Goal: Task Accomplishment & Management: Manage account settings

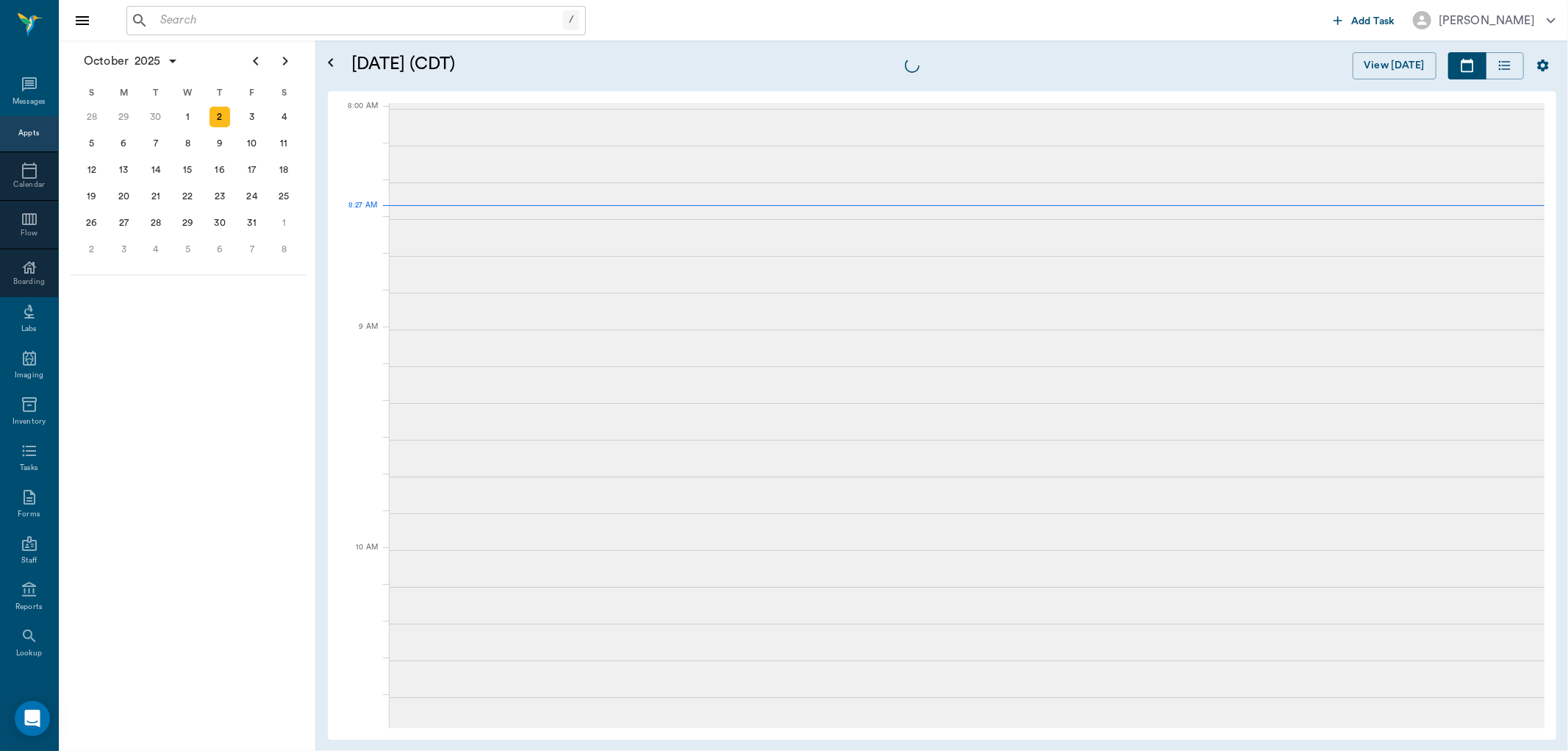
scroll to position [2, 0]
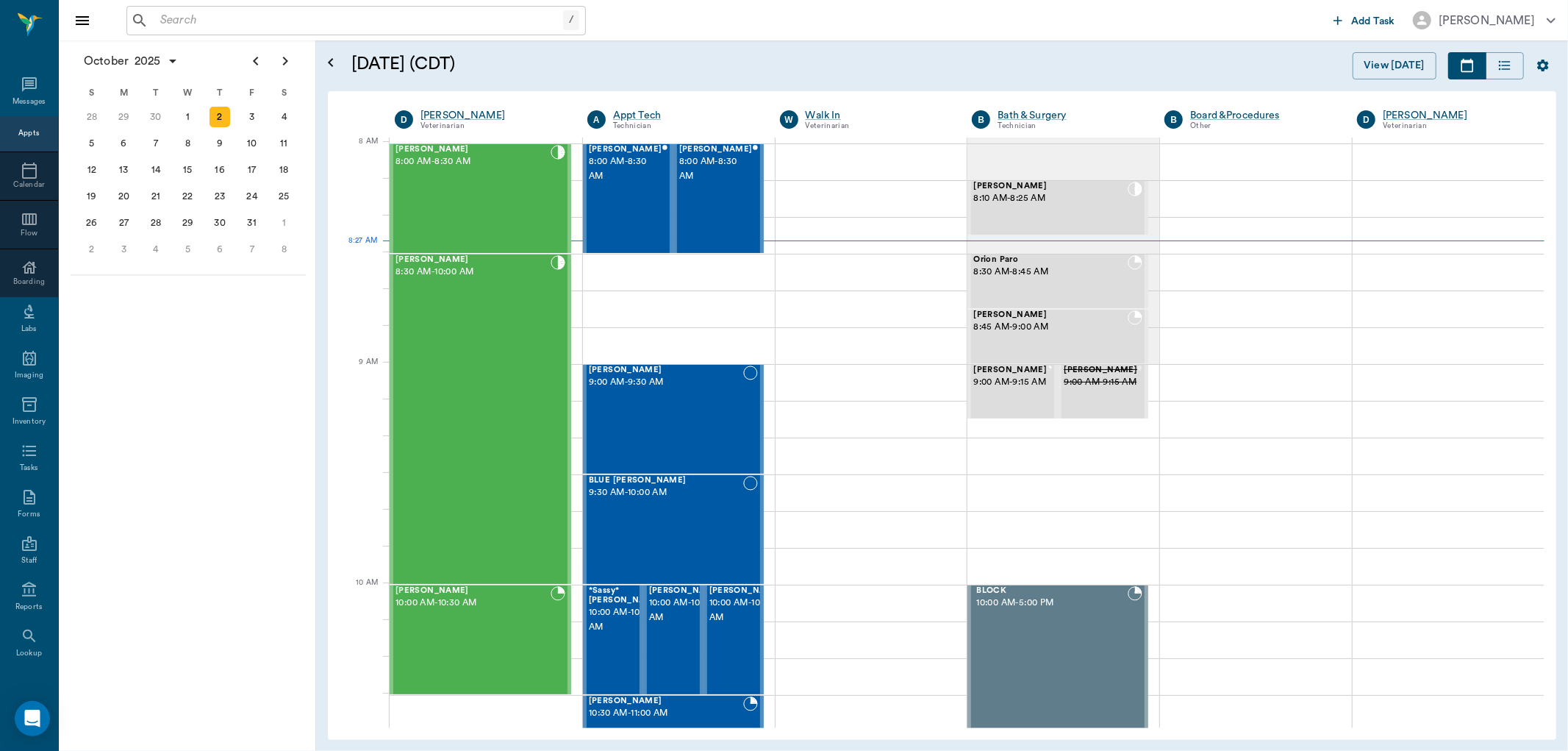
scroll to position [2, 0]
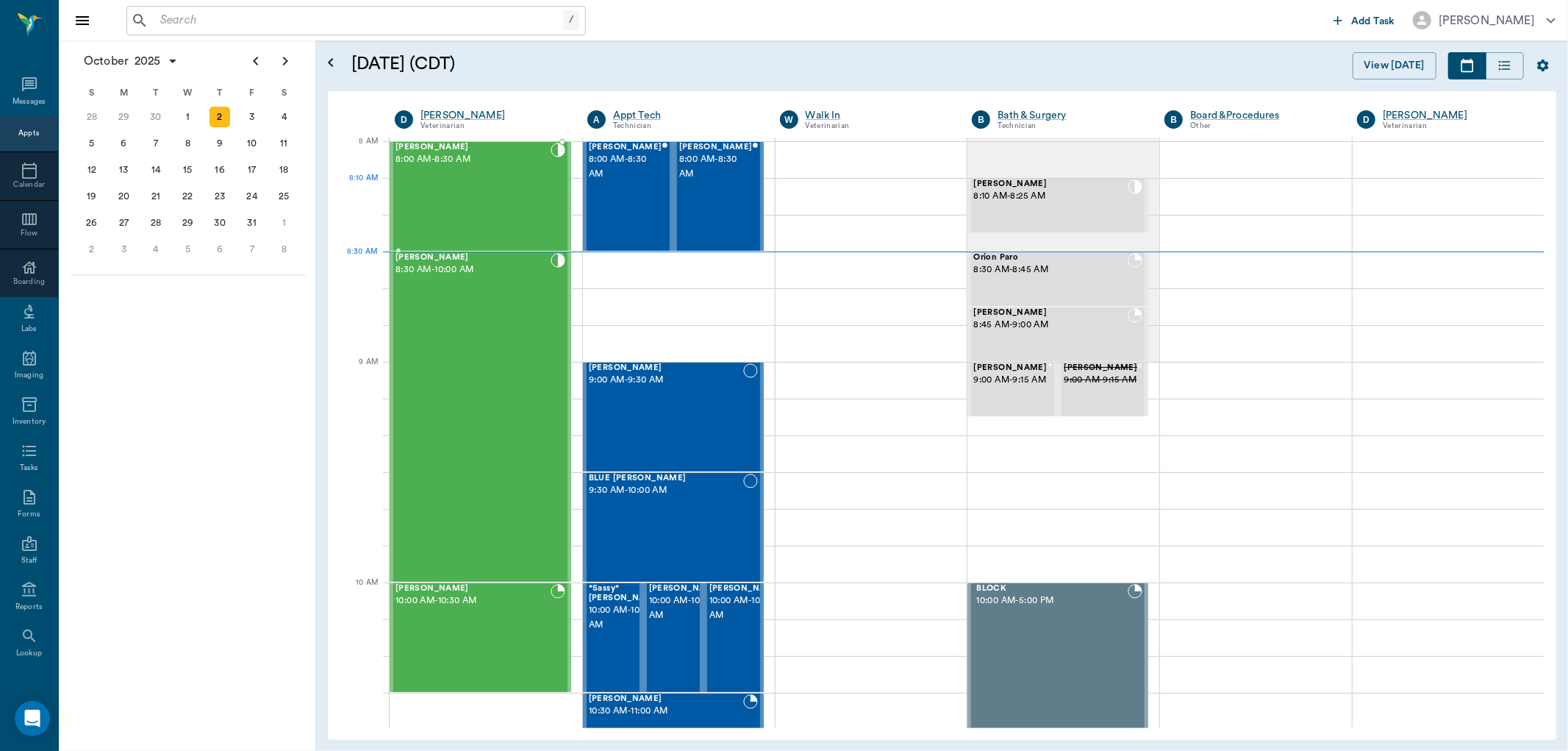
drag, startPoint x: 0, startPoint y: 0, endPoint x: 428, endPoint y: 194, distance: 469.9
click at [431, 195] on div "[PERSON_NAME] 8:00 AM - 8:30 AM" at bounding box center [473, 197] width 155 height 108
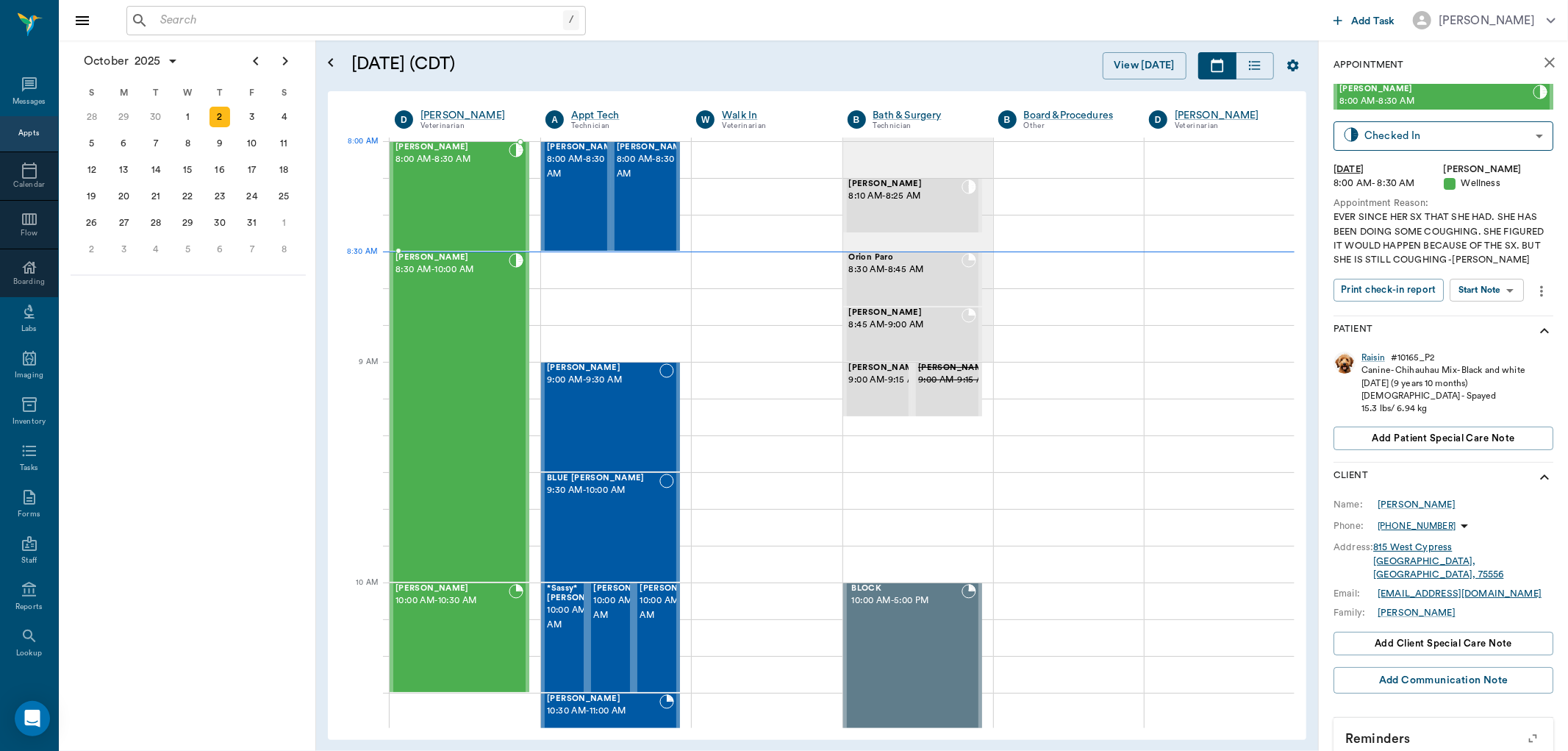
click at [437, 187] on div at bounding box center [817, 416] width 956 height 626
click at [1505, 289] on body "/ ​ Add Task Dr. Bert Ellsworth Nectar Messages Appts Calendar Flow Boarding La…" at bounding box center [784, 376] width 1568 height 751
click at [1476, 317] on button "View SOAP" at bounding box center [1471, 320] width 50 height 17
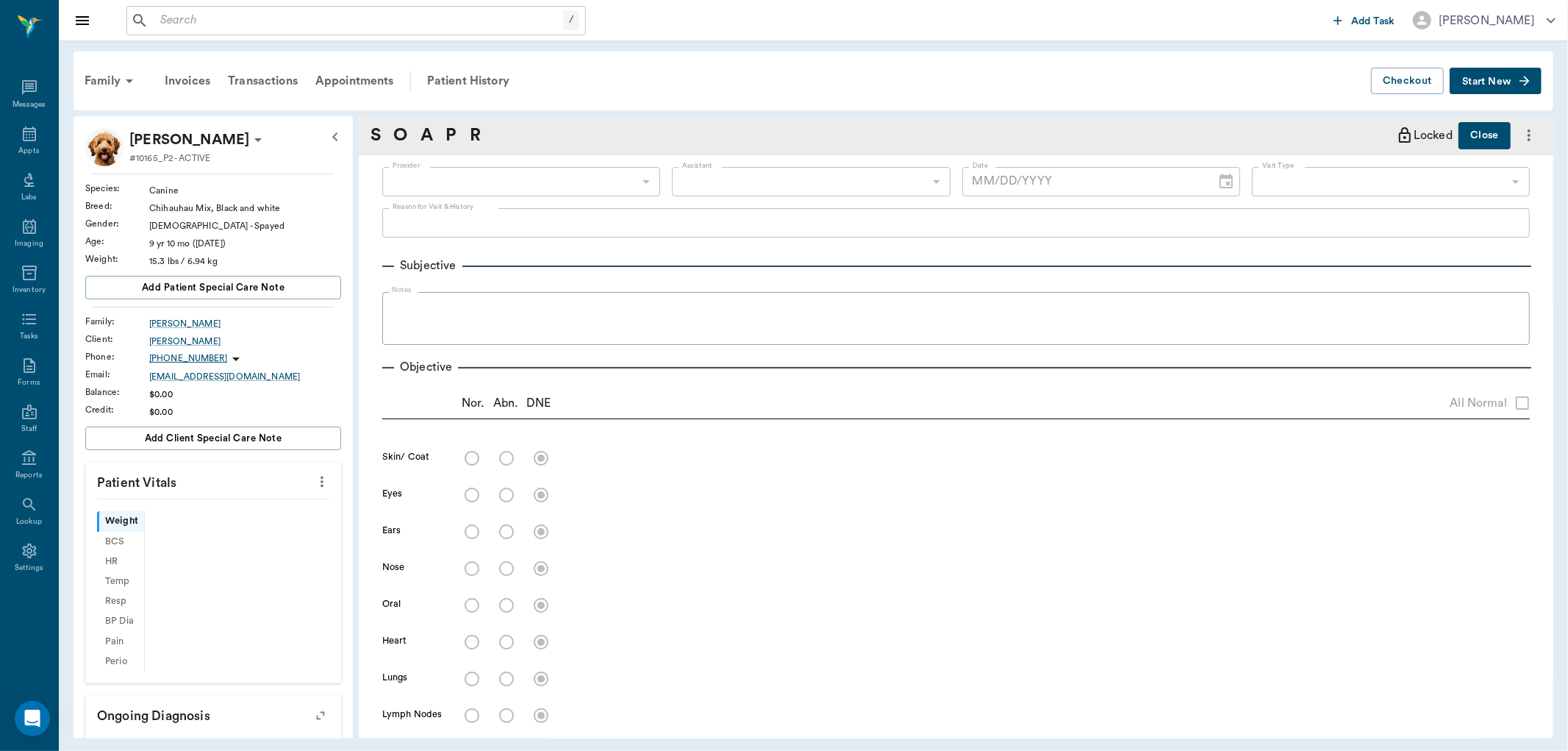
type input "63ec2f075fda476ae8351a4d"
type input "642ef10e332a41444de2bad1"
type input "65d2be4f46e3a538d89b8c14"
type textarea "EVER SINCE HER SX THAT SHE HAD. SHE HAS BEEN DOING SOME COUGHING. SHE FIGURED I…"
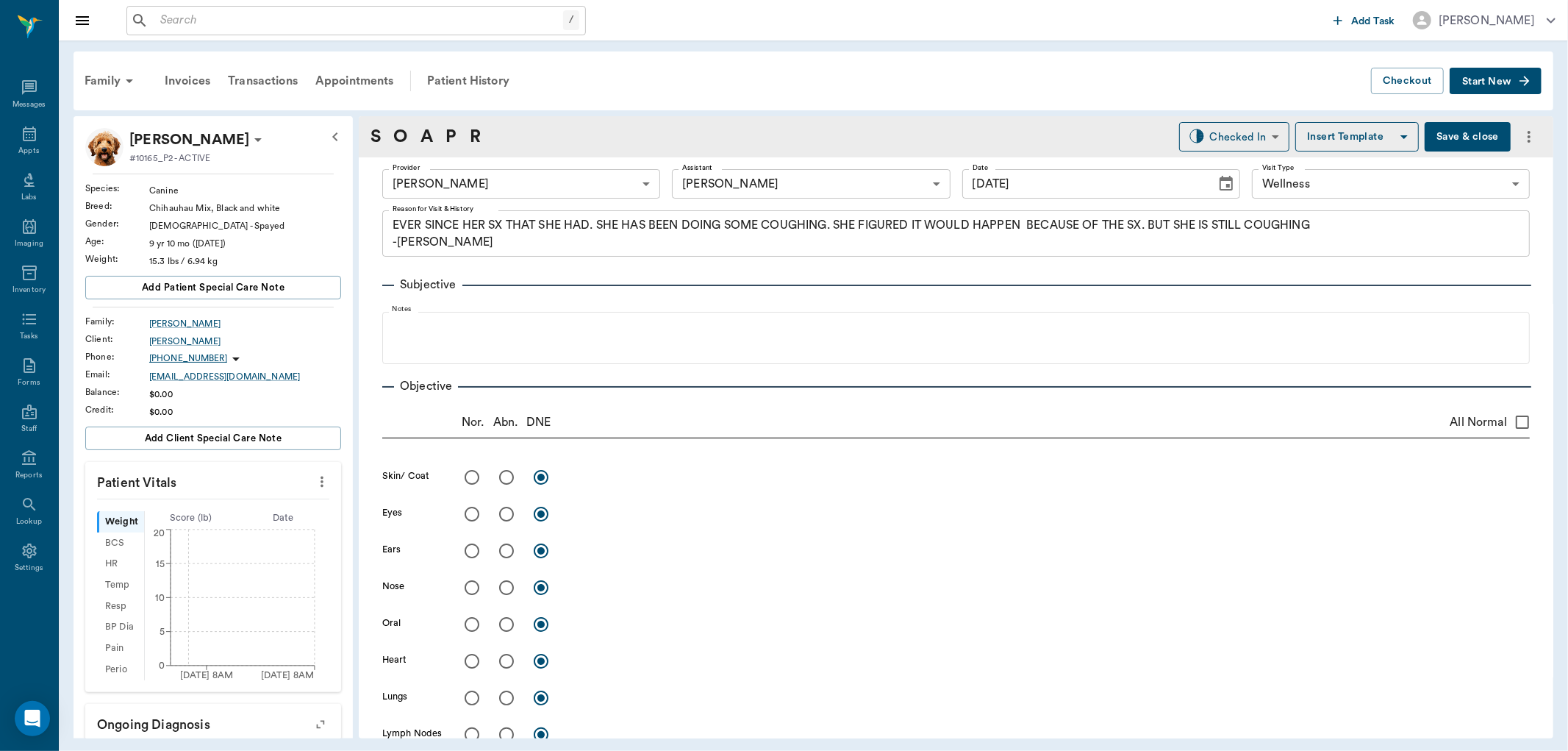
type input "10/02/2025"
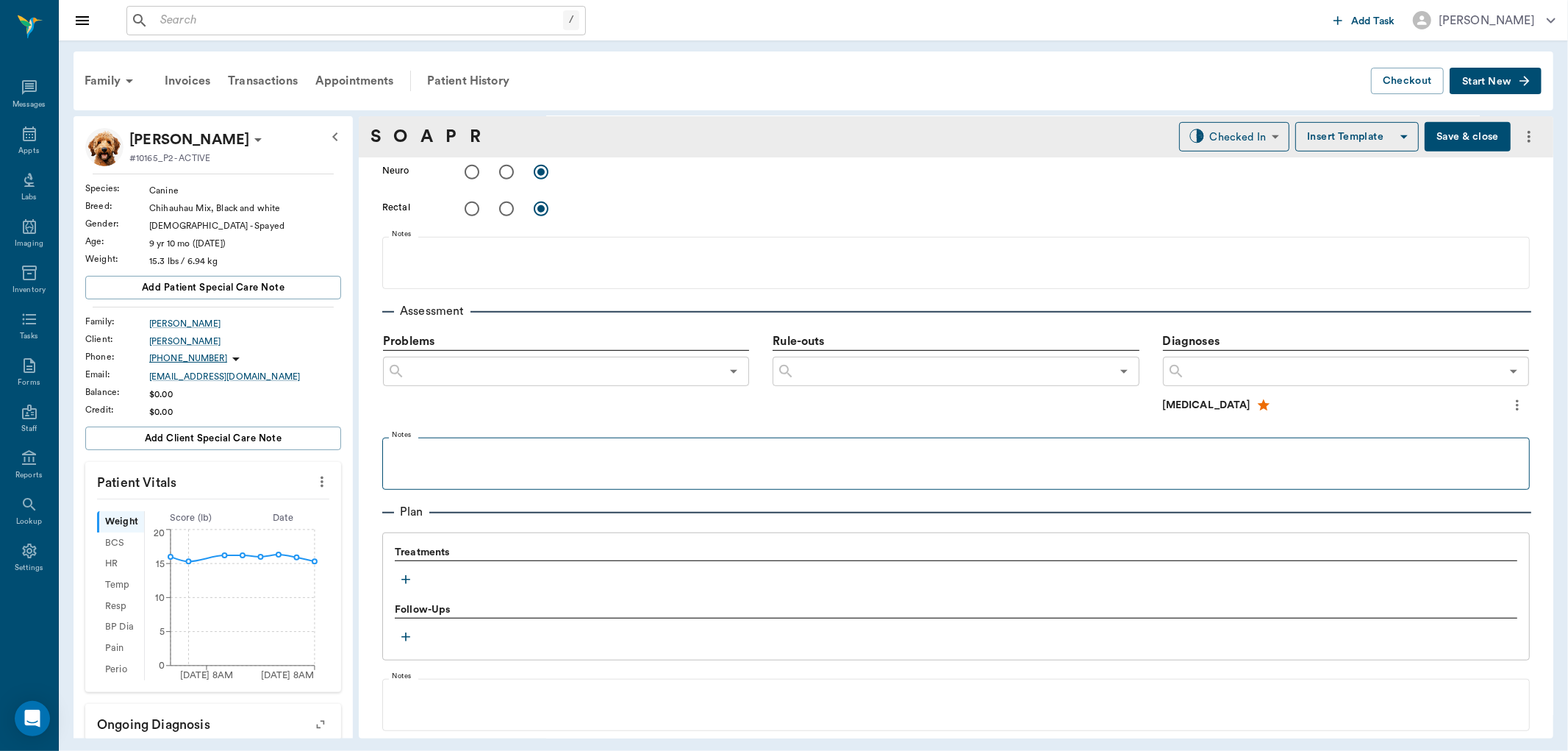
scroll to position [839, 0]
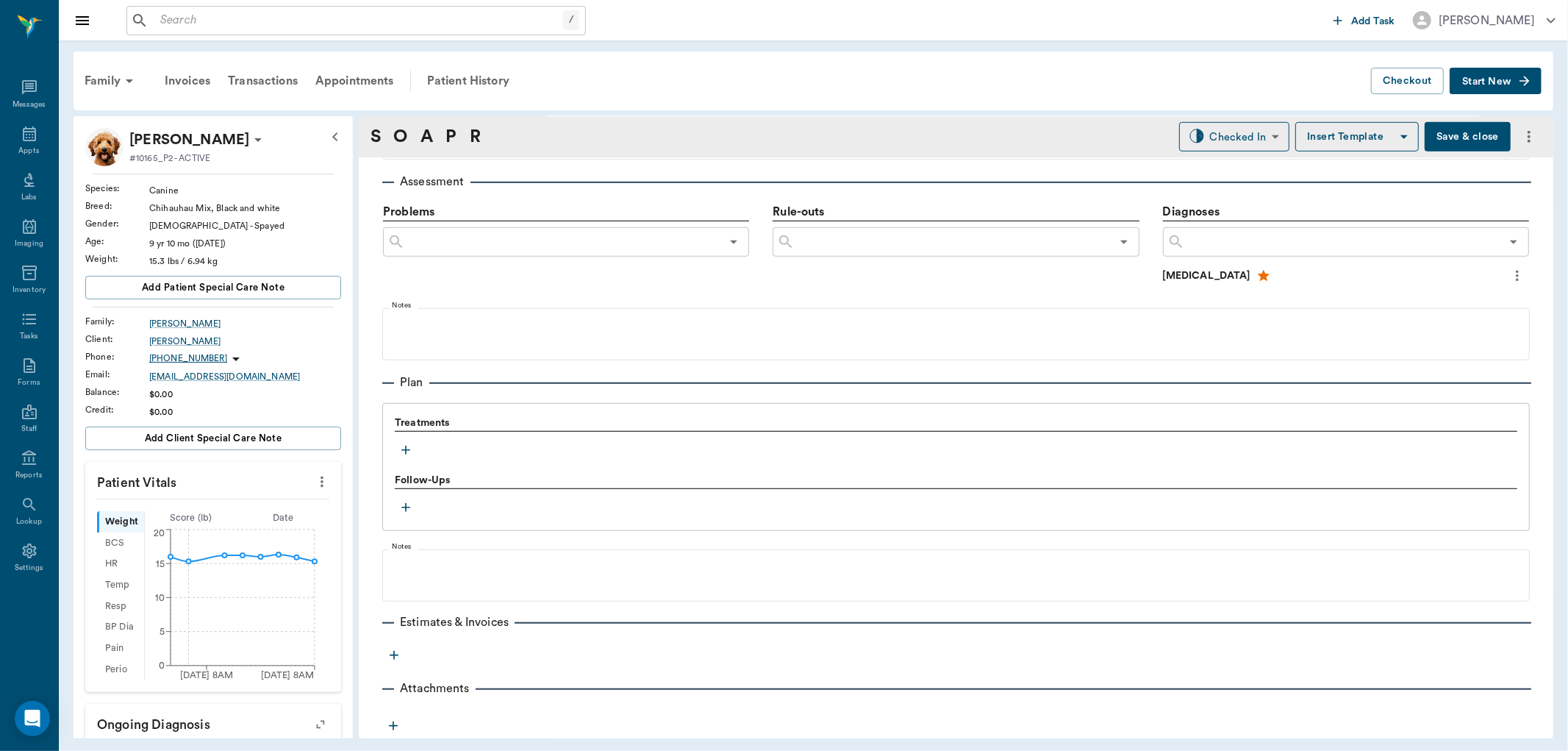
click at [406, 446] on icon "button" at bounding box center [406, 450] width 9 height 9
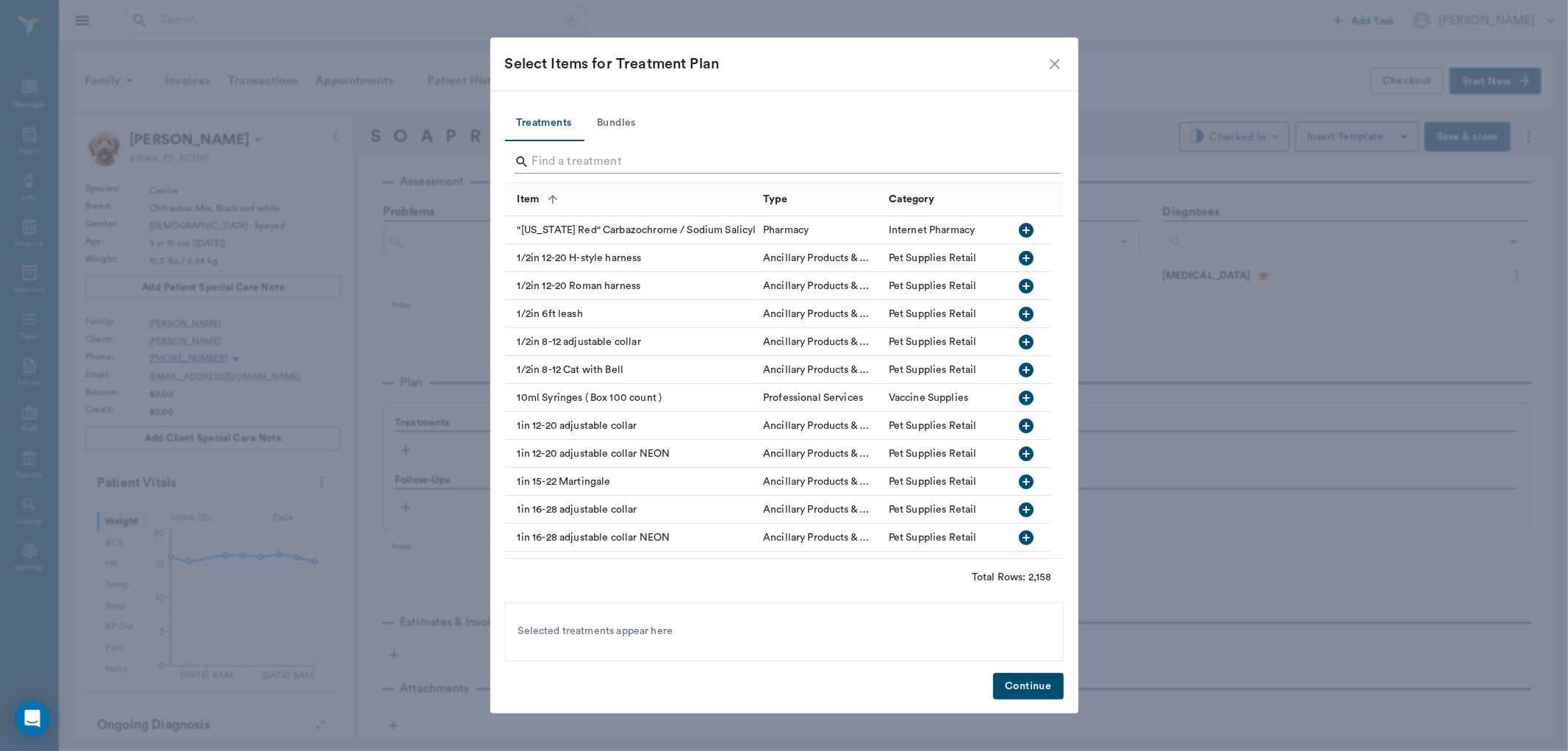
click at [604, 166] on input "Search" at bounding box center [785, 162] width 507 height 24
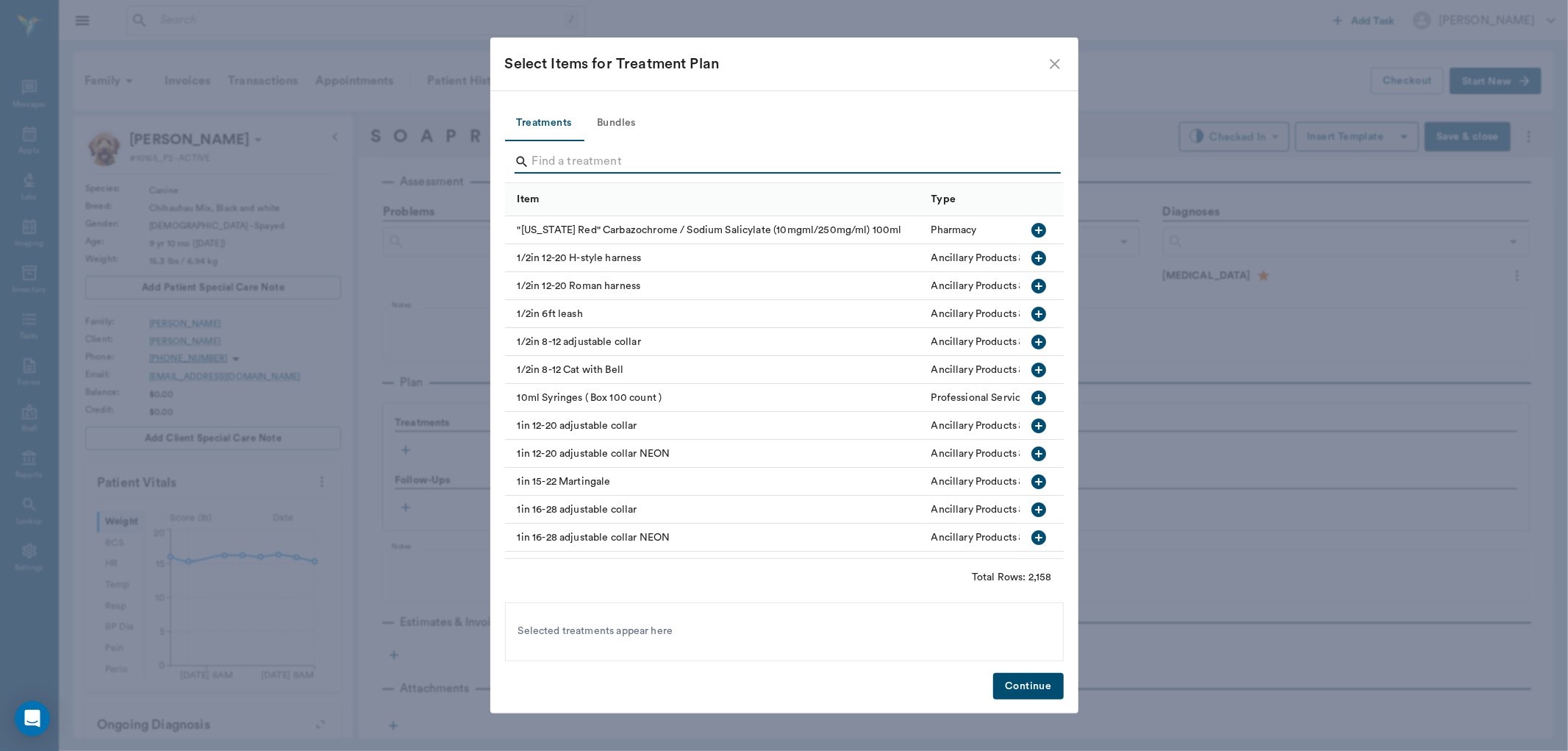
click at [603, 164] on input "Search" at bounding box center [785, 162] width 507 height 24
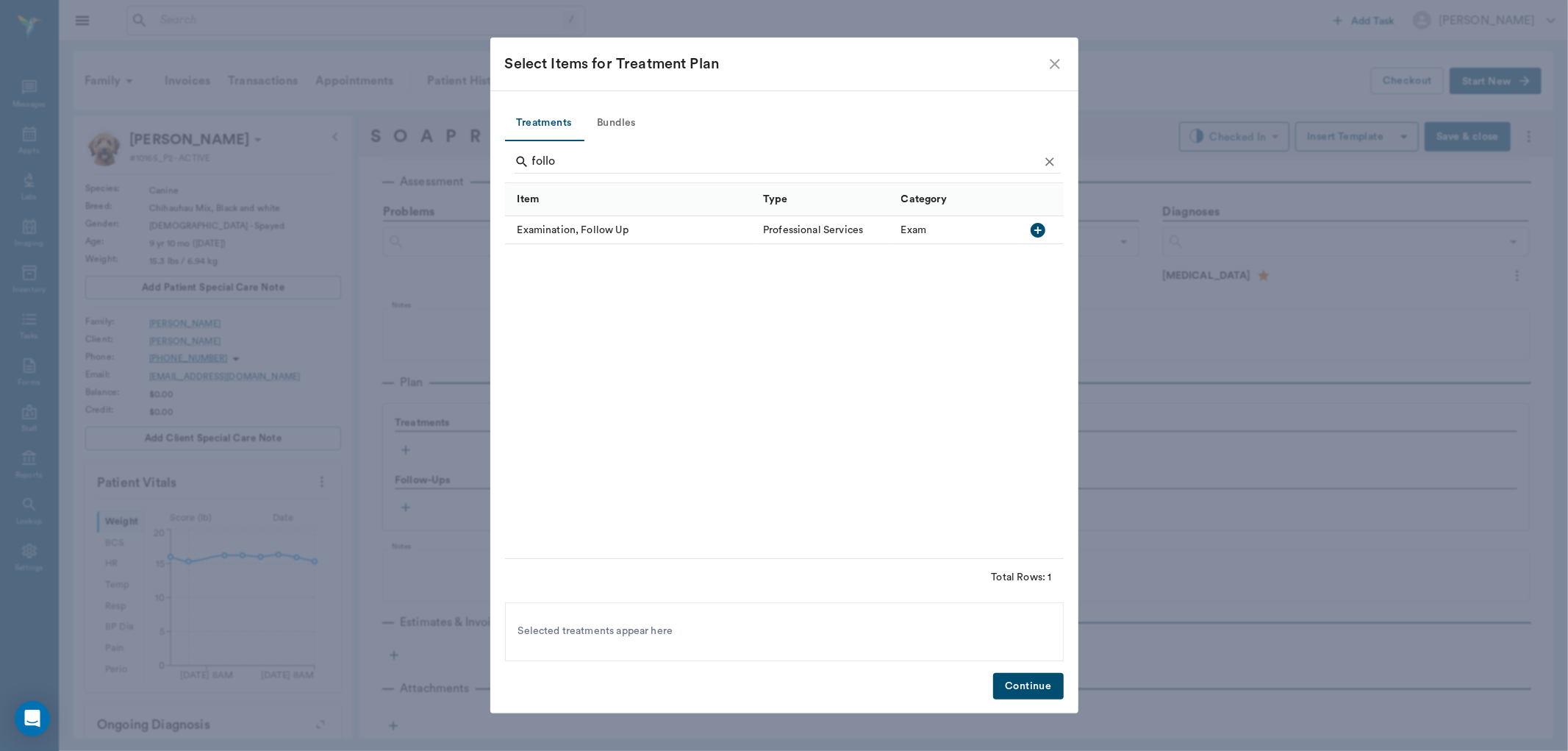
click at [1037, 231] on icon "button" at bounding box center [1038, 229] width 15 height 15
type input "f"
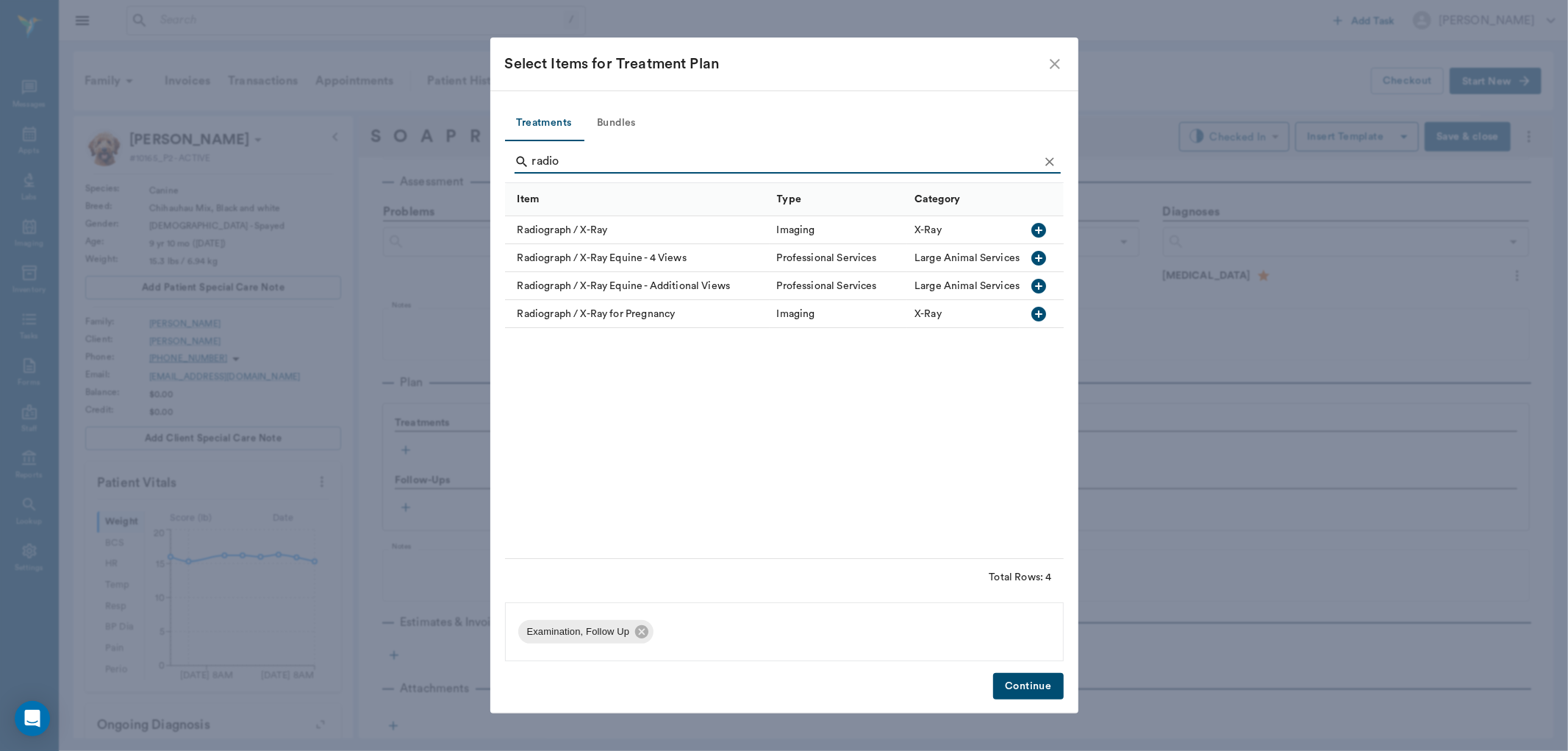
type input "radio"
click at [1041, 231] on icon "button" at bounding box center [1039, 229] width 15 height 15
click at [1022, 686] on button "Continue" at bounding box center [1028, 686] width 70 height 27
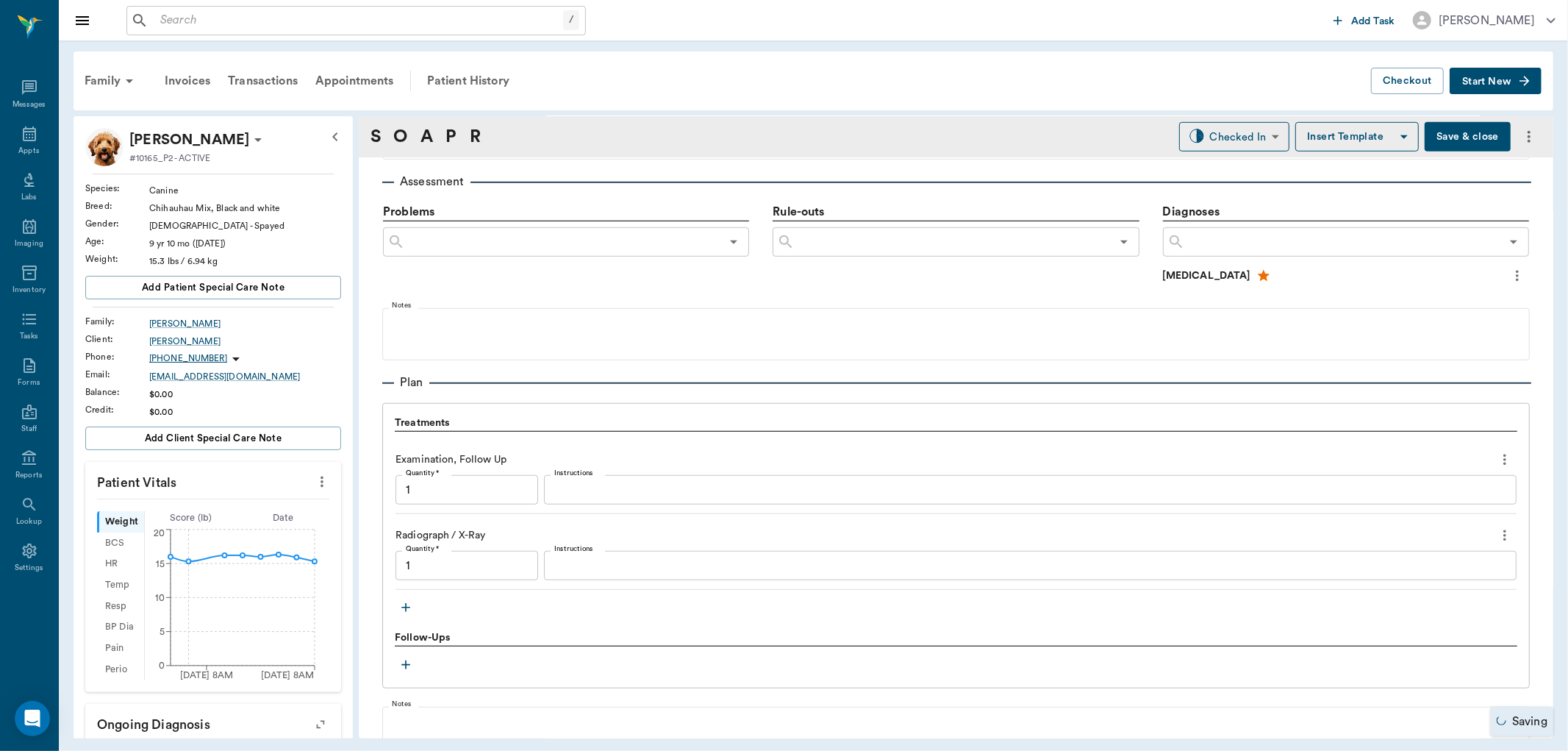
type input "1.00"
click at [399, 607] on icon "button" at bounding box center [406, 607] width 15 height 15
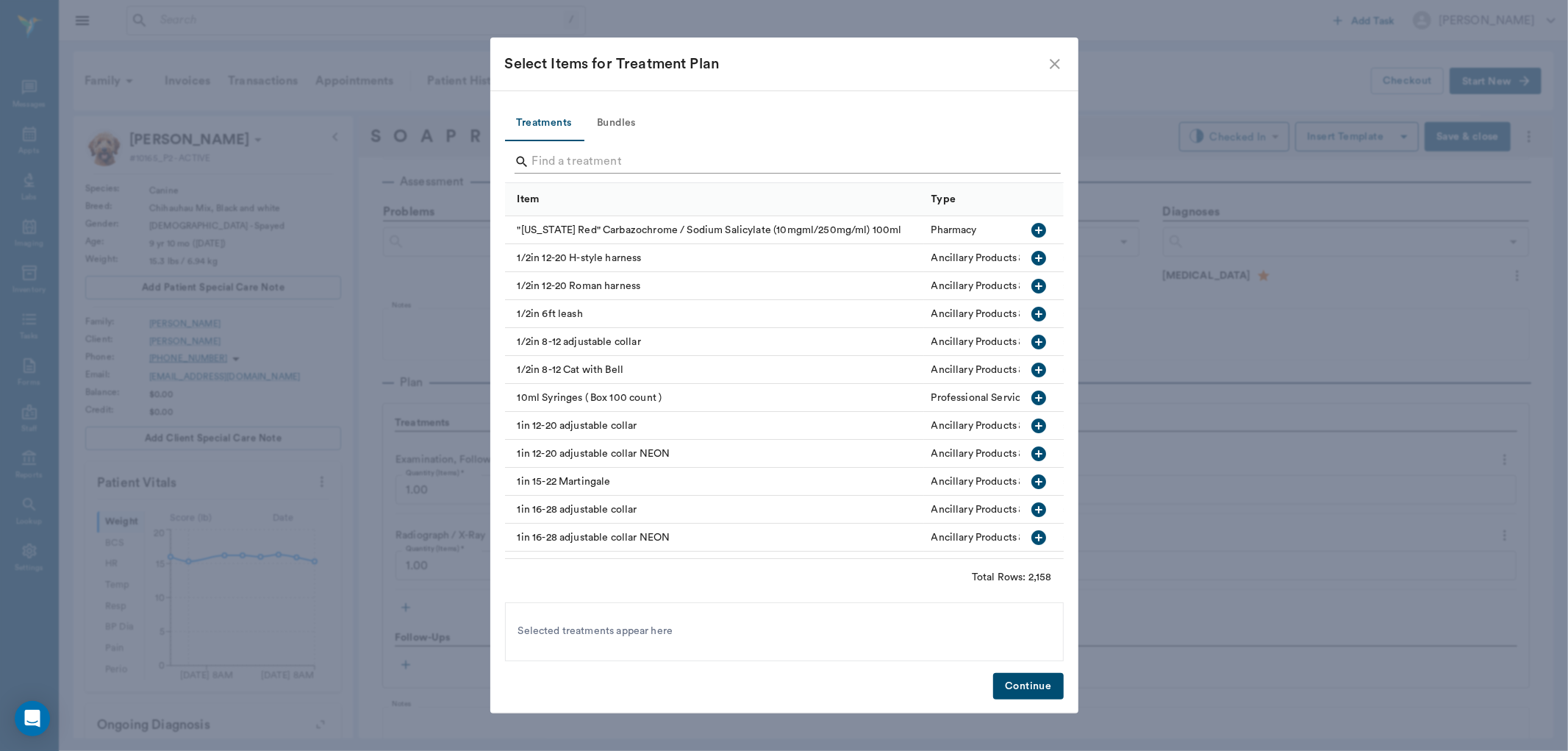
click at [556, 161] on input "Search" at bounding box center [785, 162] width 507 height 24
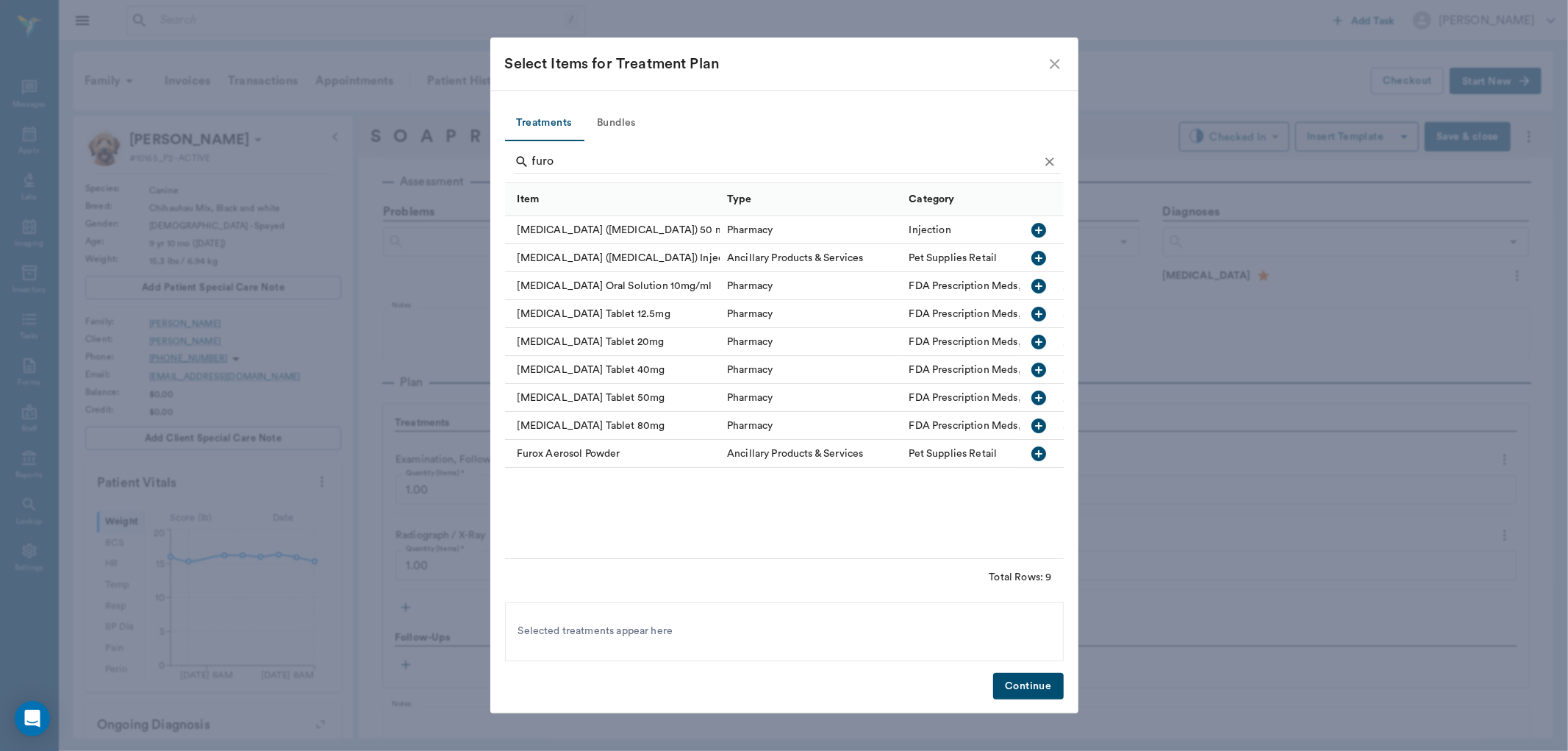
click at [1041, 315] on icon "button" at bounding box center [1039, 314] width 15 height 15
type input "f"
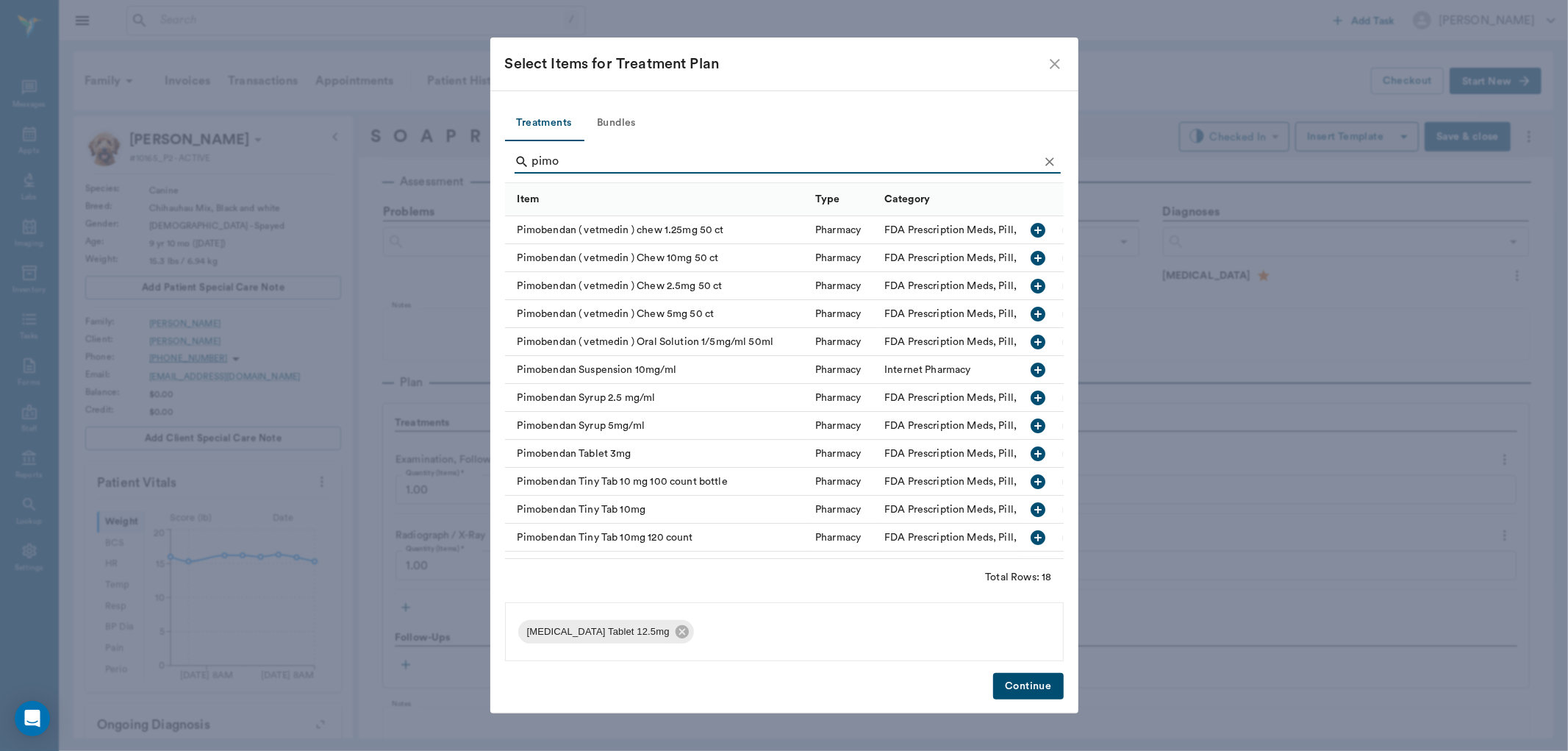
type input "pimo"
click at [1030, 425] on icon "button" at bounding box center [1039, 426] width 18 height 18
click at [1022, 684] on button "Continue" at bounding box center [1028, 686] width 70 height 27
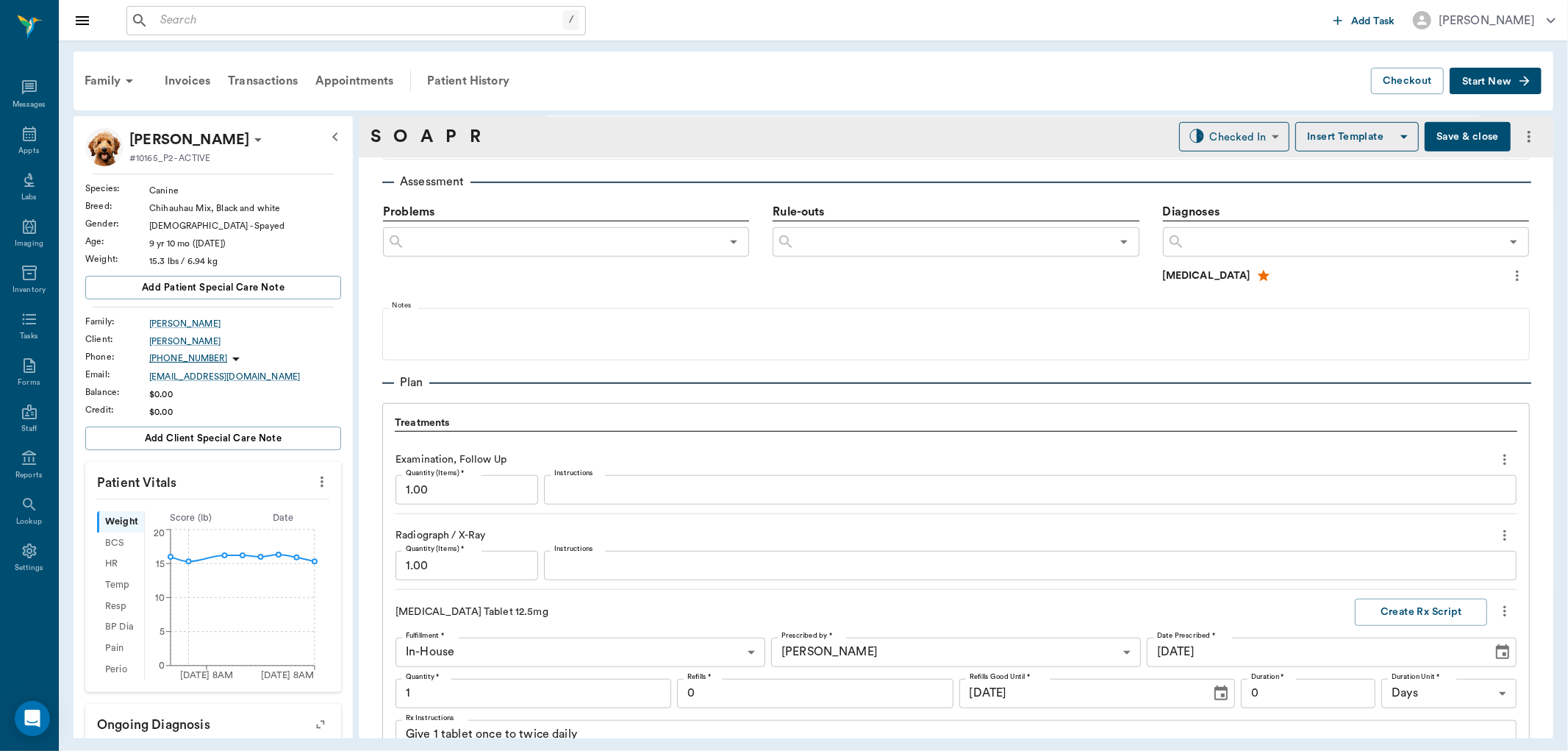
scroll to position [1352, 0]
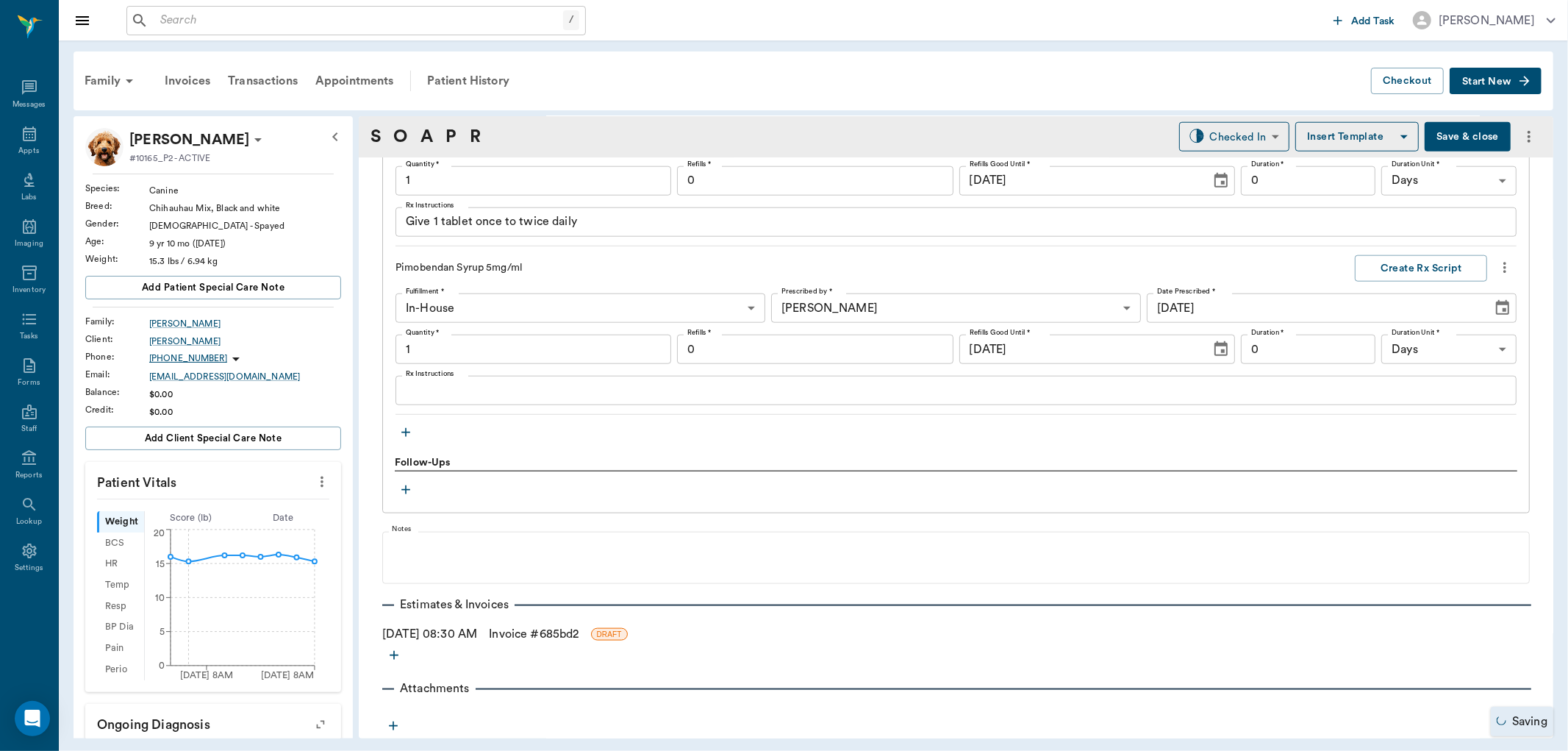
type input "1.00"
click at [496, 351] on input "1.00" at bounding box center [533, 349] width 275 height 29
type input "30.00"
click at [438, 382] on textarea "Rx Instructions" at bounding box center [956, 390] width 1101 height 17
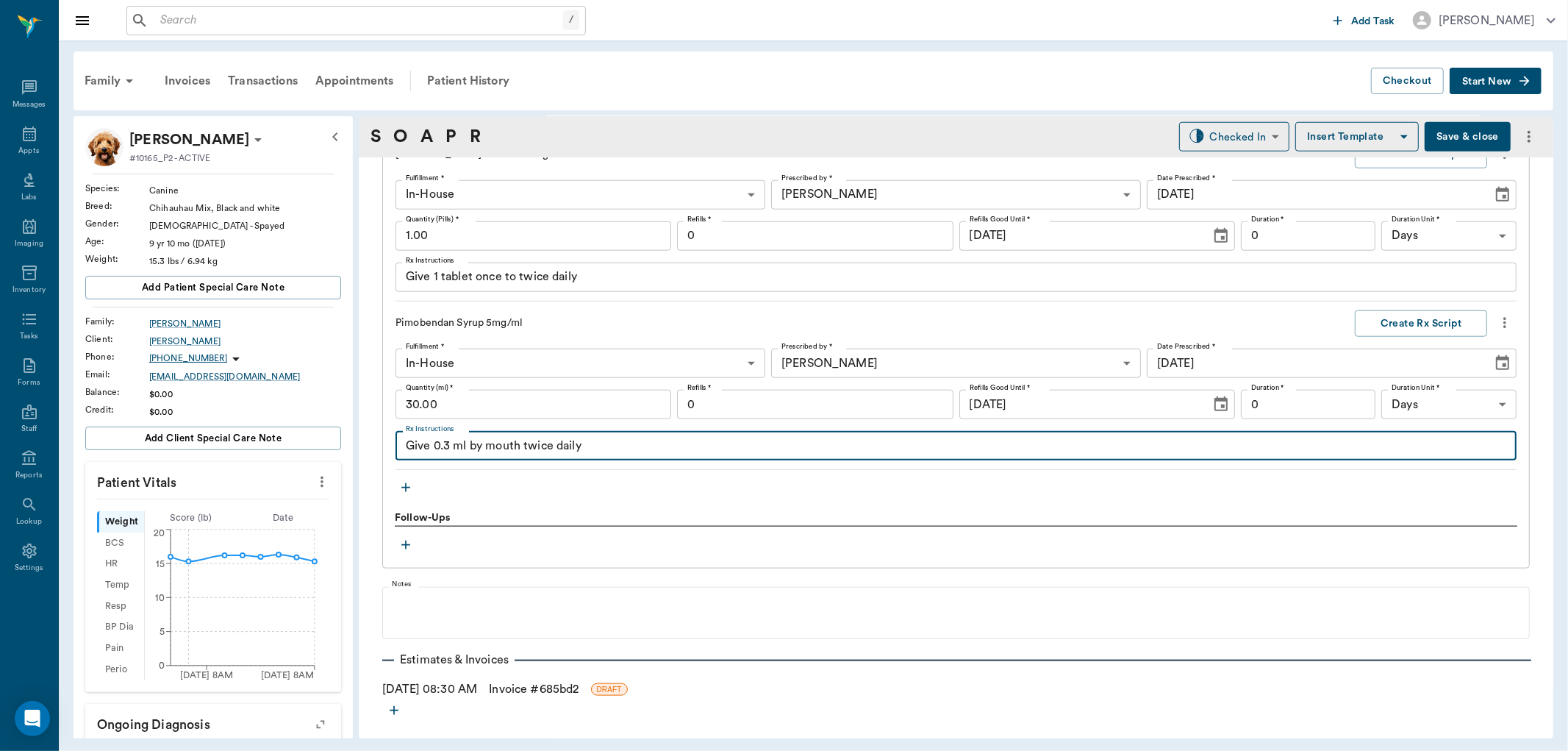
scroll to position [1271, 0]
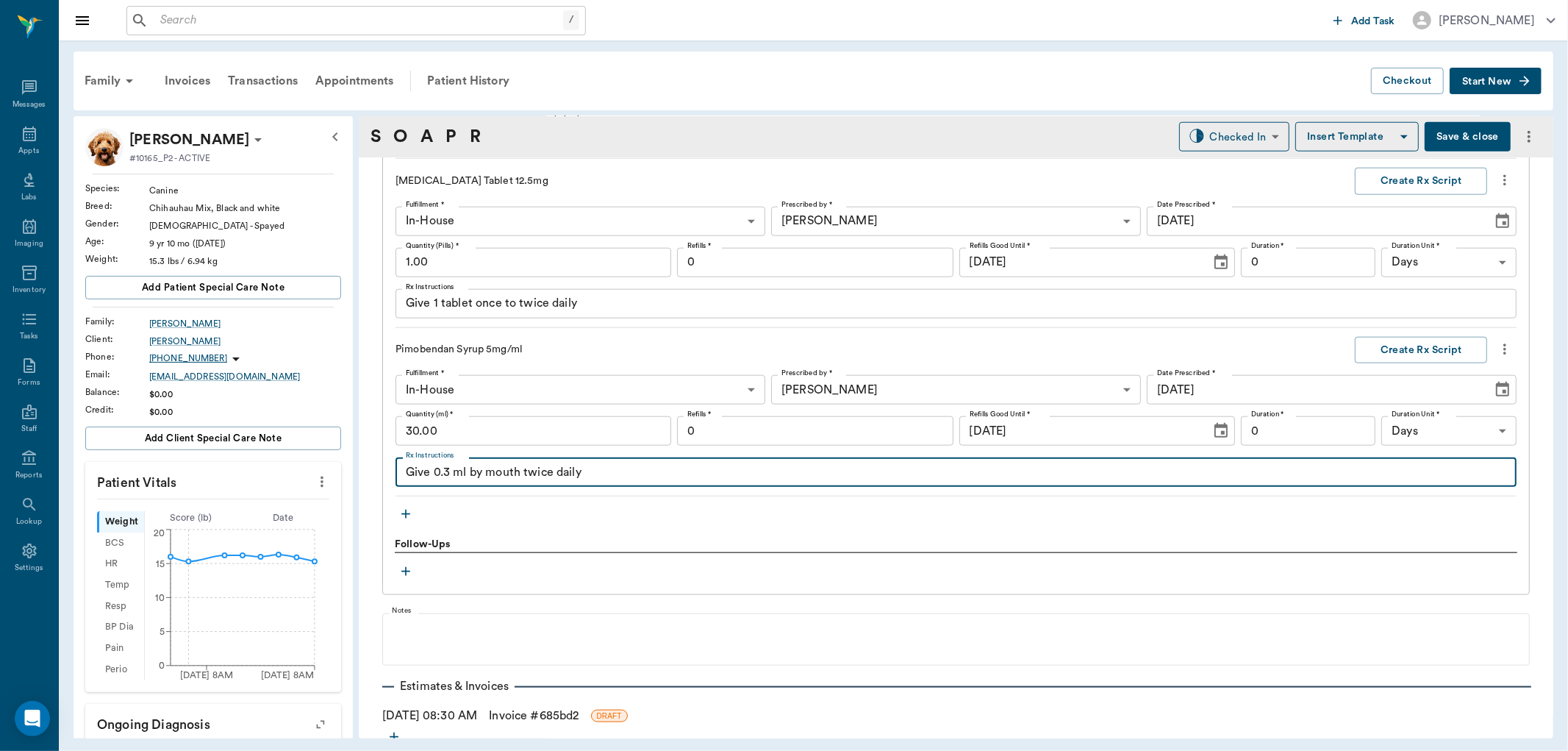
type textarea "Give 0.3 ml by mouth twice daily"
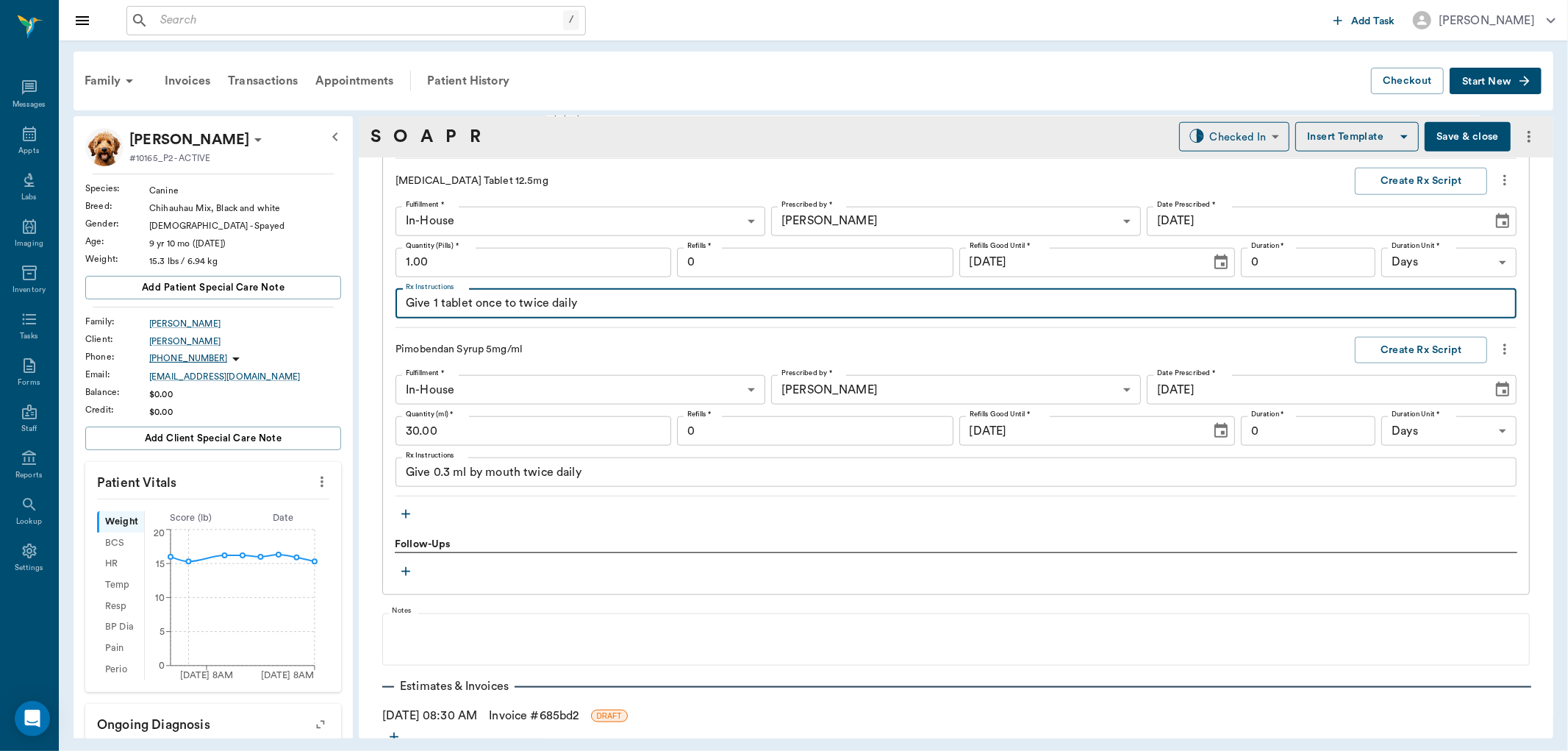
click at [515, 302] on textarea "Give 1 tablet once to twice daily" at bounding box center [956, 303] width 1101 height 17
type textarea "Give 1 tablet twice daily"
click at [573, 258] on input "1.00" at bounding box center [533, 263] width 275 height 29
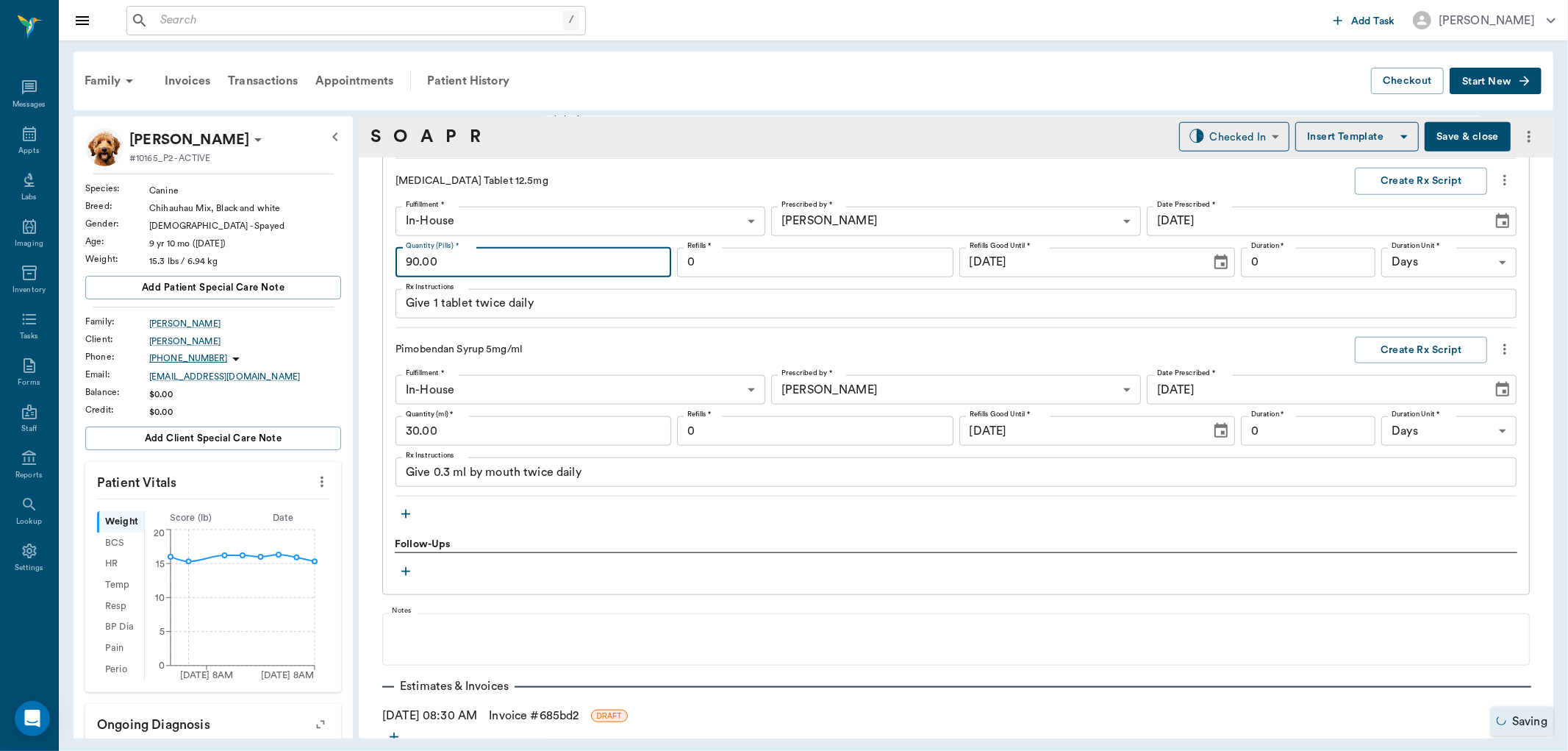
type input "90.00"
click at [779, 259] on input "0" at bounding box center [814, 263] width 275 height 29
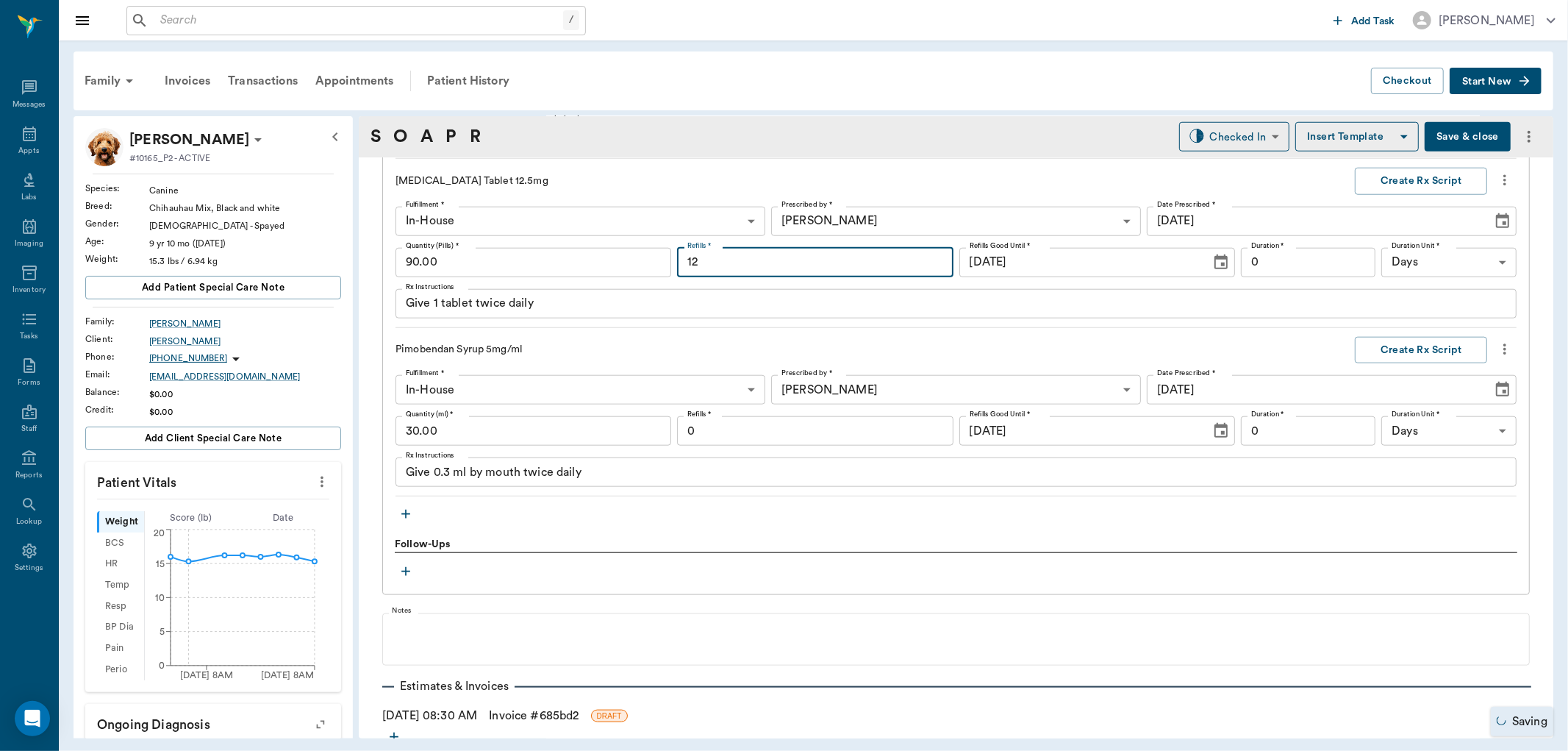
type input "12"
click at [767, 425] on input "0" at bounding box center [814, 431] width 275 height 29
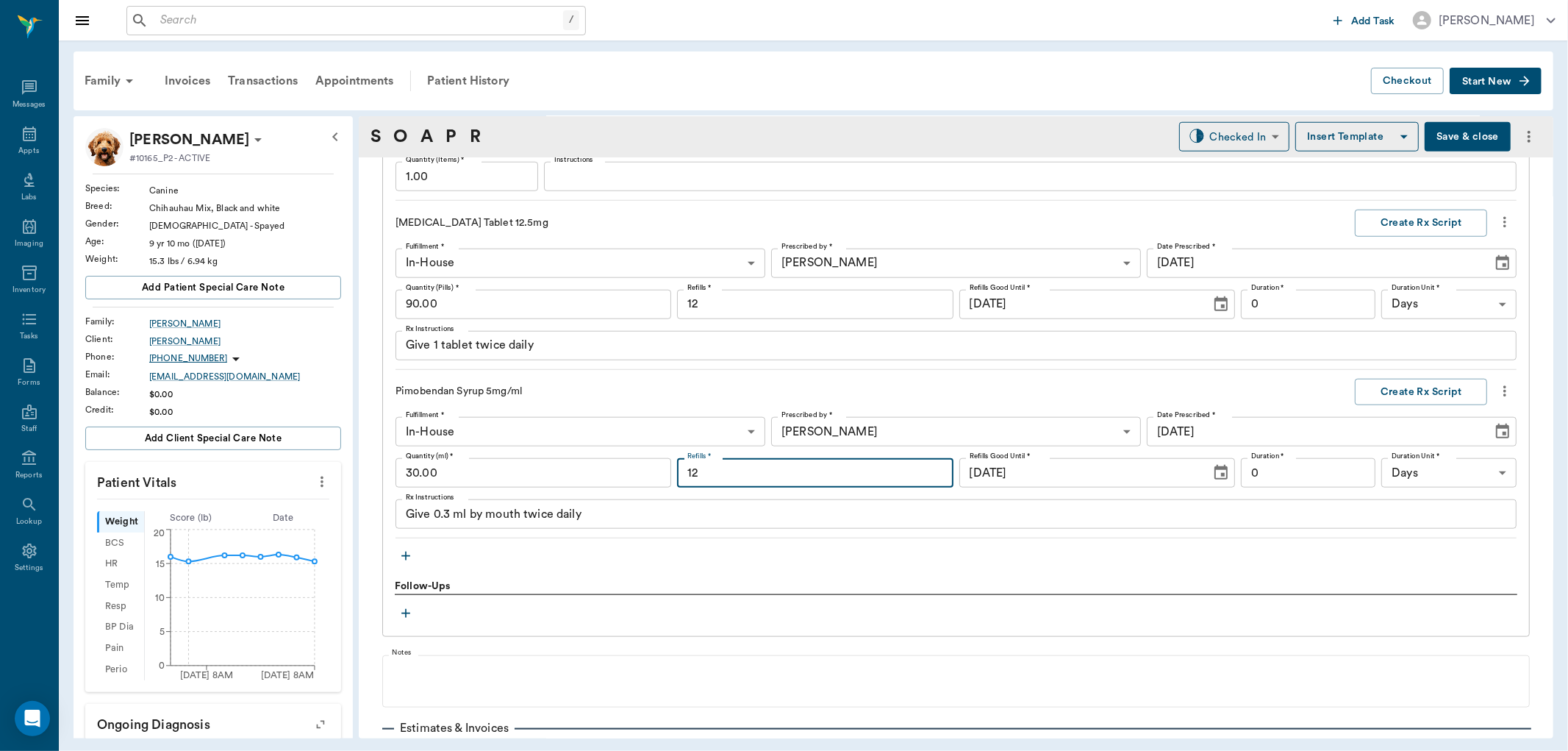
scroll to position [1188, 0]
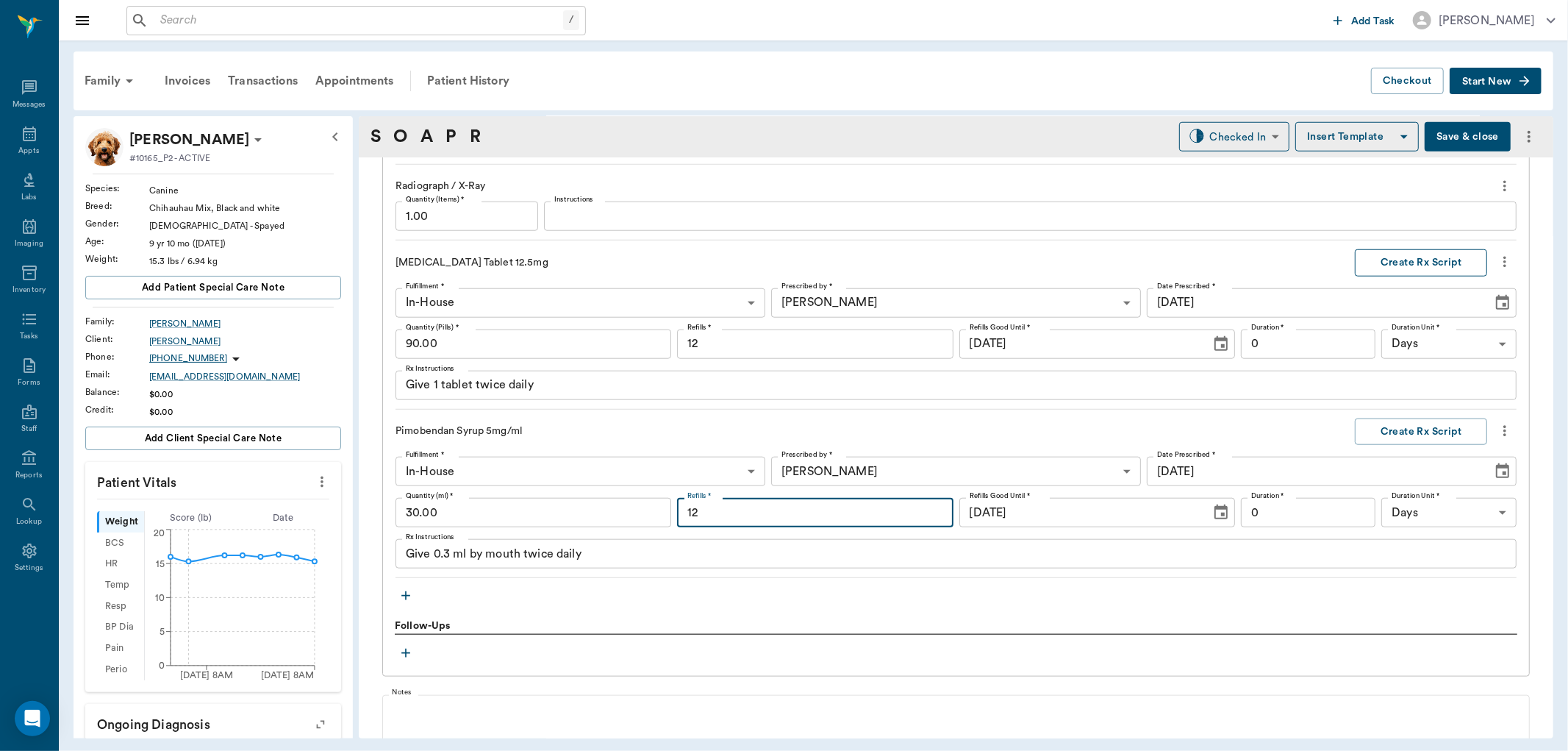
type input "12"
click at [1397, 258] on button "Create Rx Script" at bounding box center [1421, 263] width 132 height 27
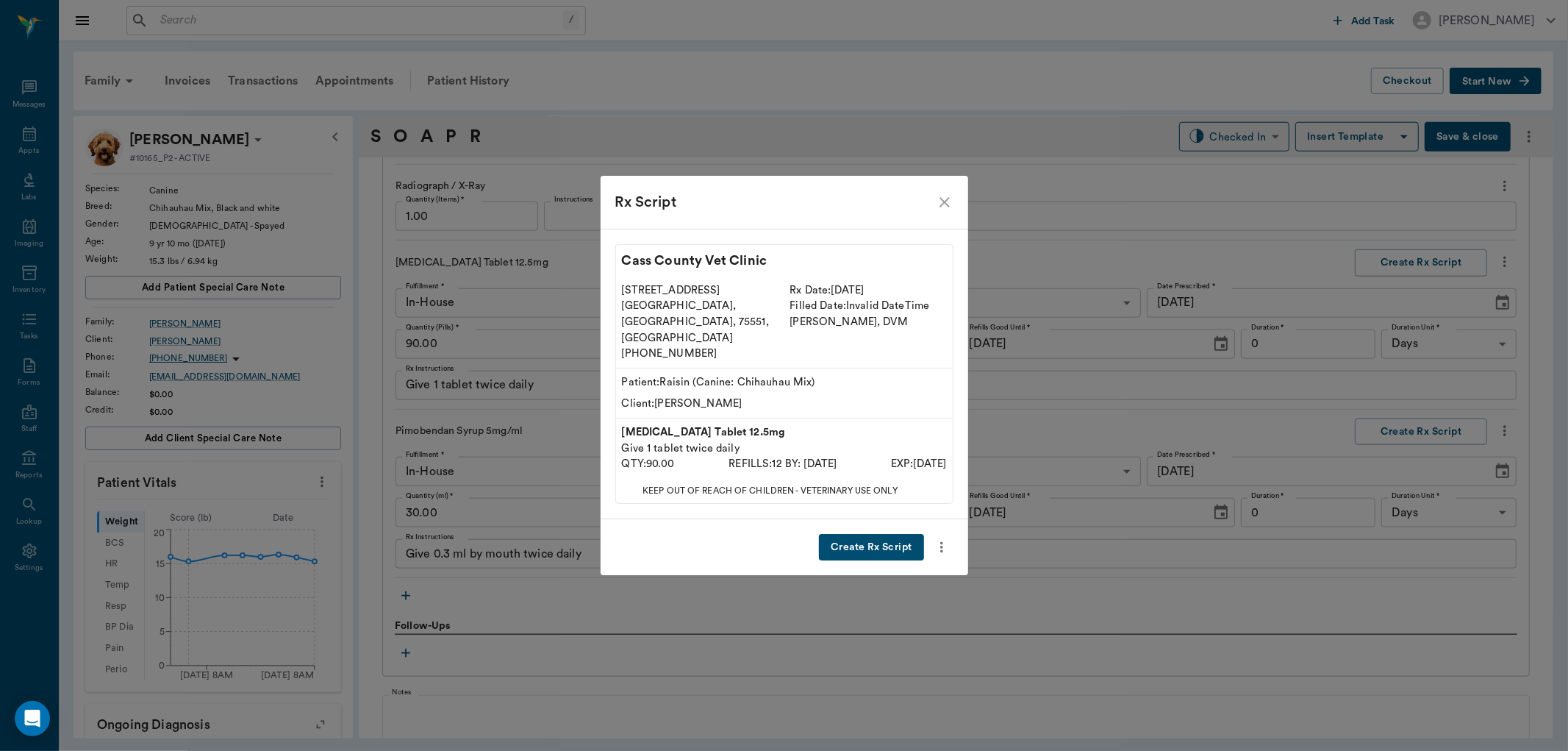
click at [850, 534] on button "Create Rx Script" at bounding box center [871, 548] width 105 height 27
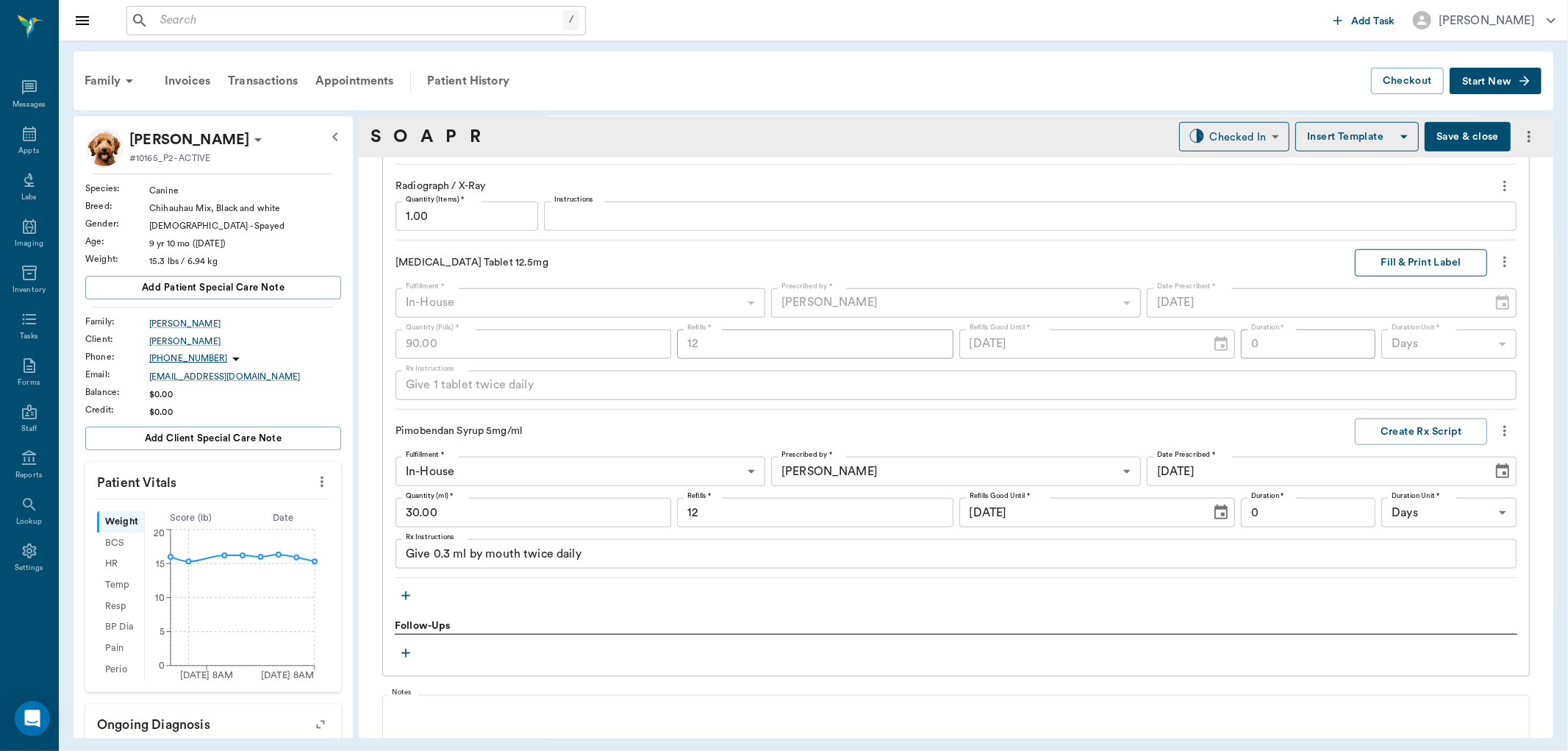
click at [1405, 261] on button "Fill & Print Label" at bounding box center [1421, 263] width 132 height 27
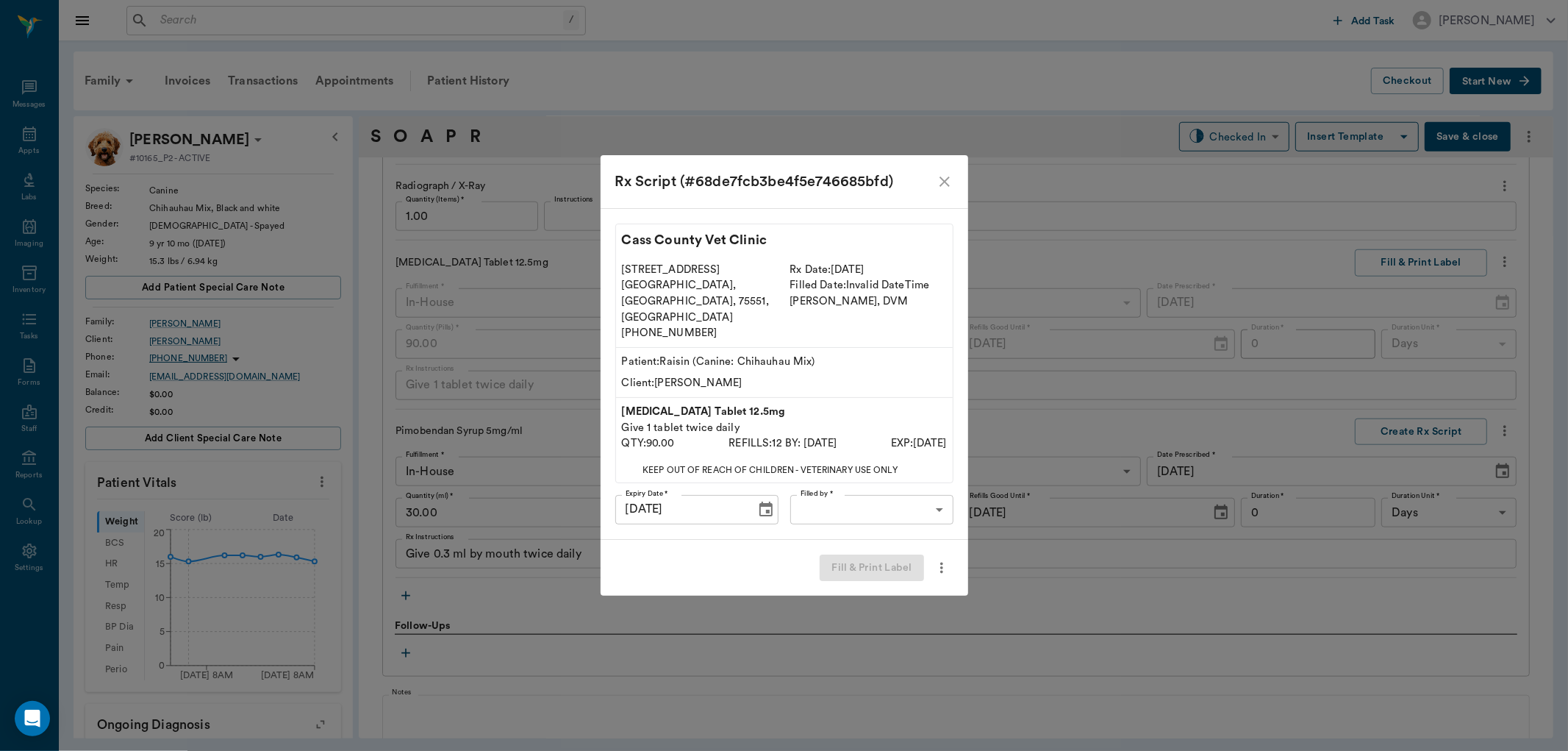
click at [891, 494] on body "/ ​ Add Task Dr. Bert Ellsworth Nectar Messages Appts Labs Imaging Inventory Ta…" at bounding box center [784, 376] width 1568 height 751
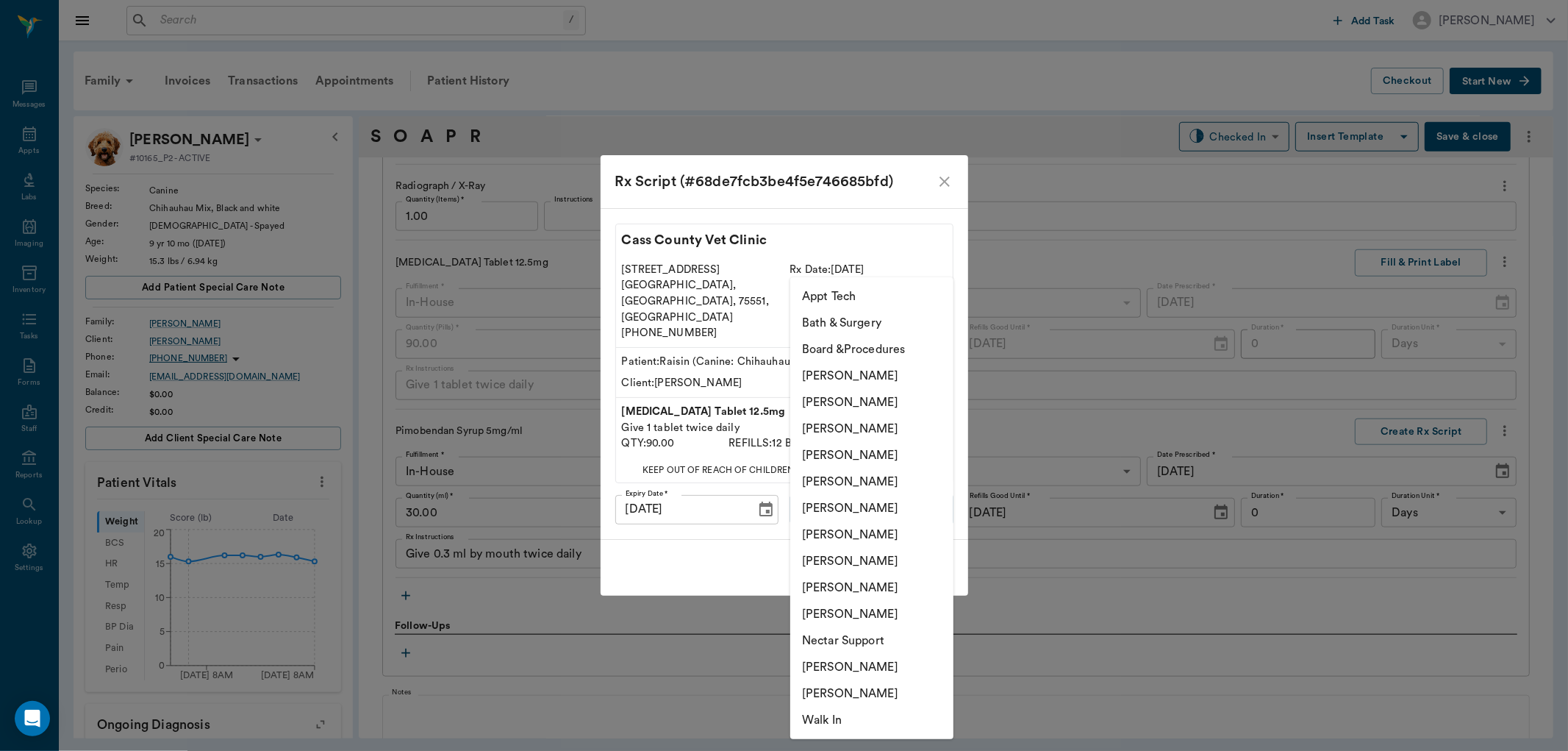
click at [892, 452] on li "[PERSON_NAME]" at bounding box center [872, 455] width 164 height 26
type input "63ec2f075fda476ae8351a4d"
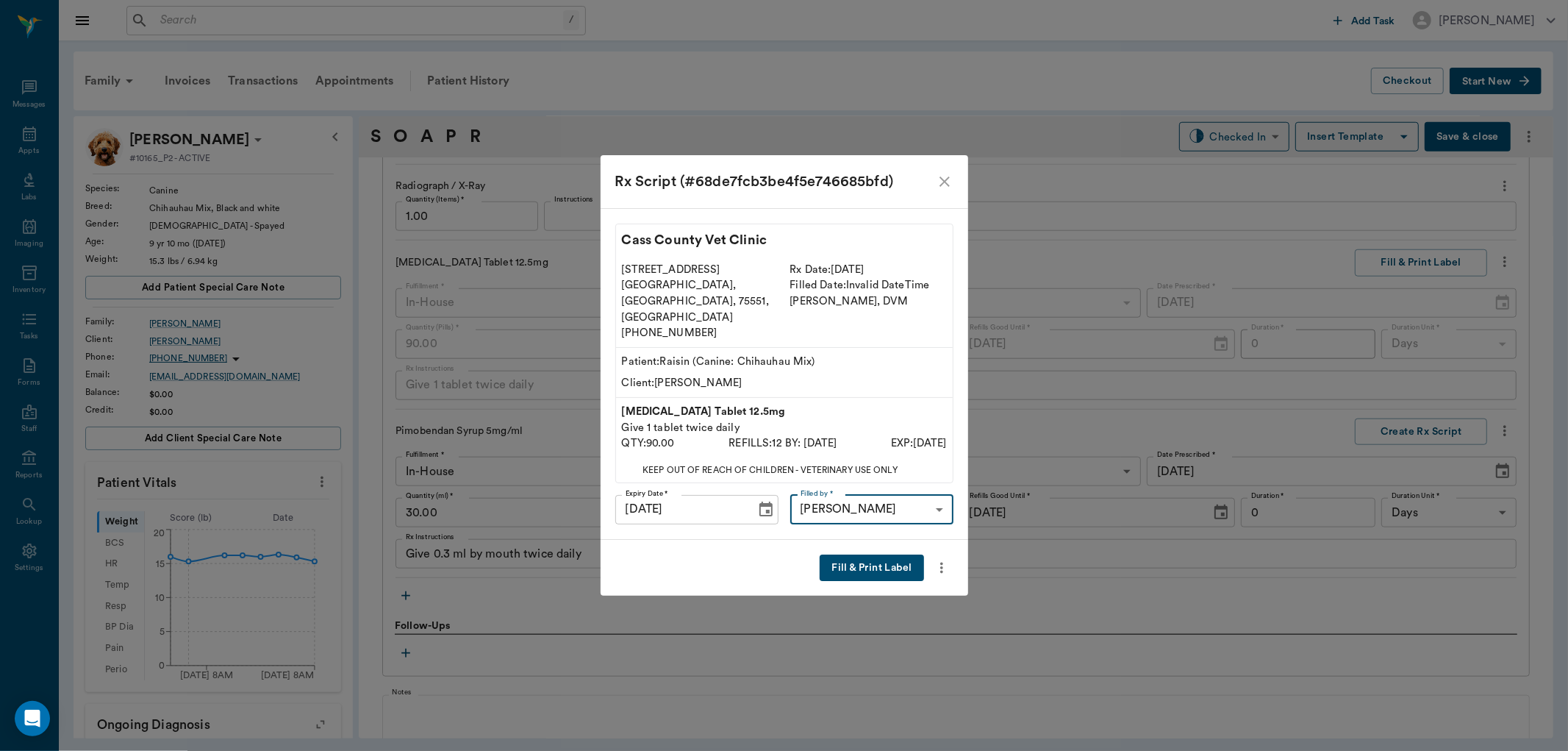
click at [888, 557] on button "Fill & Print Label" at bounding box center [872, 569] width 104 height 27
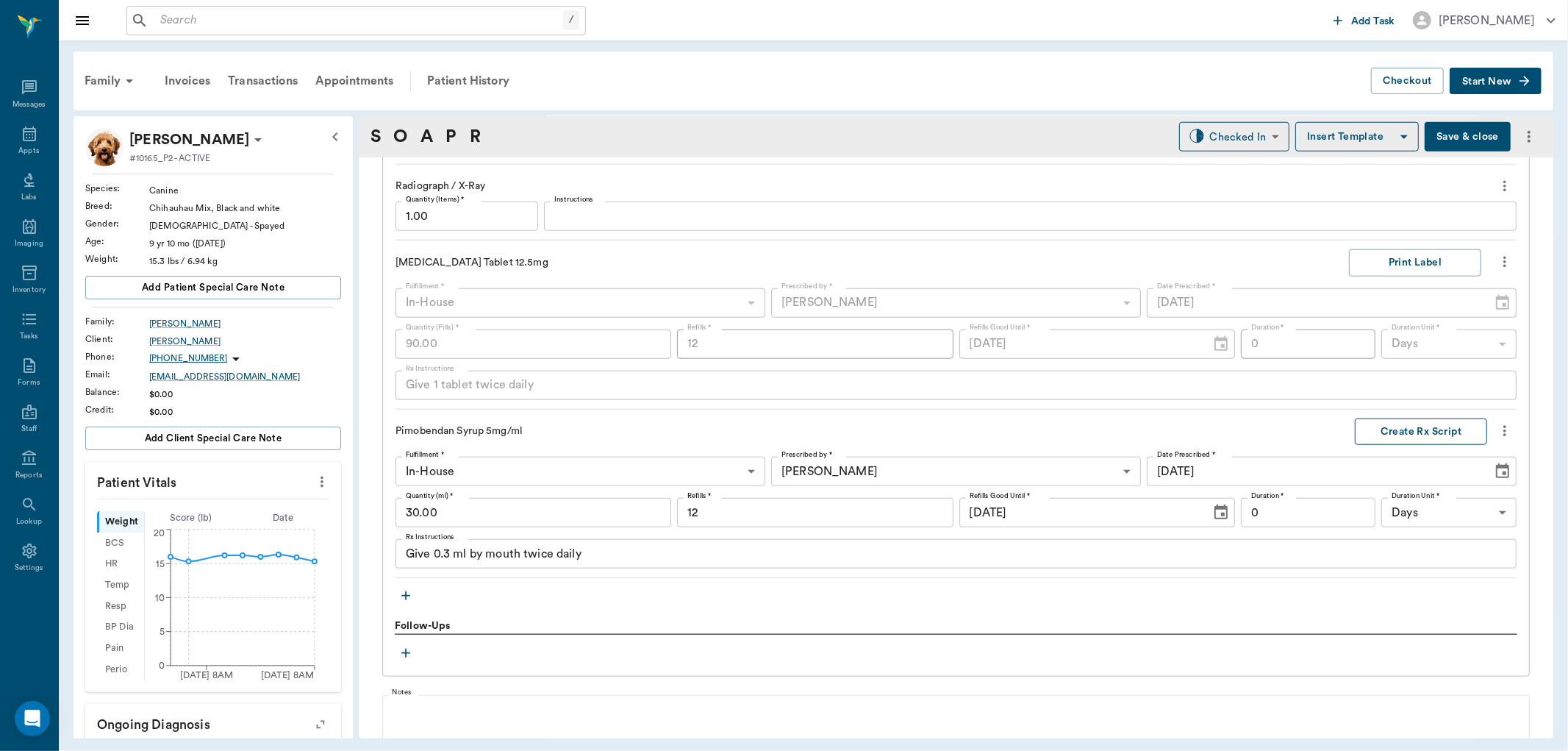
click at [1387, 425] on button "Create Rx Script" at bounding box center [1421, 432] width 132 height 27
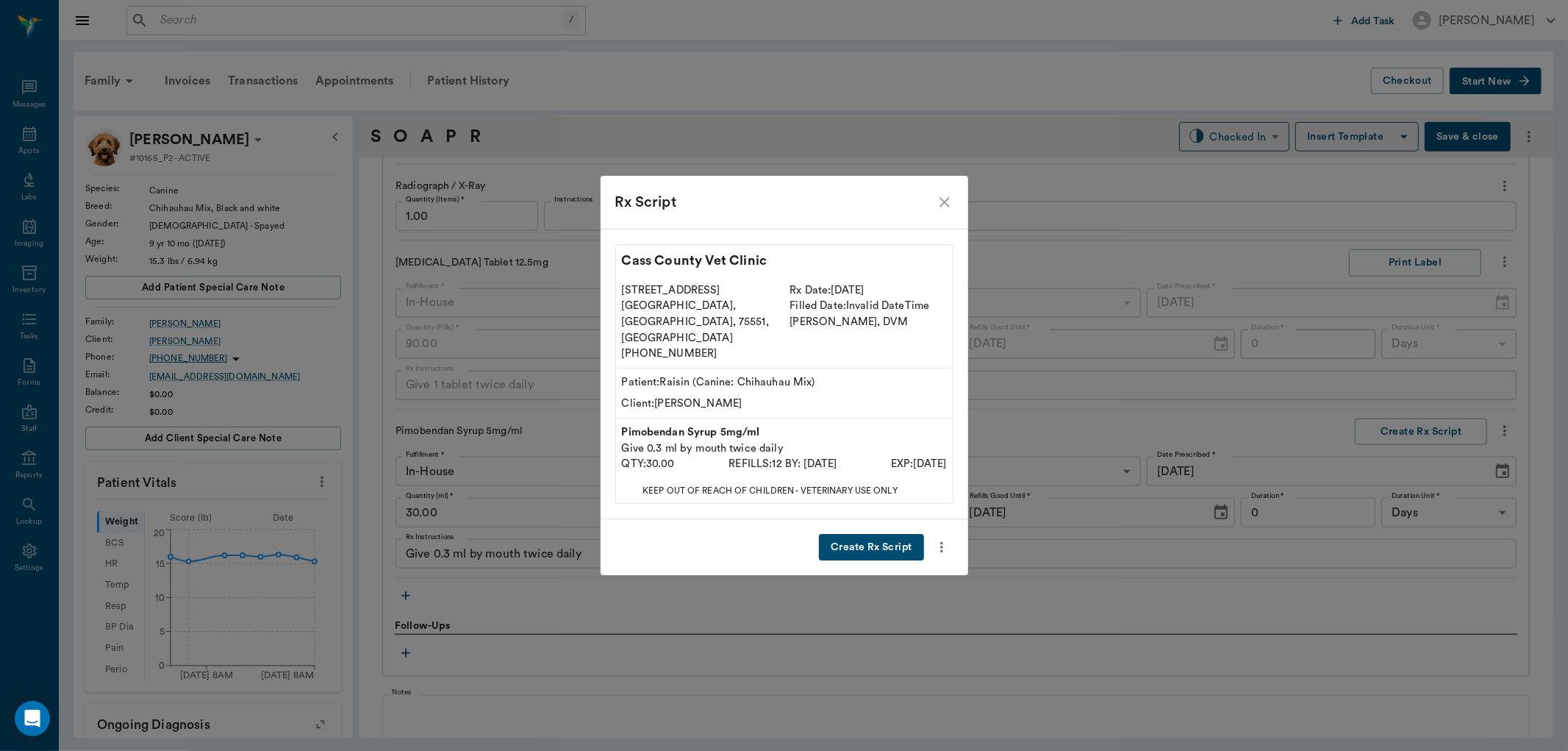
click at [906, 534] on button "Create Rx Script" at bounding box center [871, 548] width 105 height 27
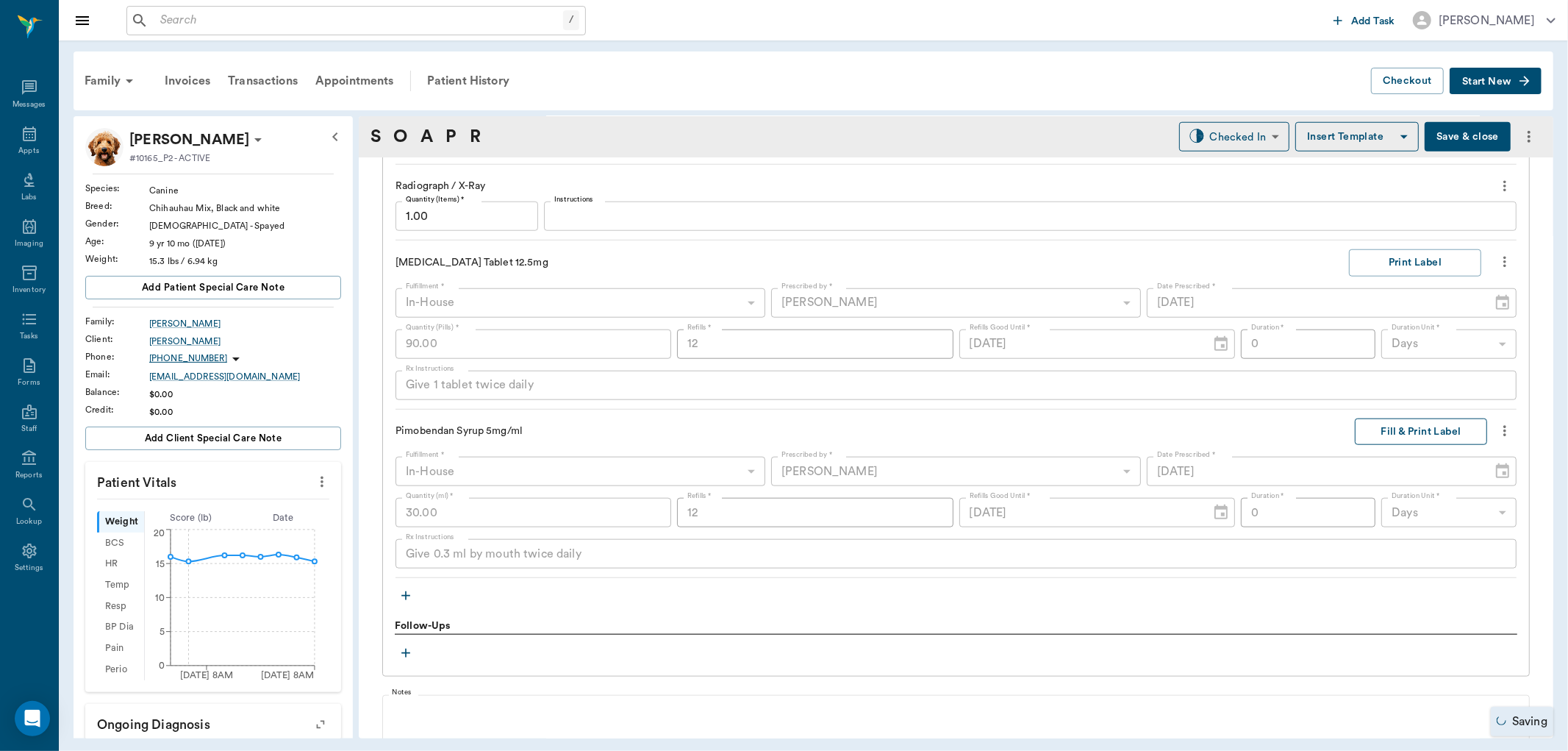
click at [1381, 426] on button "Fill & Print Label" at bounding box center [1421, 432] width 132 height 27
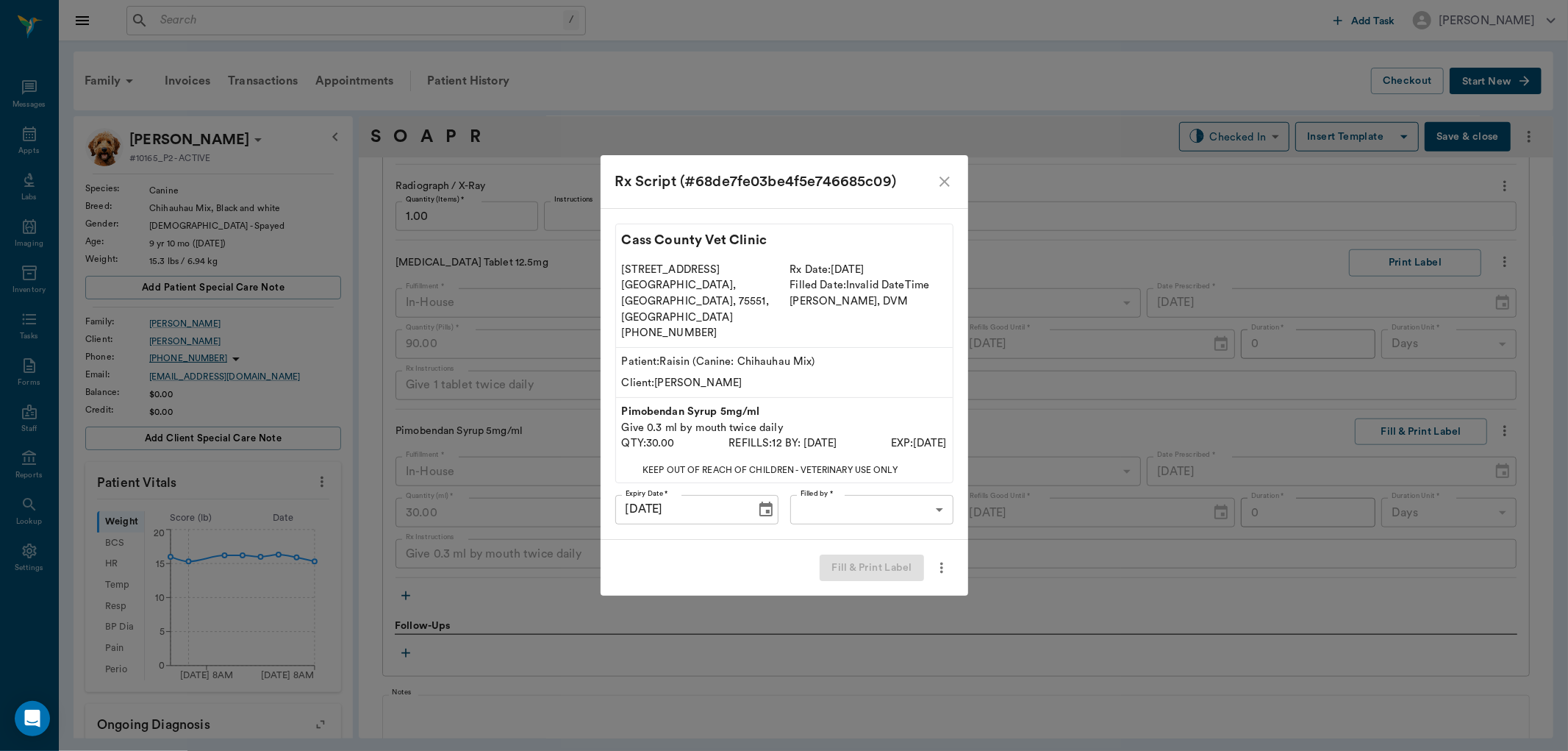
click at [894, 498] on body "/ ​ Add Task Dr. Bert Ellsworth Nectar Messages Appts Labs Imaging Inventory Ta…" at bounding box center [784, 376] width 1568 height 751
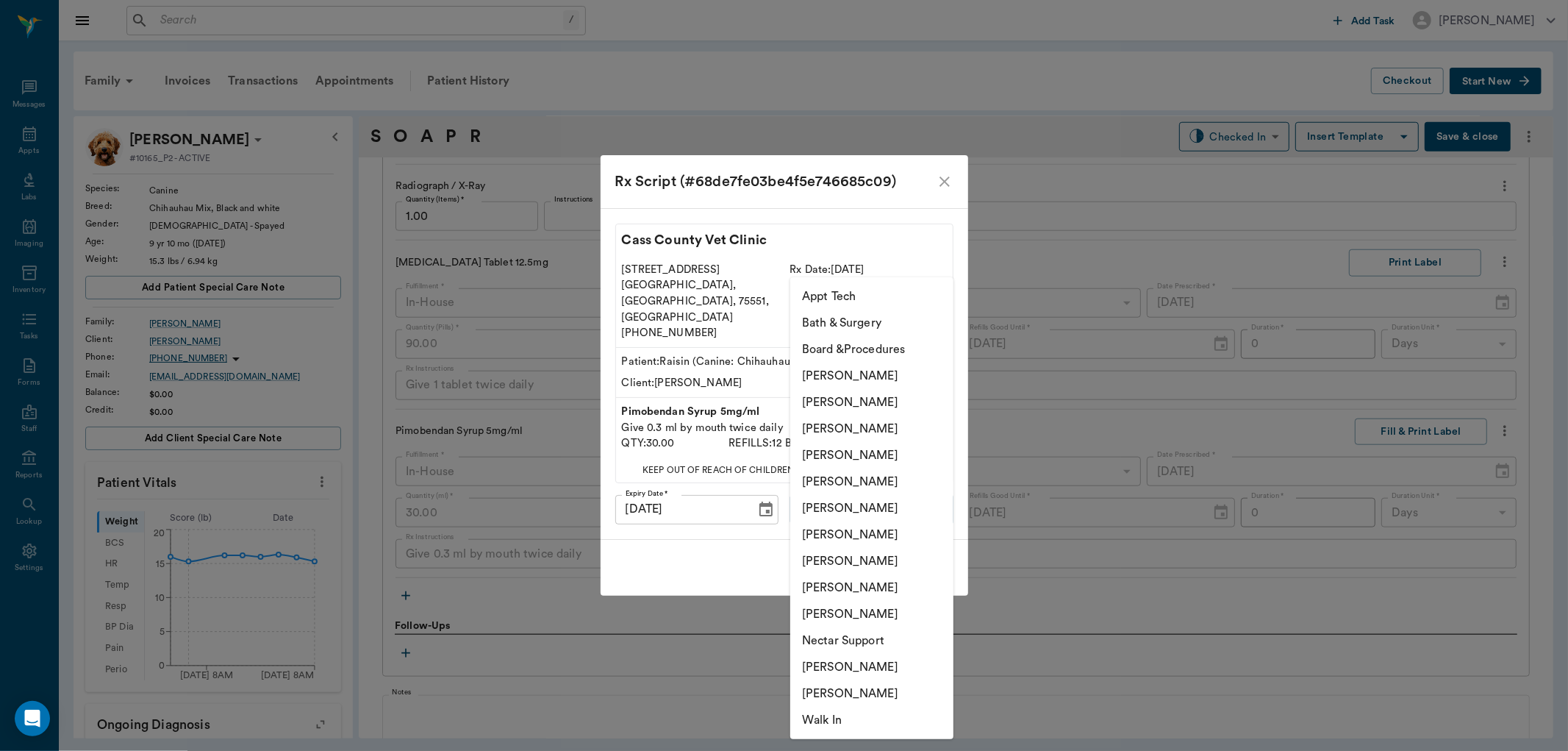
click at [864, 456] on li "[PERSON_NAME]" at bounding box center [872, 455] width 164 height 26
type input "63ec2f075fda476ae8351a4d"
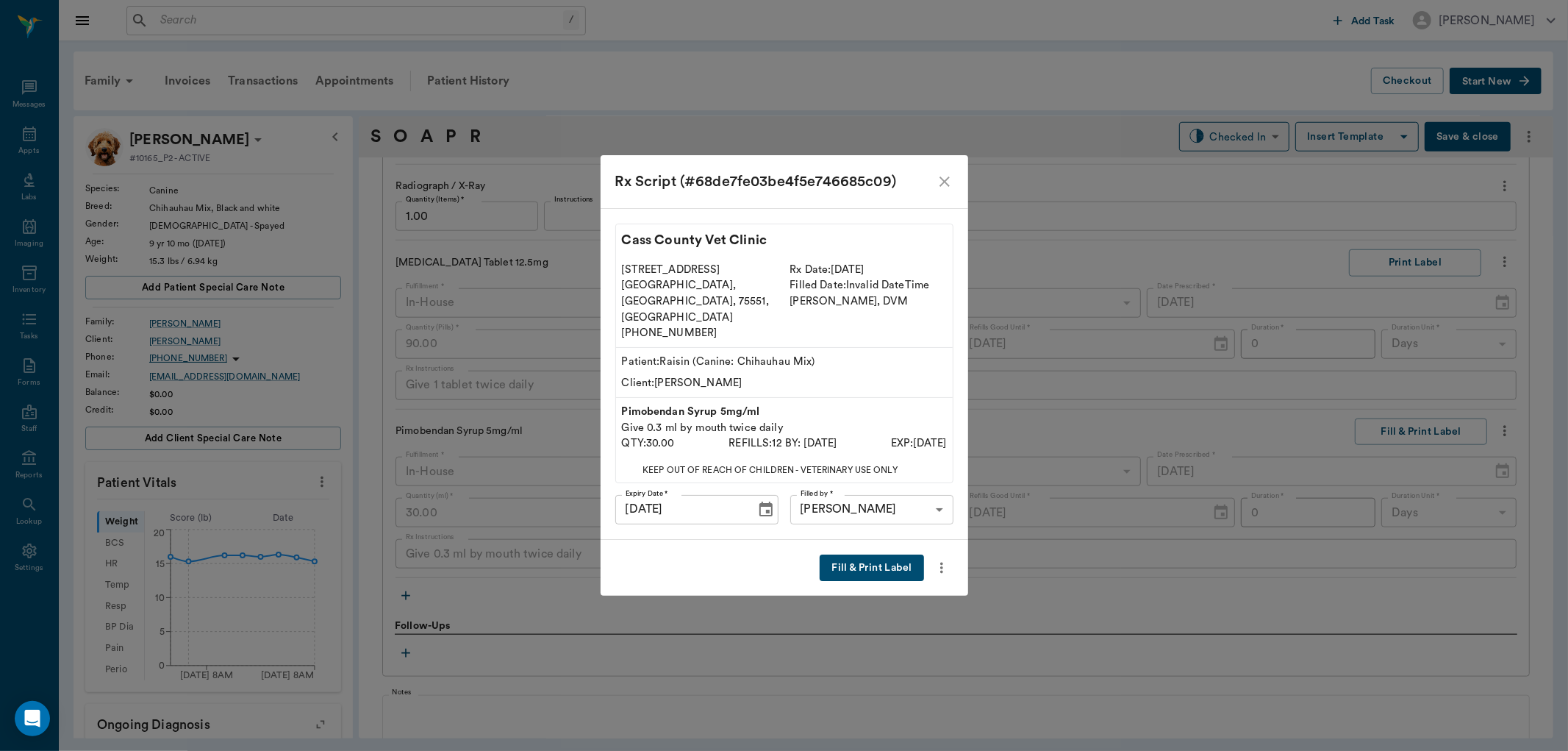
click at [870, 555] on button "Fill & Print Label" at bounding box center [872, 569] width 104 height 27
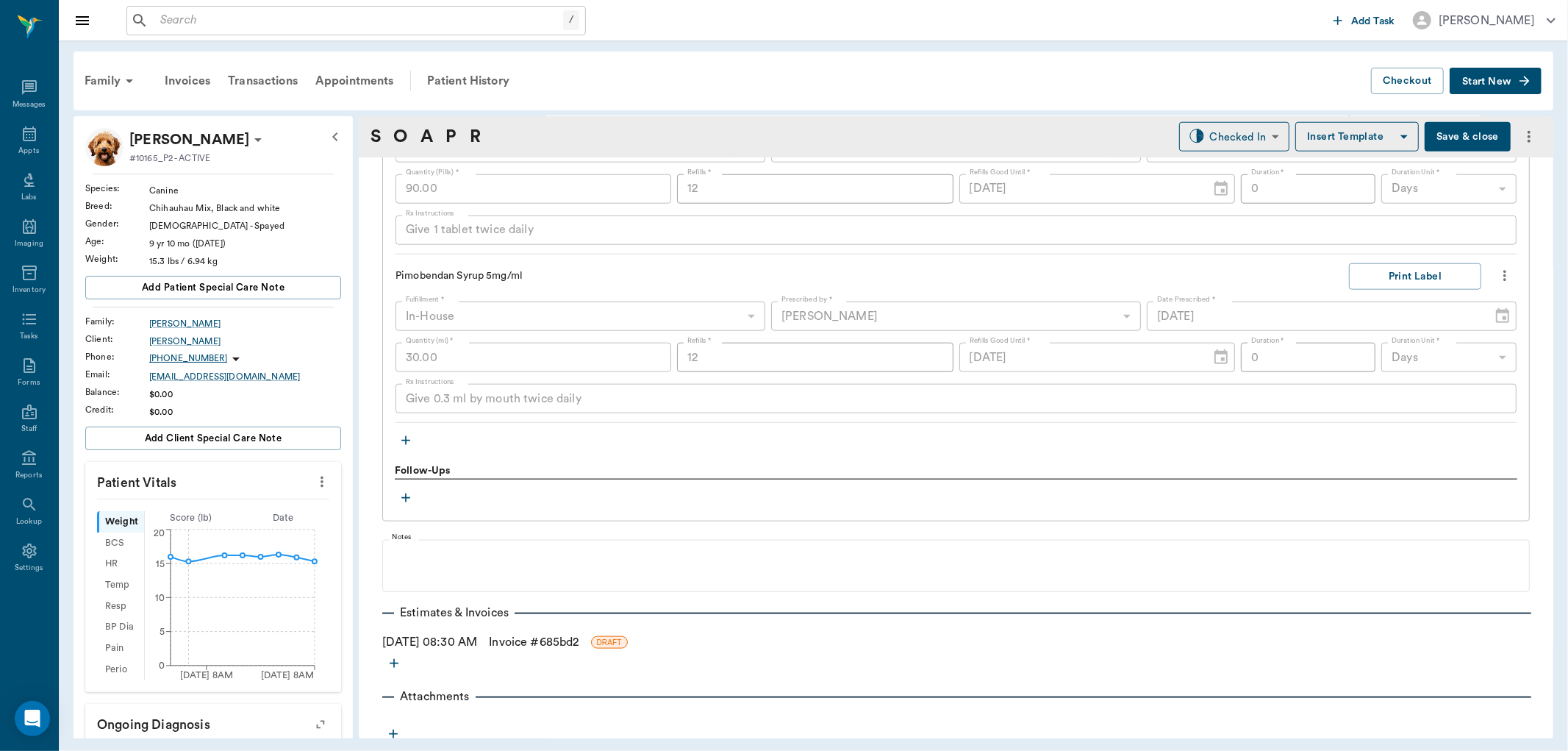
scroll to position [1352, 0]
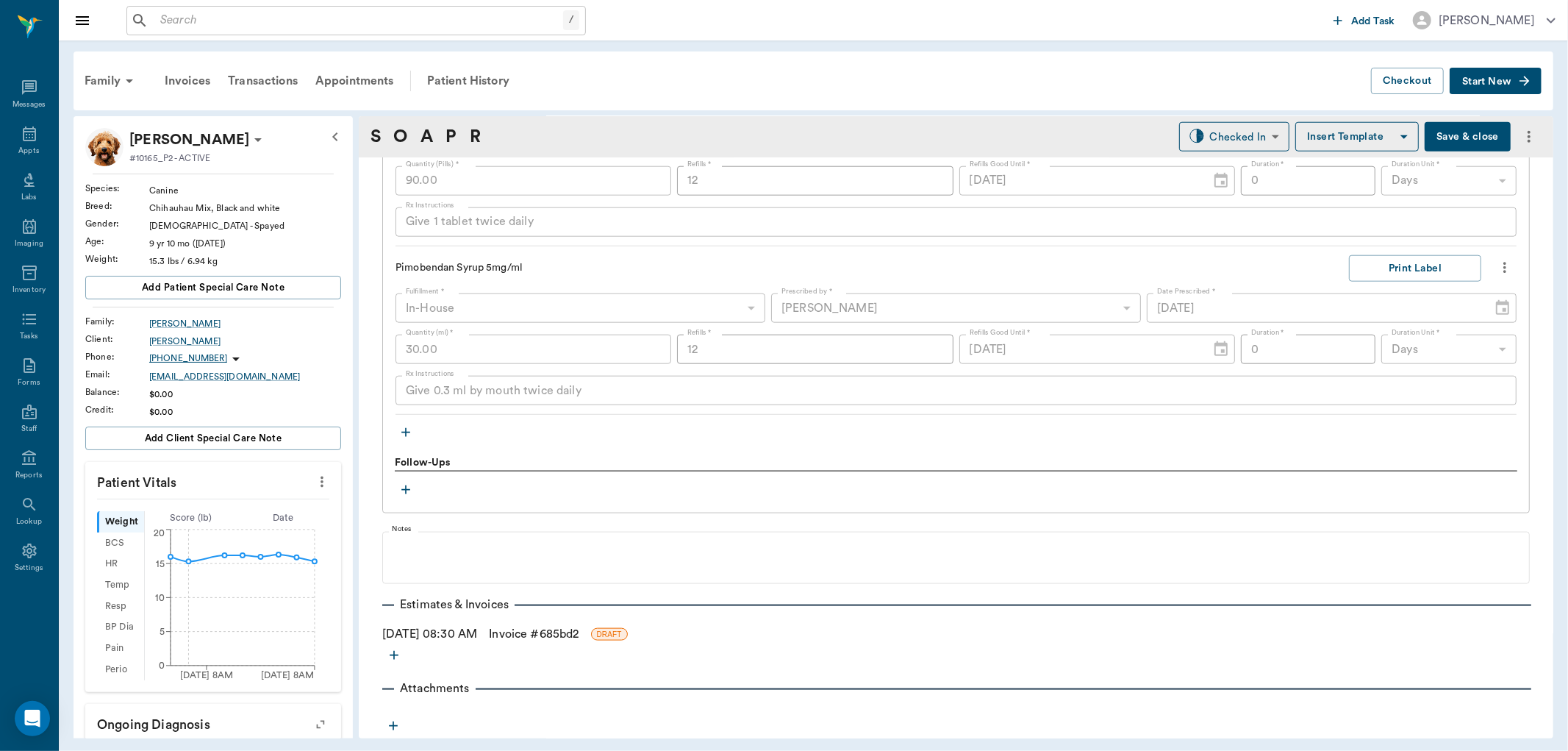
click at [524, 635] on link "Invoice # 685bd2" at bounding box center [534, 634] width 90 height 18
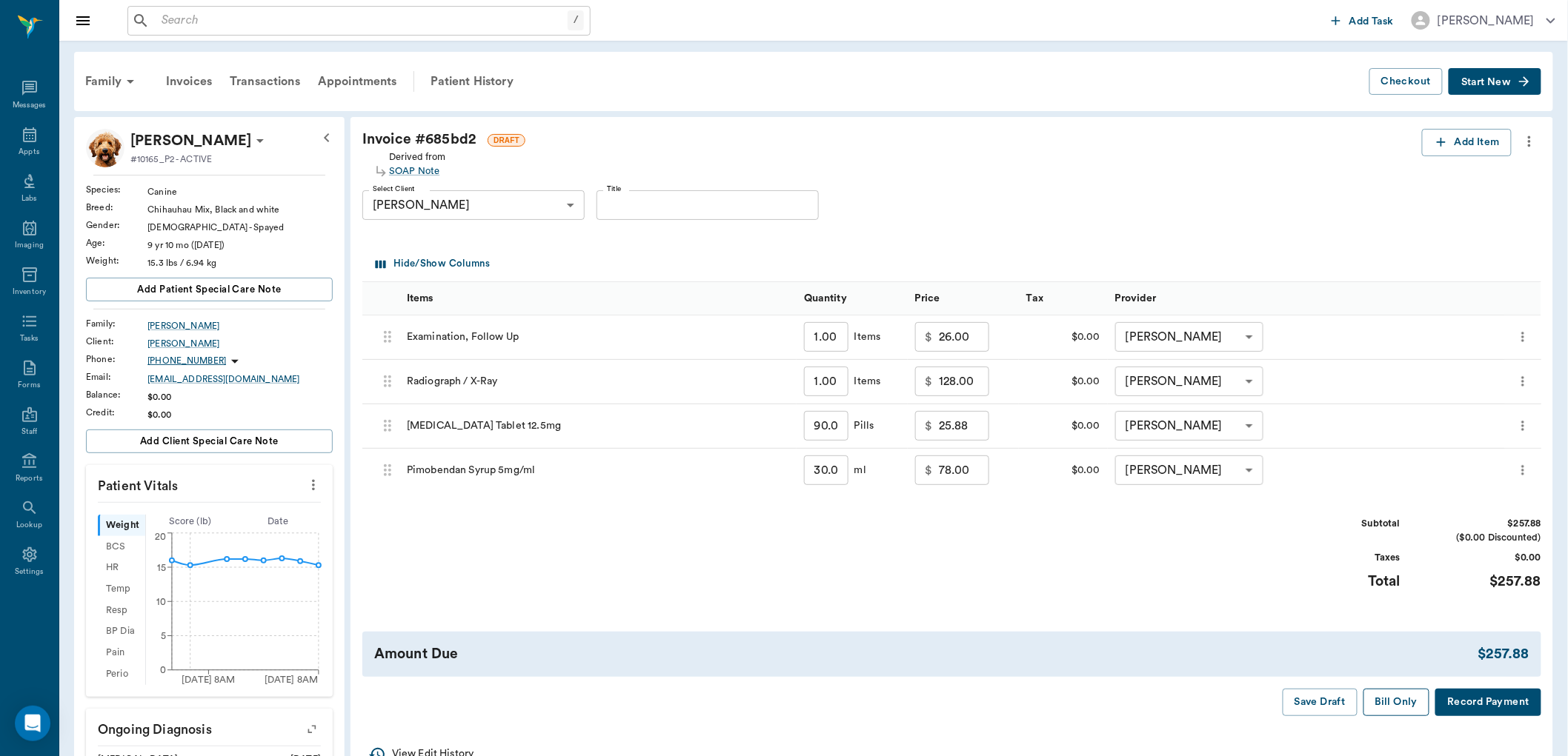
click at [1394, 705] on button "Bill Only" at bounding box center [1396, 703] width 67 height 28
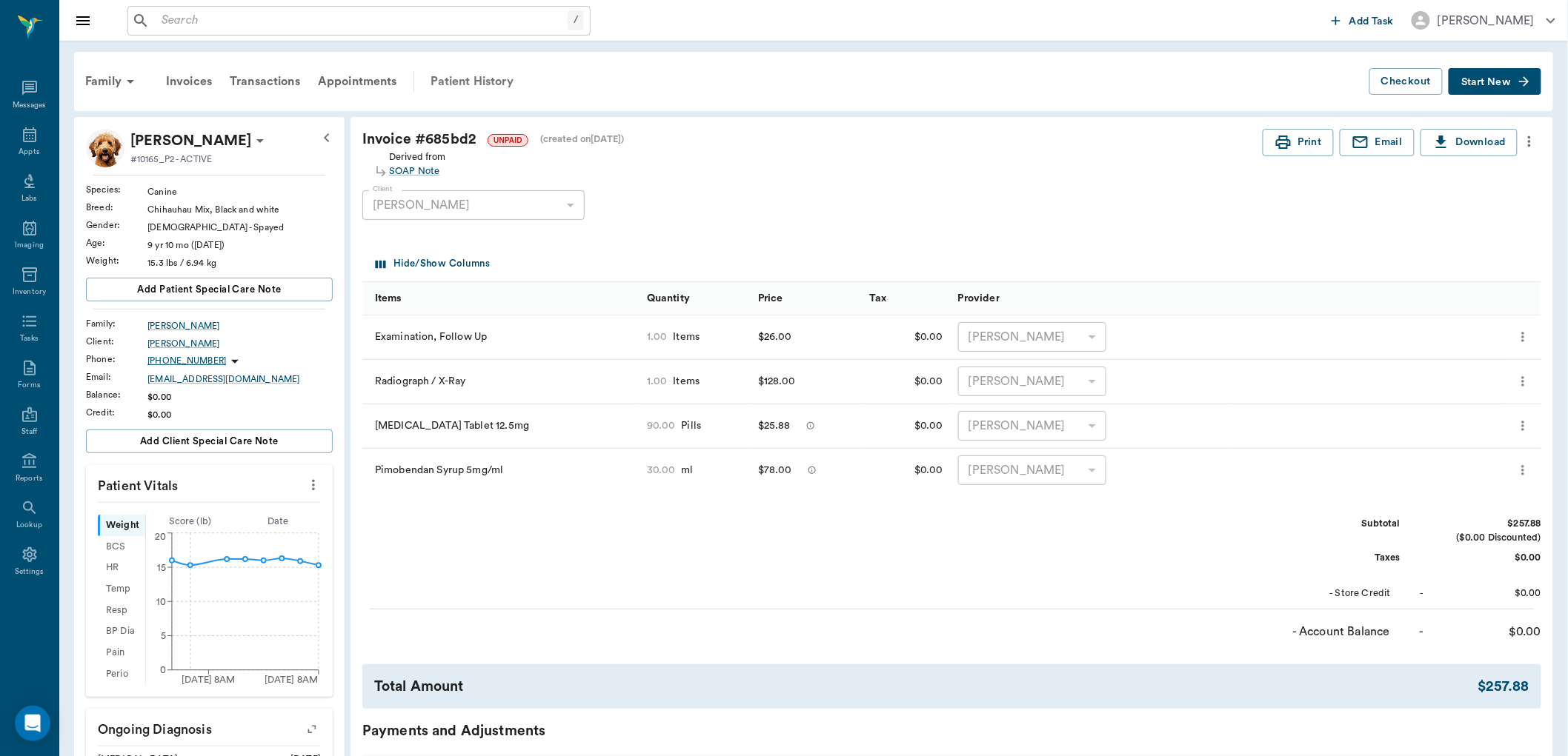
click at [464, 82] on div "Patient History" at bounding box center [472, 82] width 101 height 36
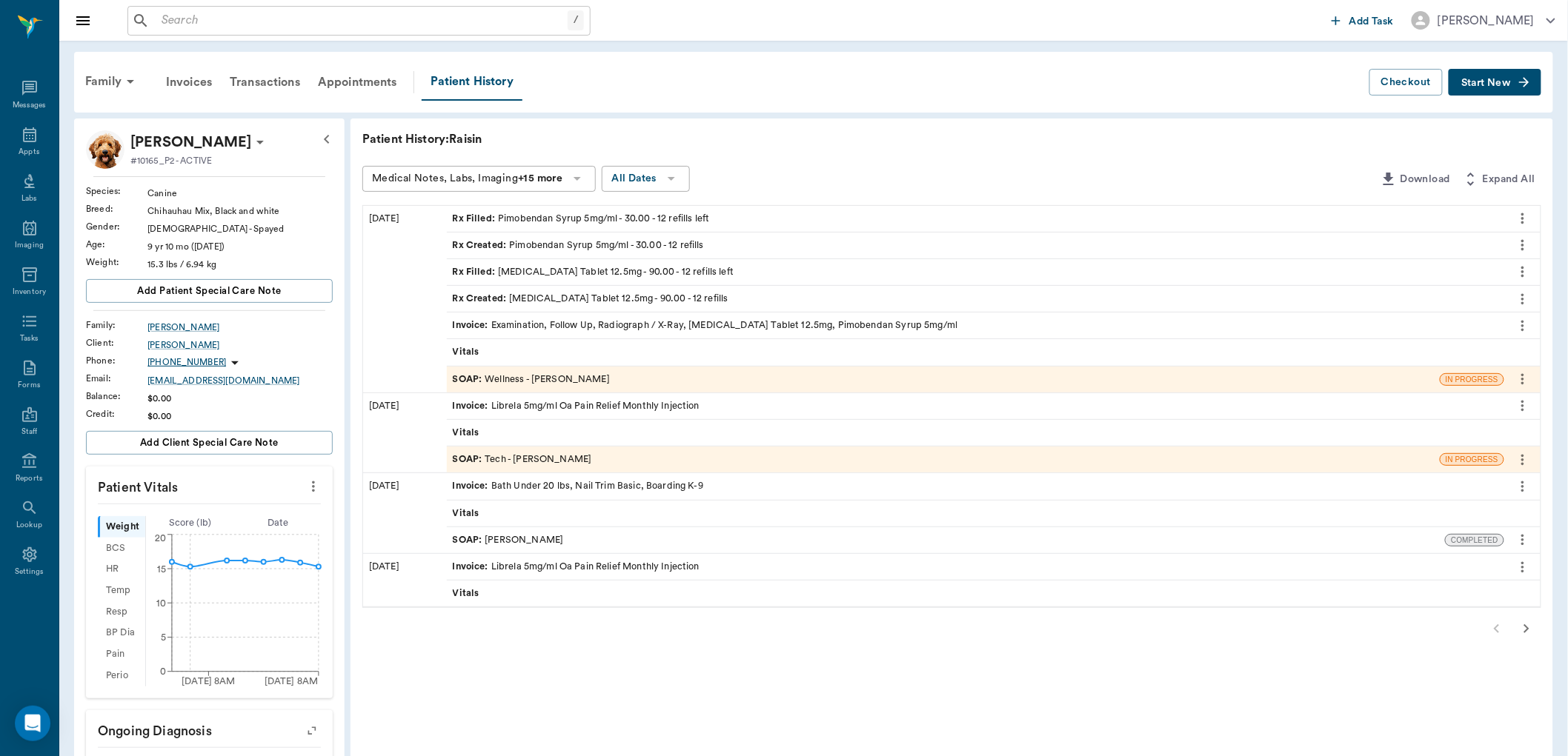
click at [548, 379] on div "SOAP : Wellness - Dr. Bert Ellsworth" at bounding box center [530, 379] width 157 height 14
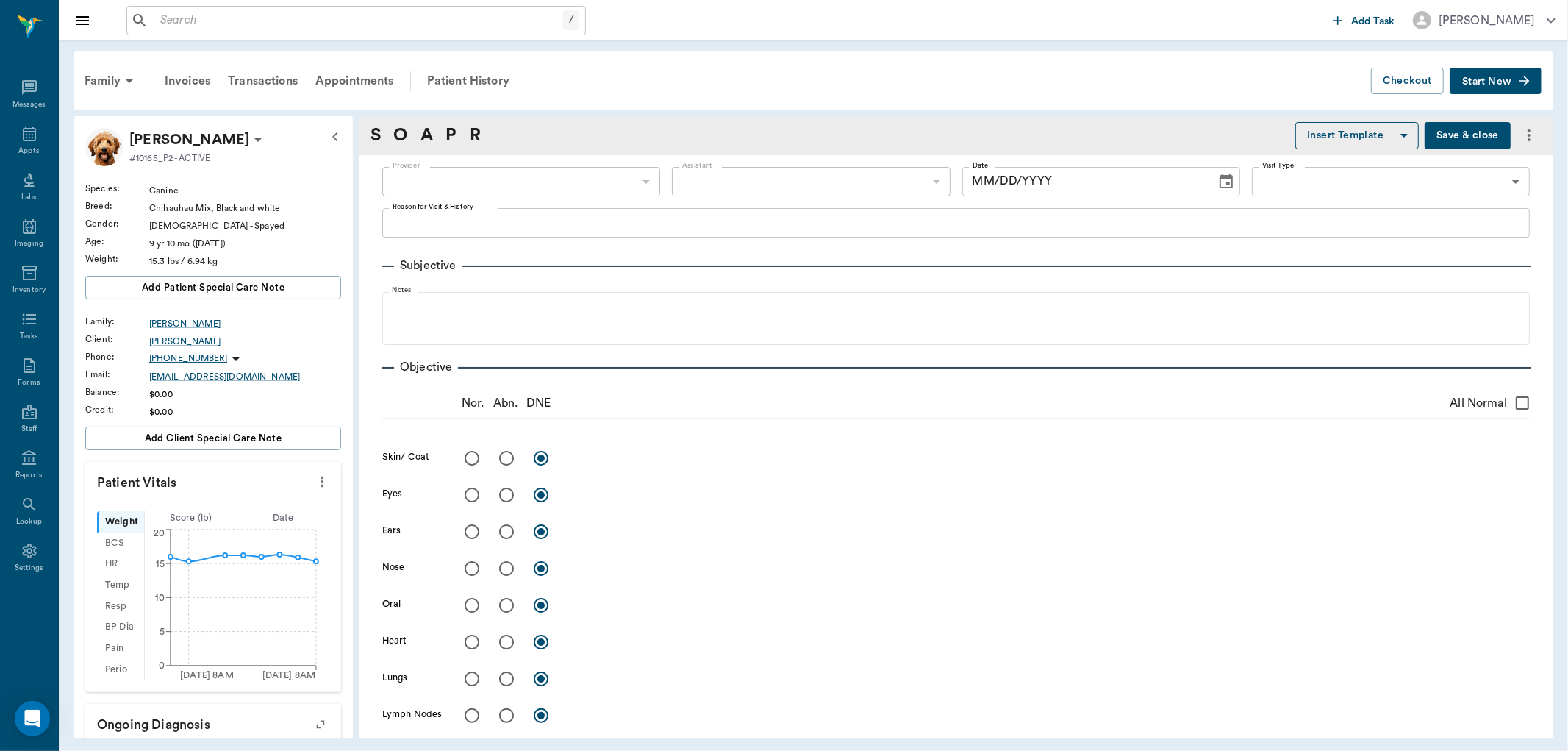
type input "63ec2f075fda476ae8351a4d"
type input "642ef10e332a41444de2bad1"
type input "65d2be4f46e3a538d89b8c14"
type textarea "EVER SINCE HER SX THAT SHE HAD. SHE HAS BEEN DOING SOME COUGHING. SHE FIGURED I…"
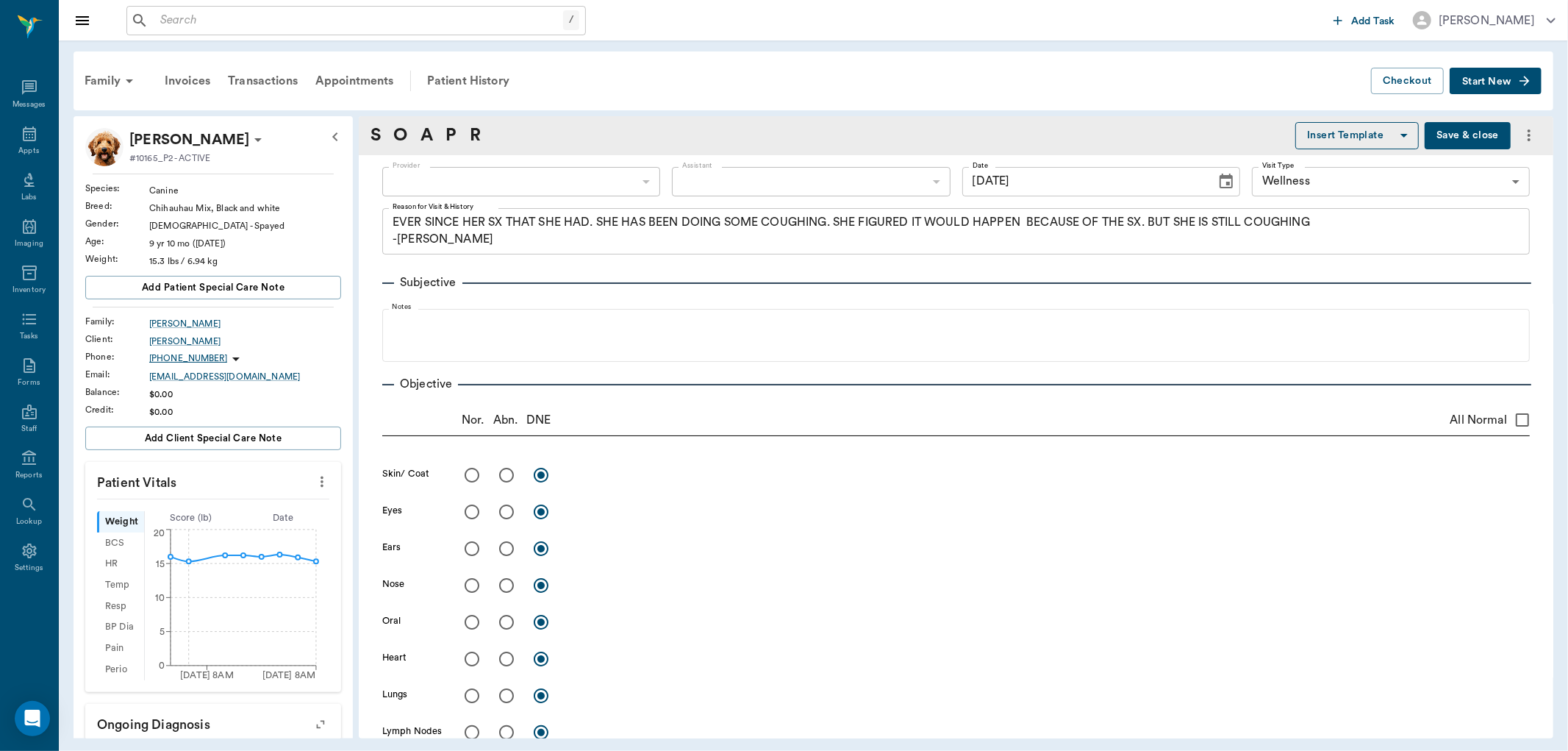
type input "10/02/2025"
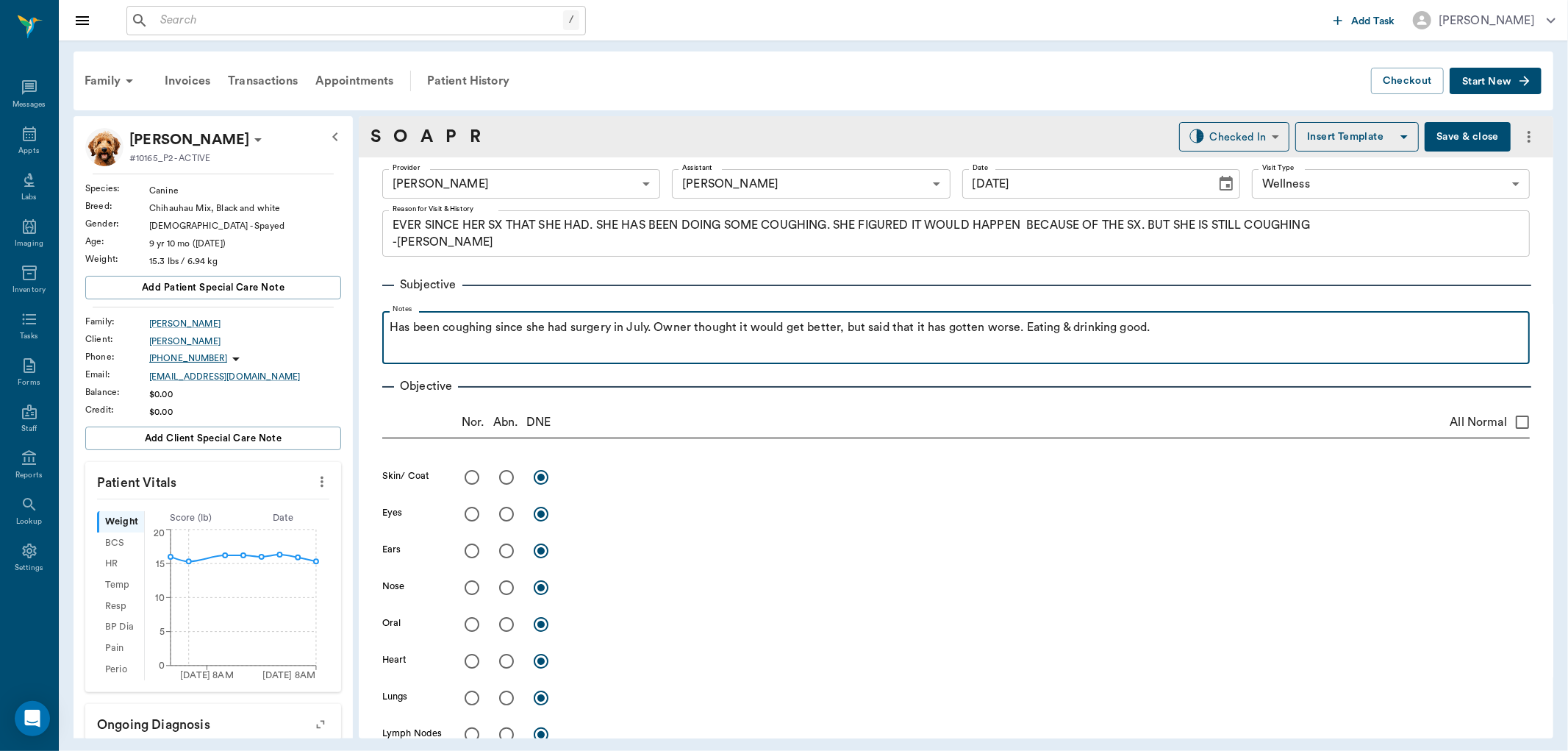
click at [1184, 333] on p "Has been coughing since she had surgery in July. Owner thought it would get bet…" at bounding box center [956, 327] width 1133 height 18
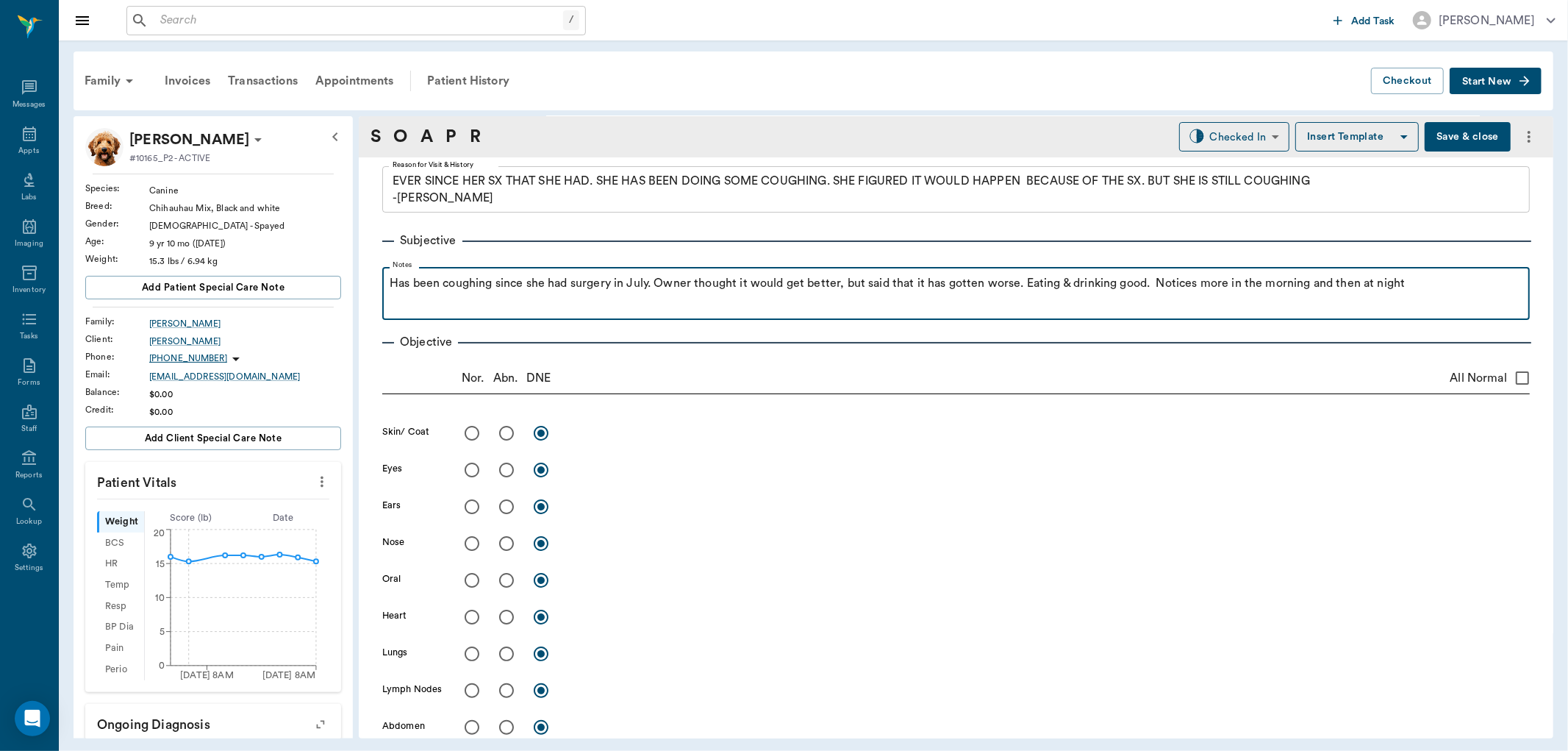
scroll to position [164, 0]
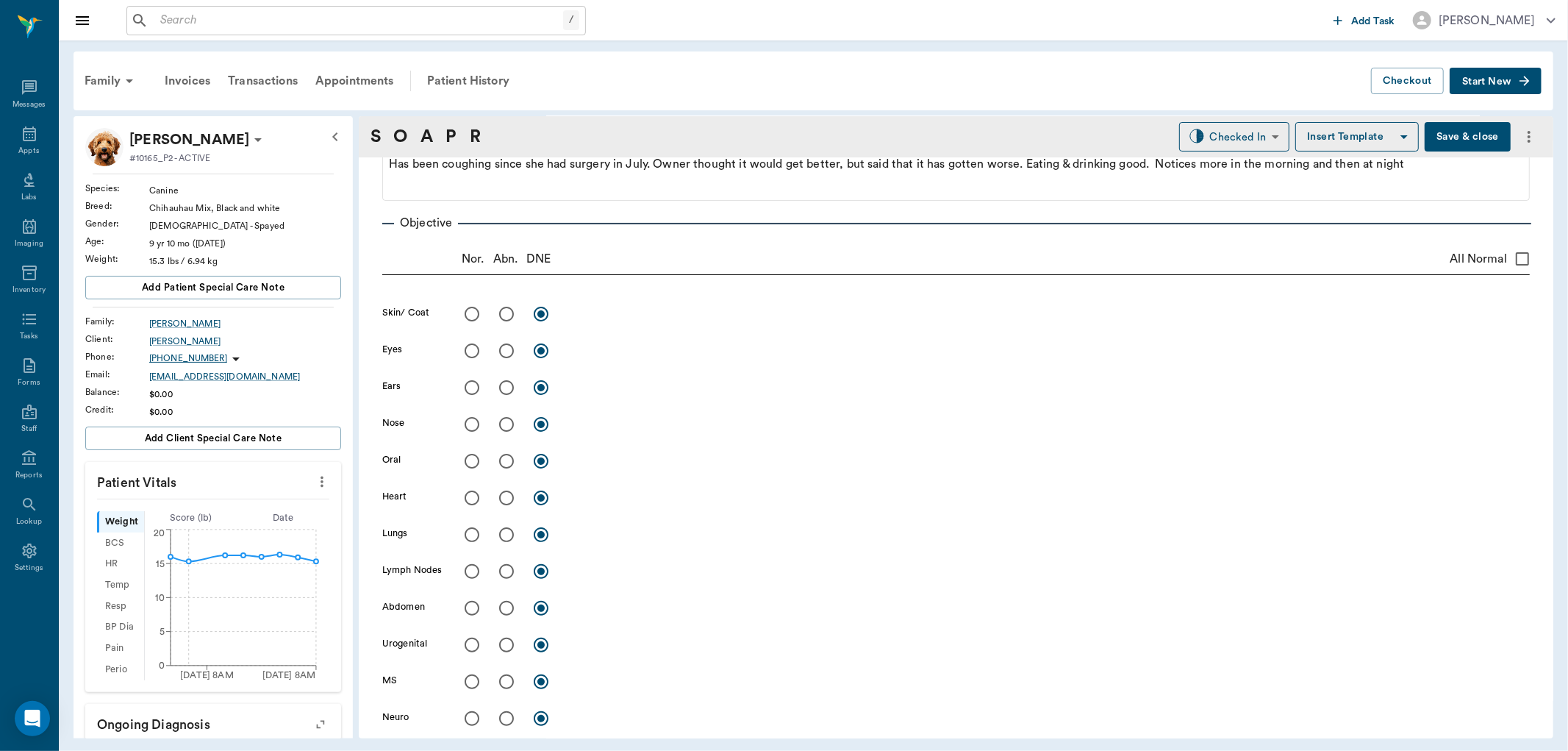
click at [469, 311] on input "radio" at bounding box center [472, 315] width 31 height 31
radio input "true"
click at [471, 352] on input "radio" at bounding box center [472, 351] width 31 height 31
radio input "true"
click at [508, 495] on input "radio" at bounding box center [507, 498] width 31 height 31
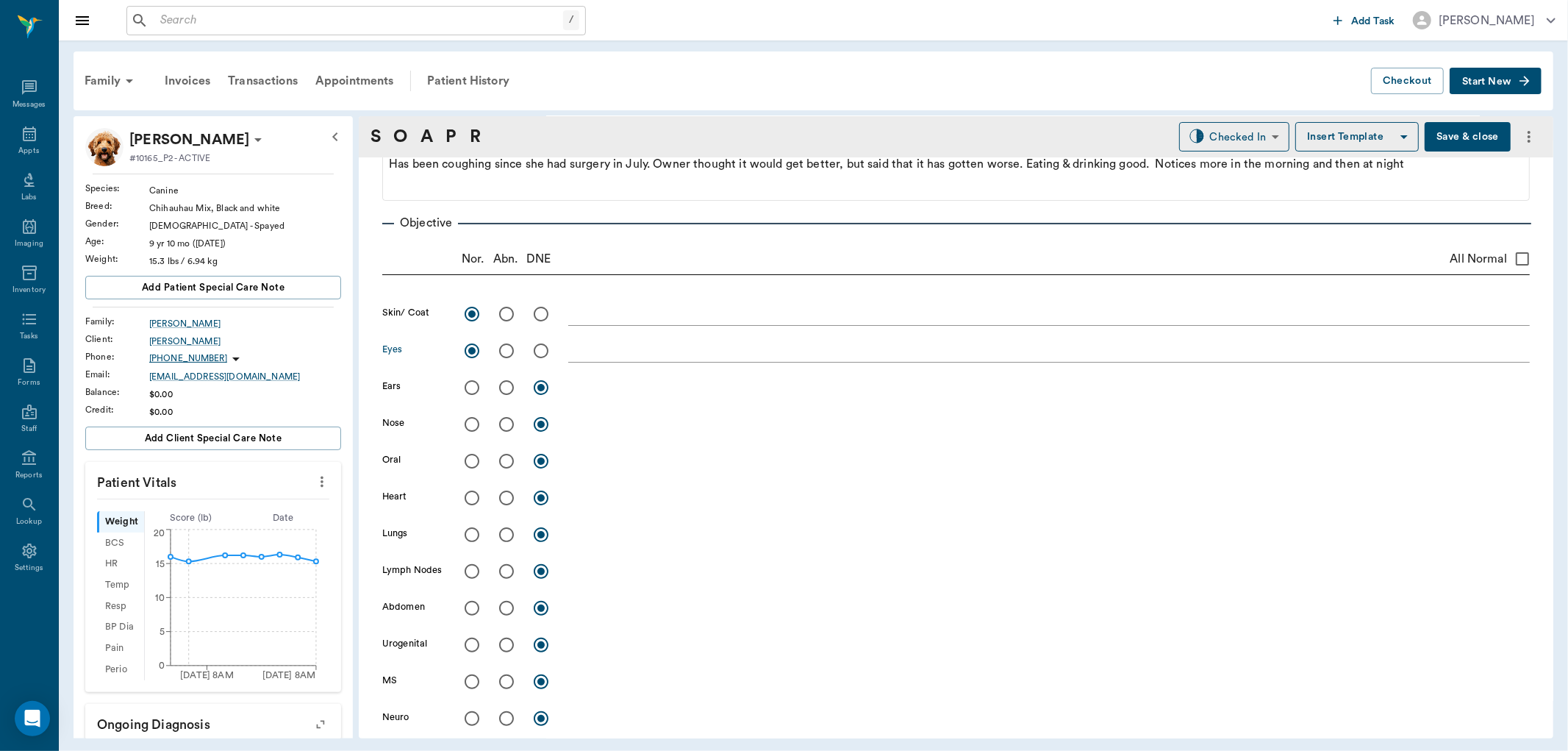
radio input "true"
click at [502, 533] on input "radio" at bounding box center [507, 535] width 31 height 31
radio input "true"
click at [611, 488] on div "x" at bounding box center [1049, 499] width 961 height 22
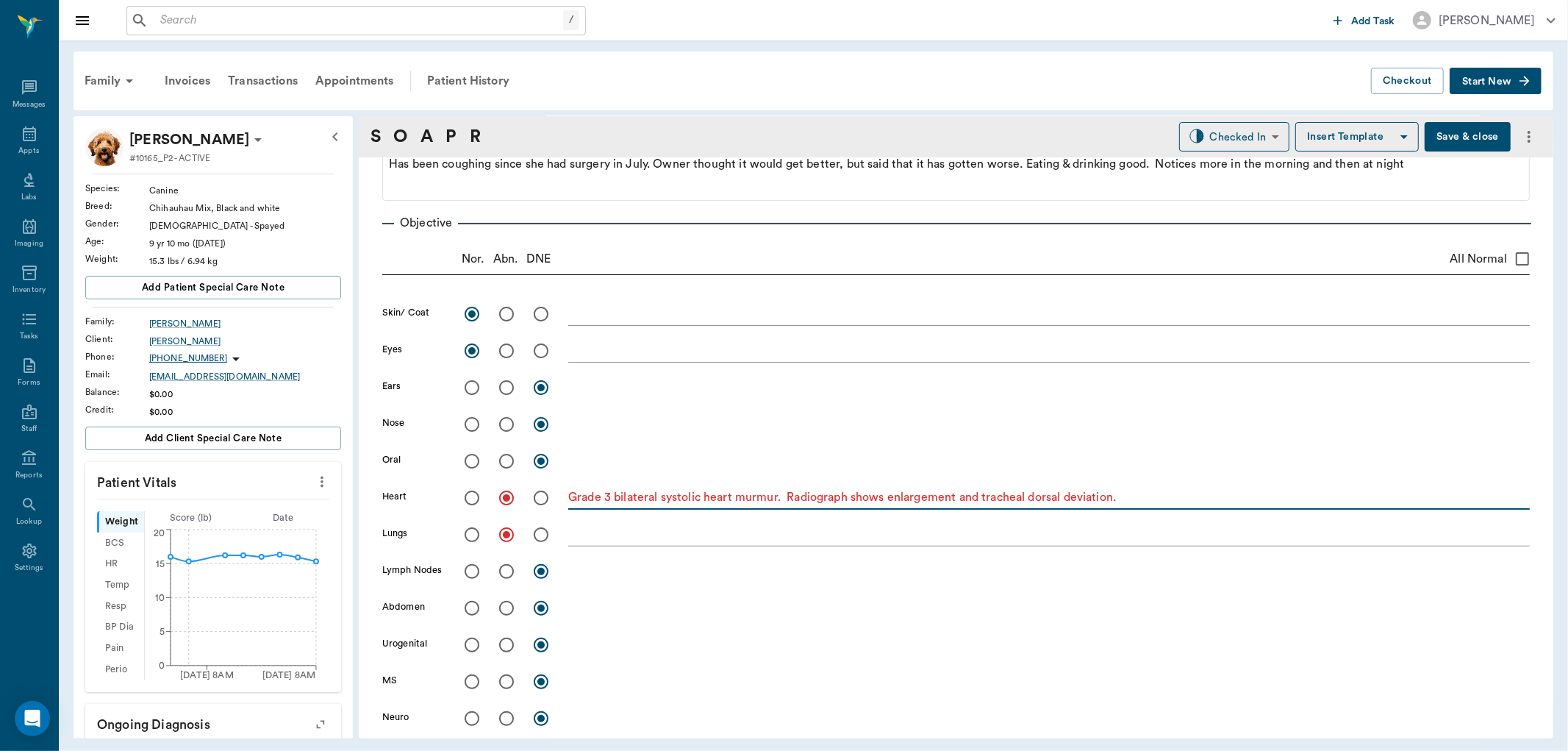
type textarea "Grade 3 bilateral systolic heart murmur. Radiograph shows enlargement and trach…"
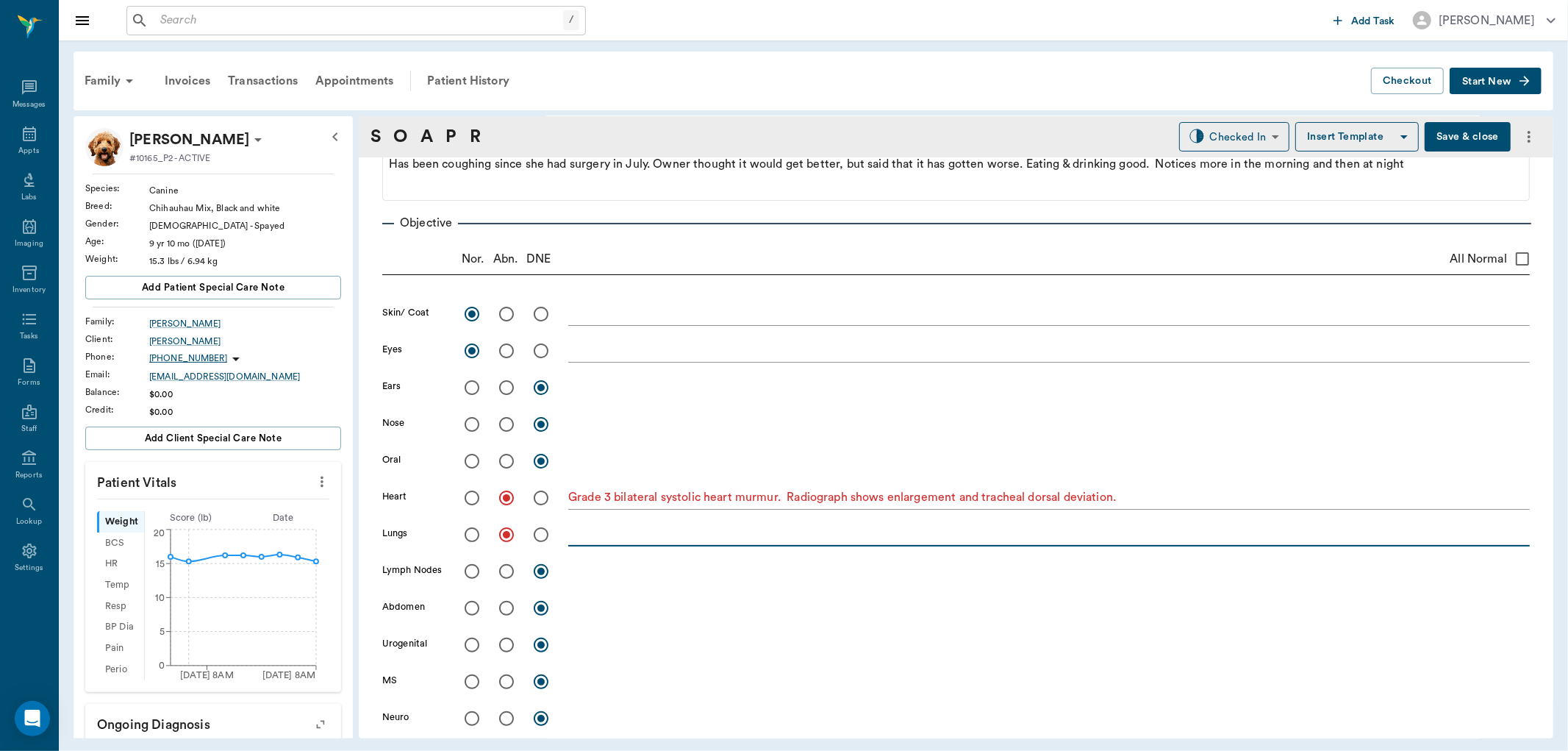
click at [584, 537] on textarea at bounding box center [1049, 533] width 961 height 17
click at [913, 535] on textarea "Pulmonary edema auscultated and seen on radiograph" at bounding box center [1049, 533] width 961 height 17
click at [870, 531] on textarea "Pulmonary edema auscultated and seen on radiograph.Round mass" at bounding box center [1049, 533] width 961 height 17
click at [979, 538] on textarea "Pulmonary edema auscultated and seen on radiograph. Round mass" at bounding box center [1049, 533] width 961 height 17
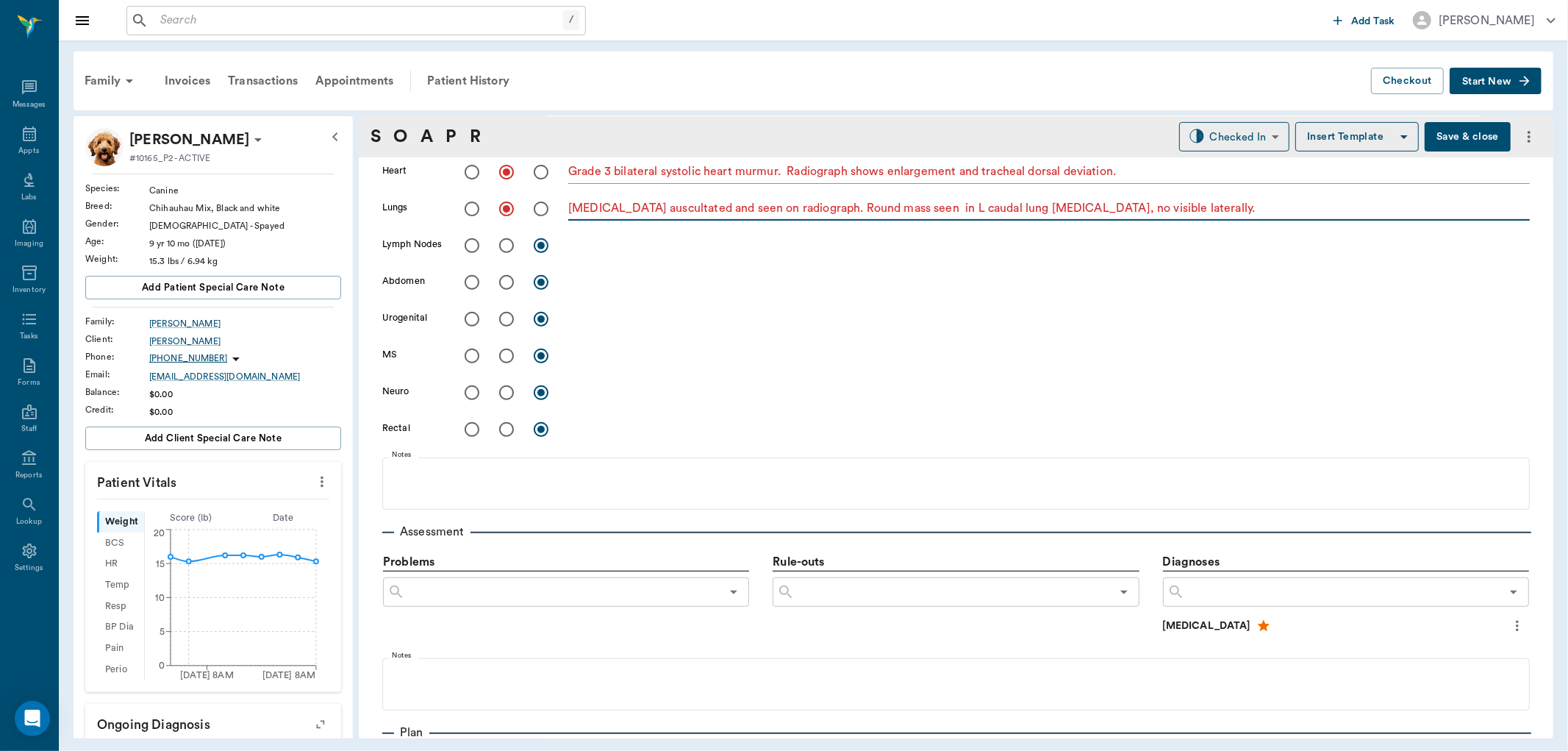
scroll to position [490, 0]
type textarea "Pulmonary edema auscultated and seen on radiograph. Round mass seen in L caudal…"
click at [502, 350] on input "radio" at bounding box center [507, 356] width 31 height 31
radio input "true"
click at [598, 358] on textarea at bounding box center [1049, 354] width 961 height 17
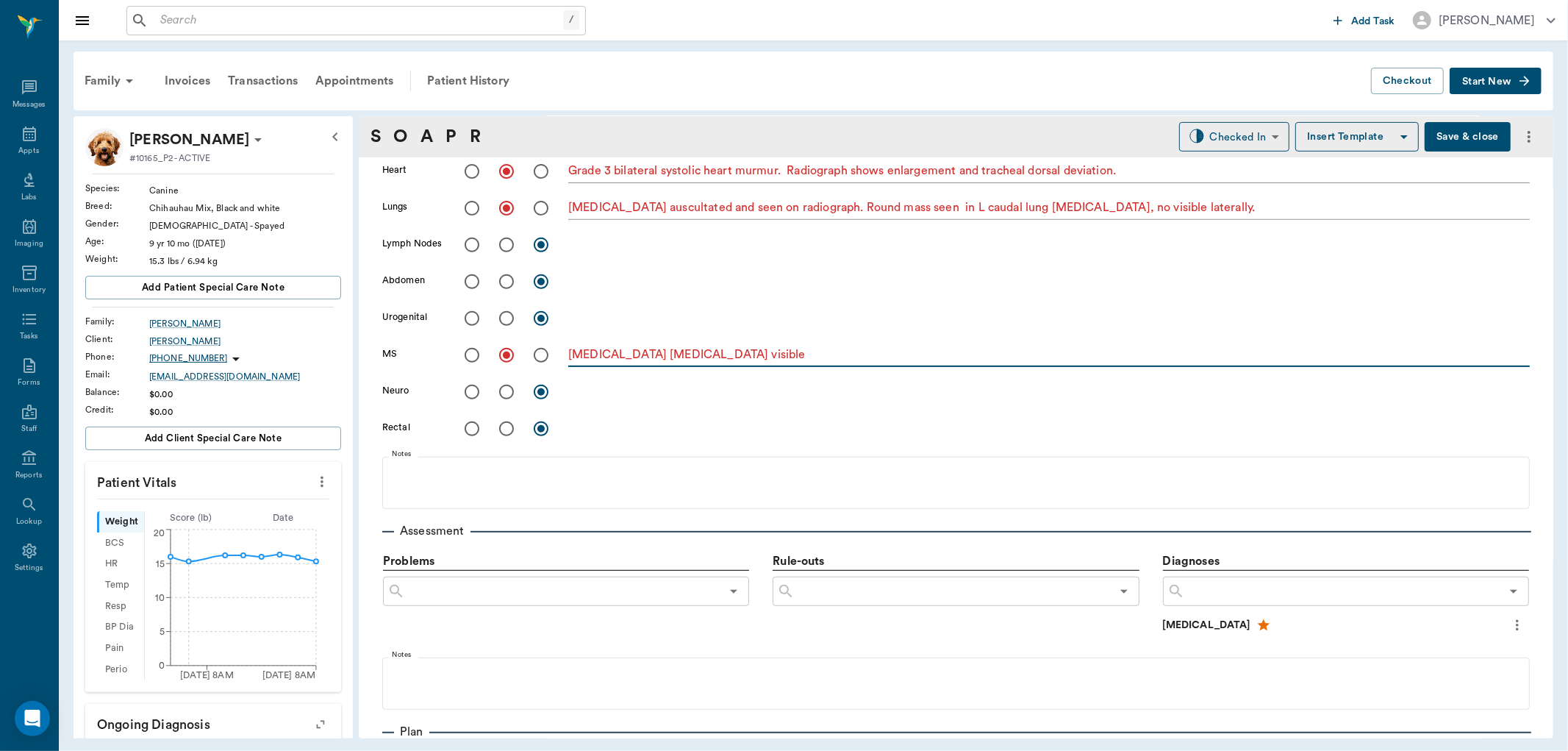
type textarea "lumbar arthritis visible"
click at [468, 238] on input "radio" at bounding box center [472, 245] width 31 height 31
radio input "true"
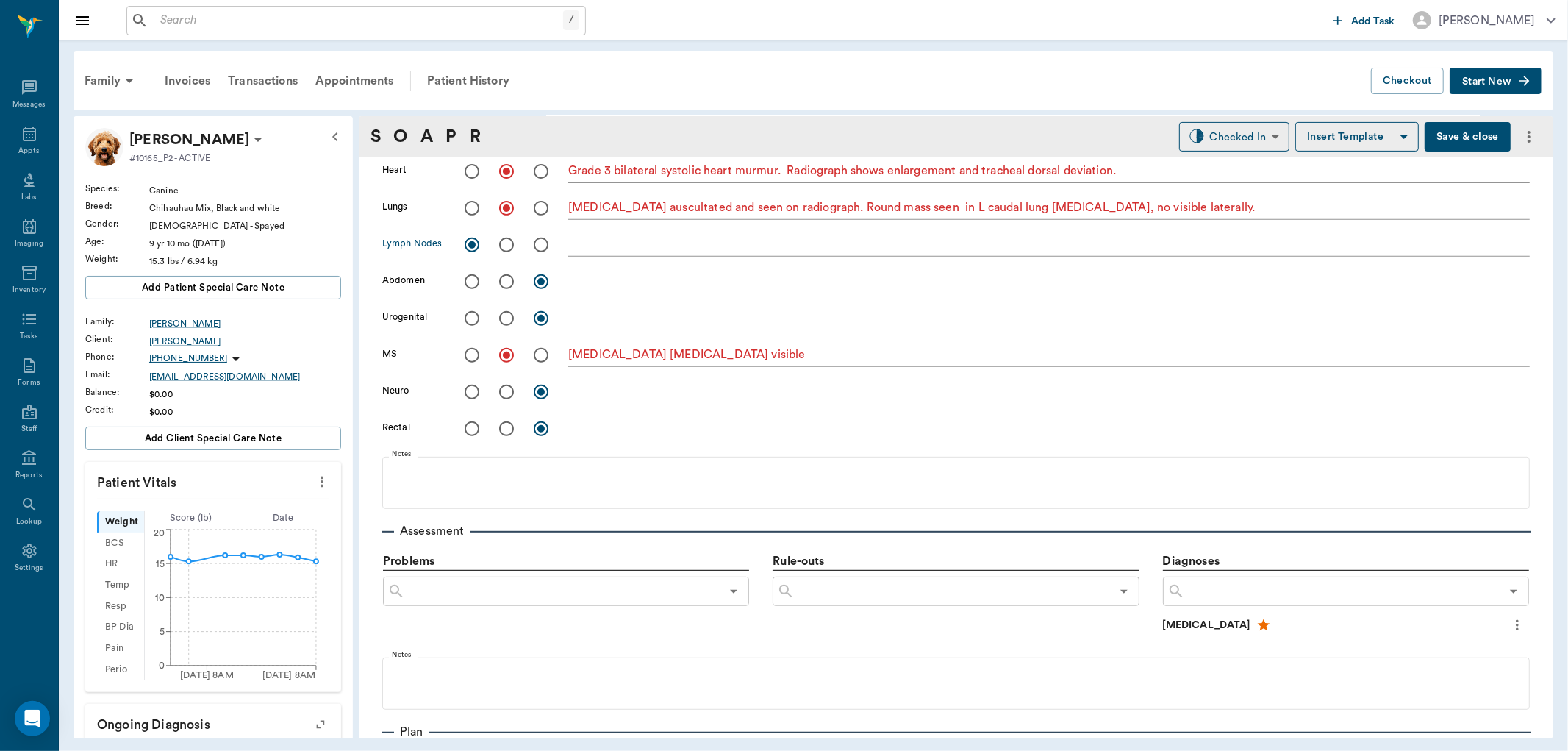
click at [898, 590] on input "text" at bounding box center [953, 591] width 316 height 21
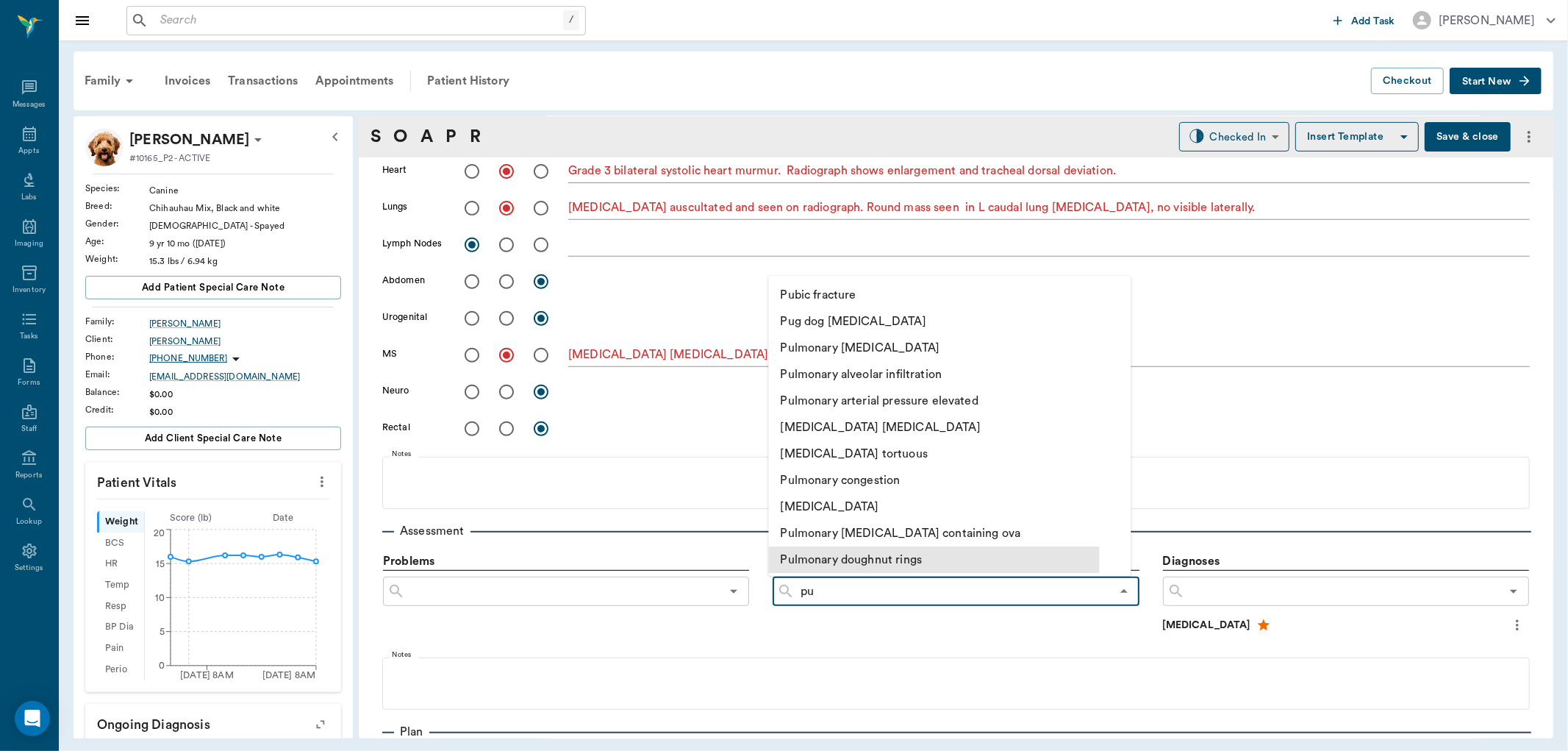
type input "pum"
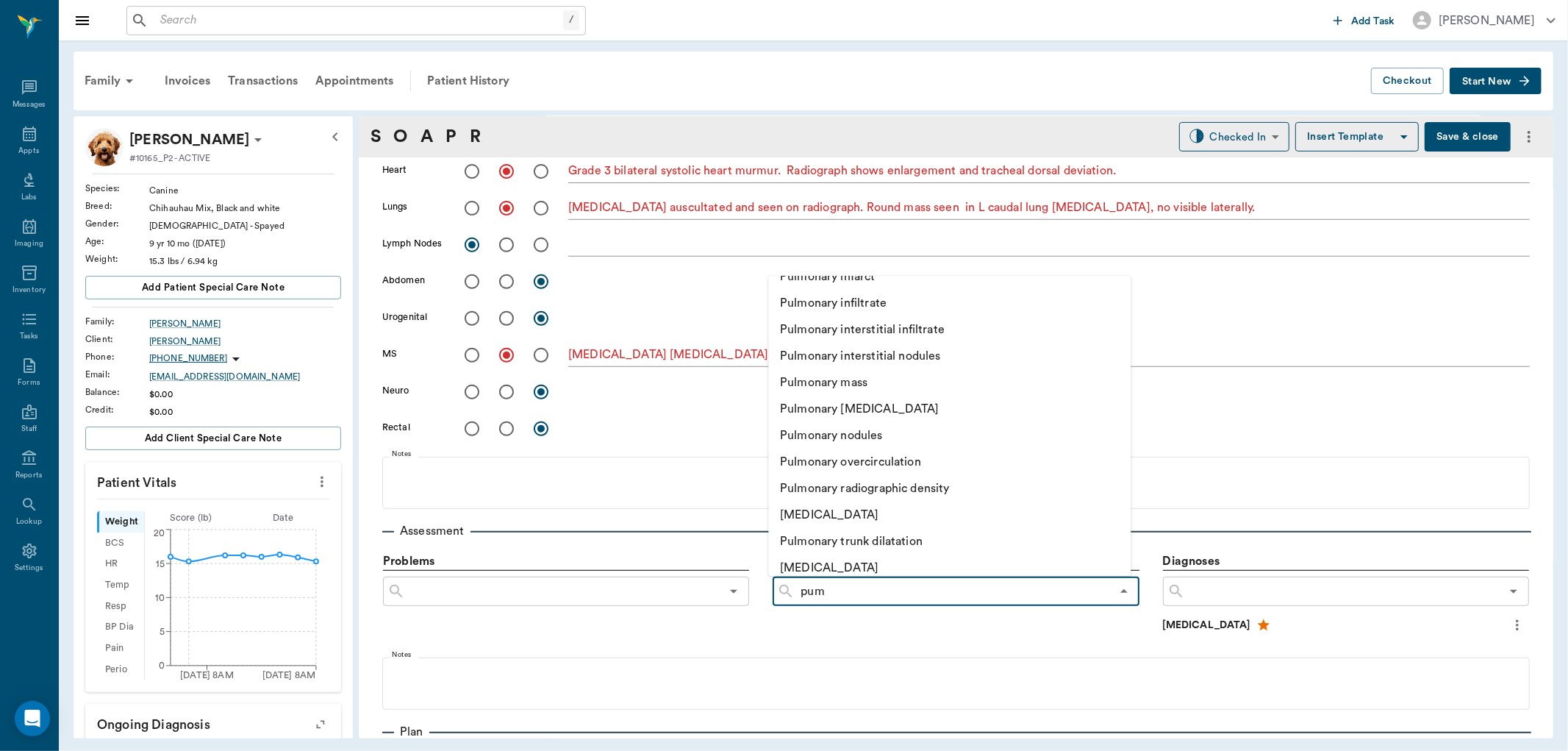
scroll to position [735, 0]
click at [883, 378] on li "Pulmonary mass" at bounding box center [935, 379] width 331 height 26
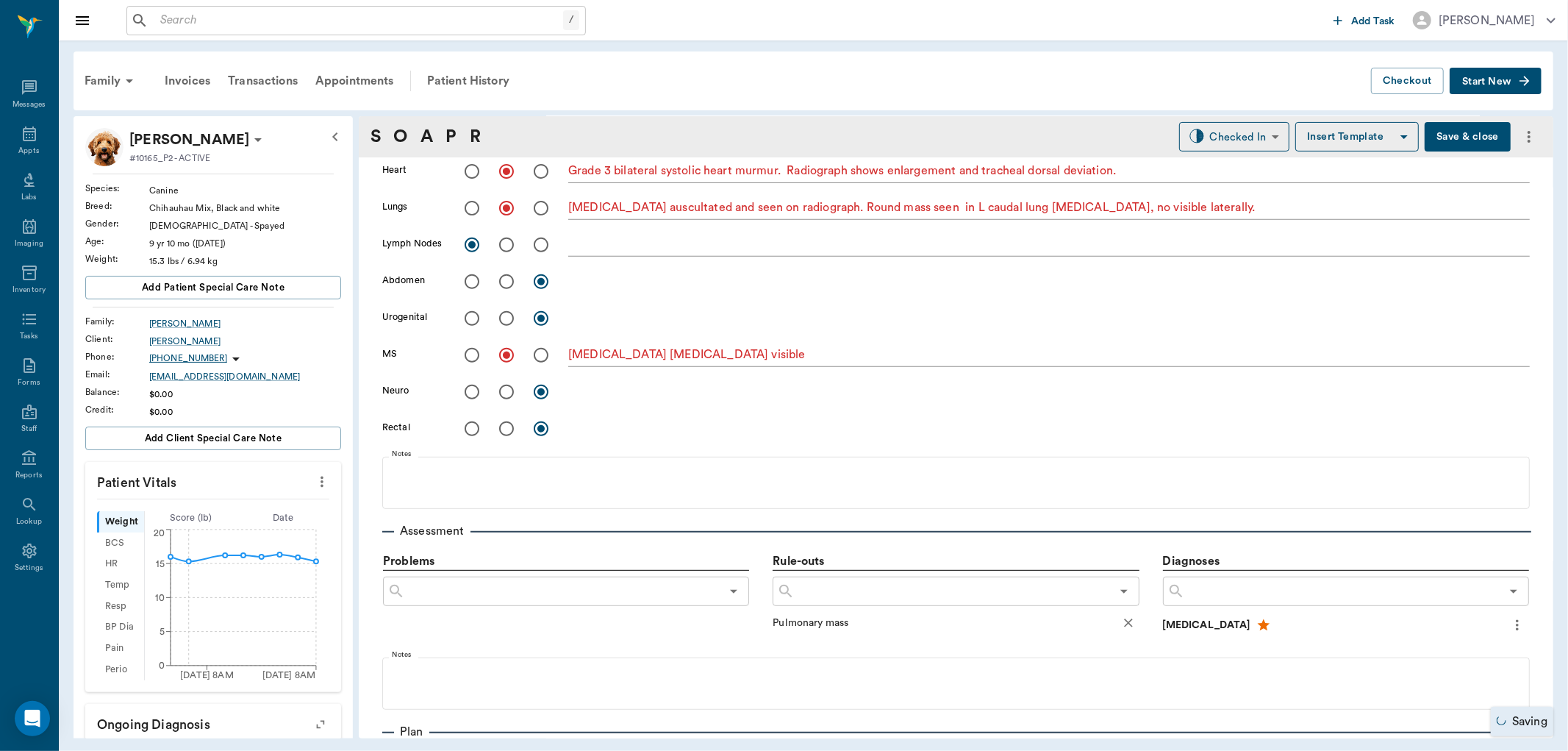
click at [1195, 592] on input "text" at bounding box center [1343, 591] width 316 height 21
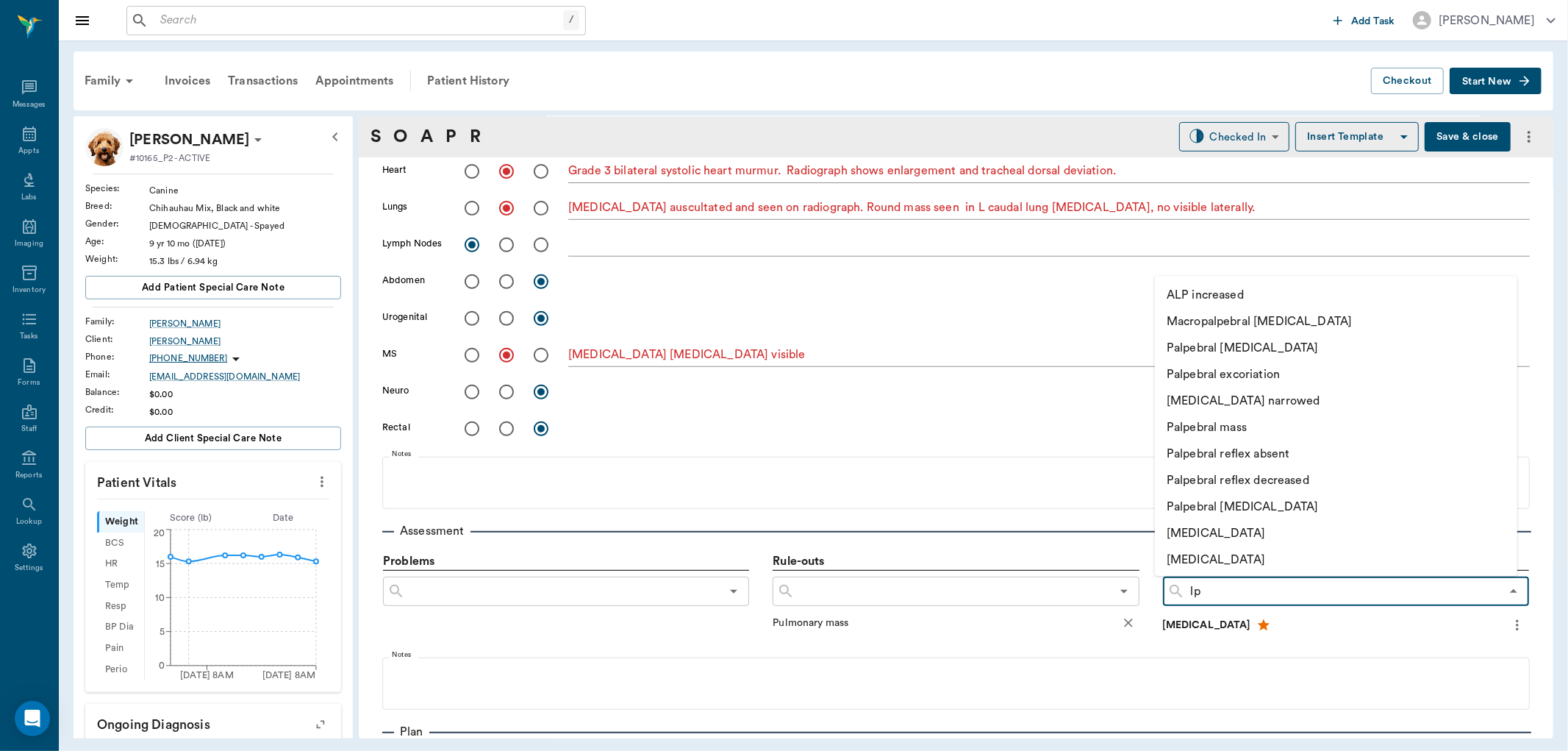
type input "l"
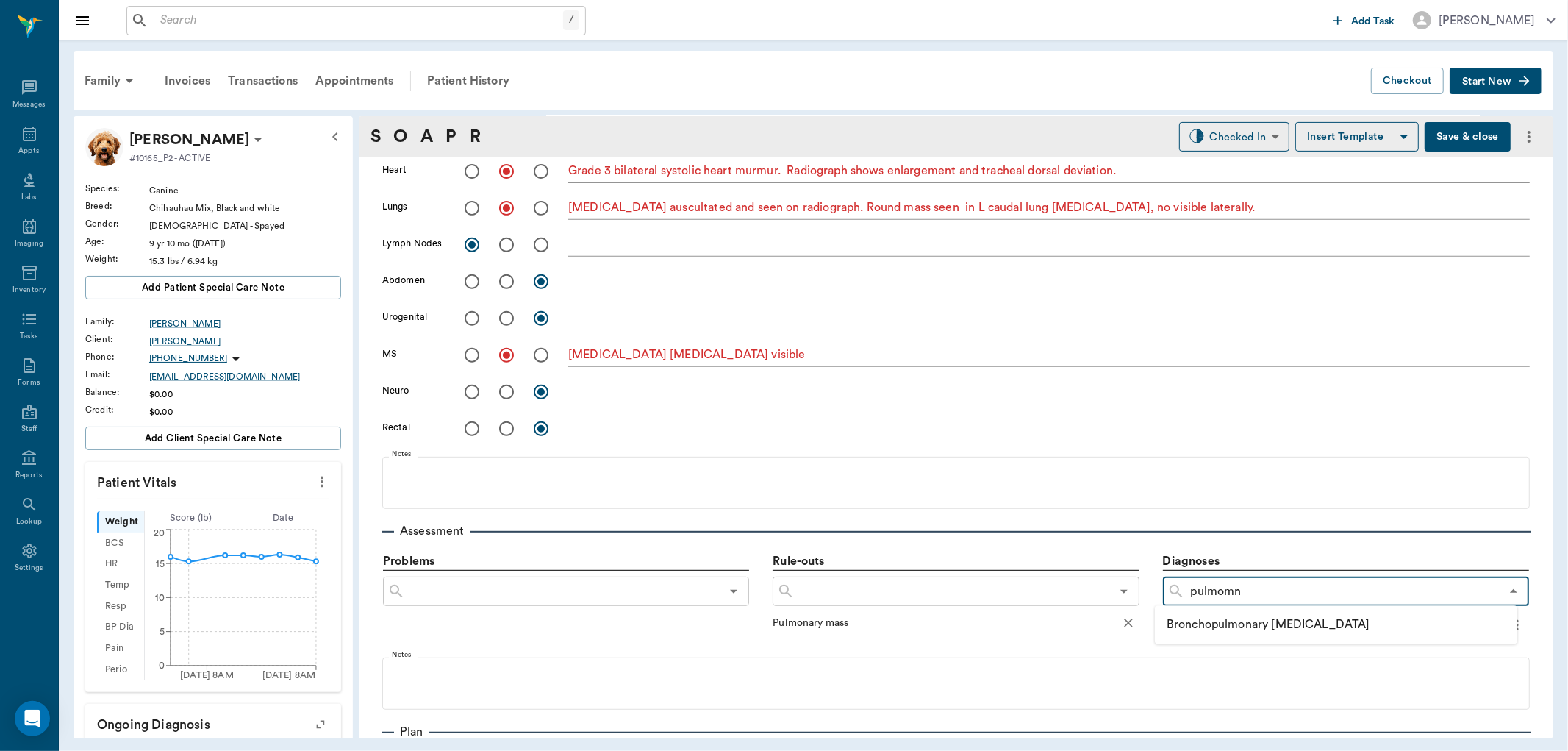
type input "pulmom"
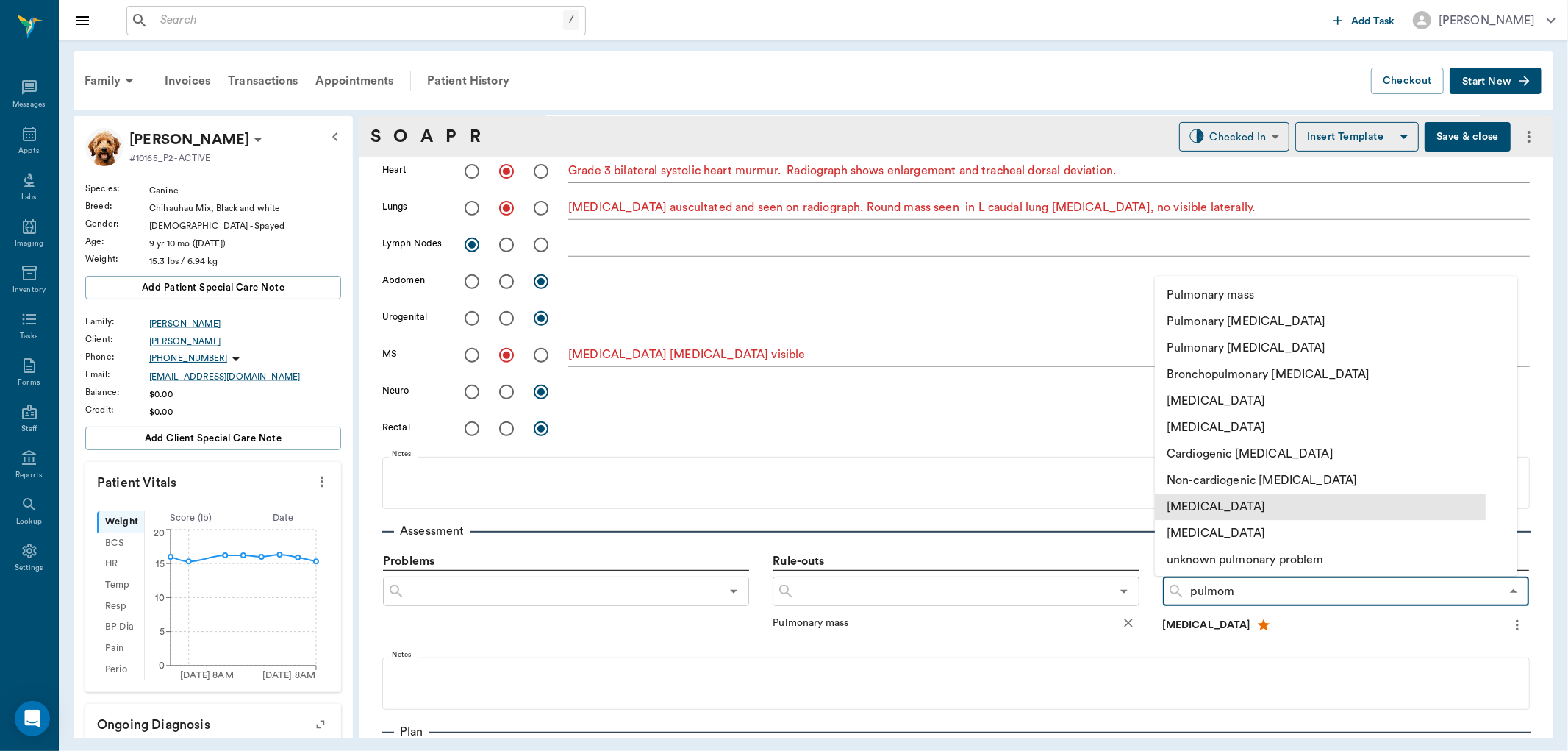
click at [1267, 515] on li "Pulmonary edema" at bounding box center [1321, 506] width 331 height 26
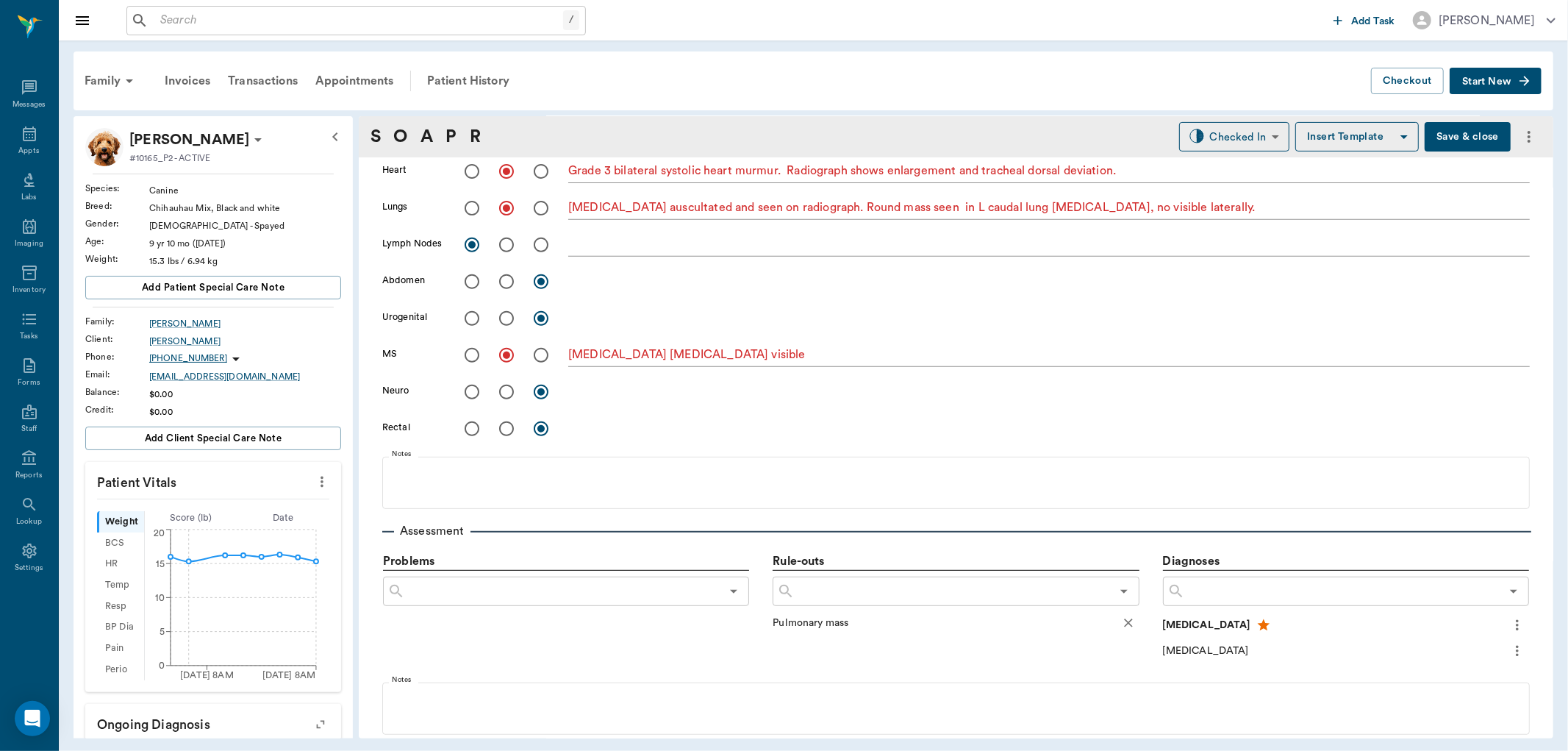
click at [1205, 587] on input "text" at bounding box center [1343, 591] width 316 height 21
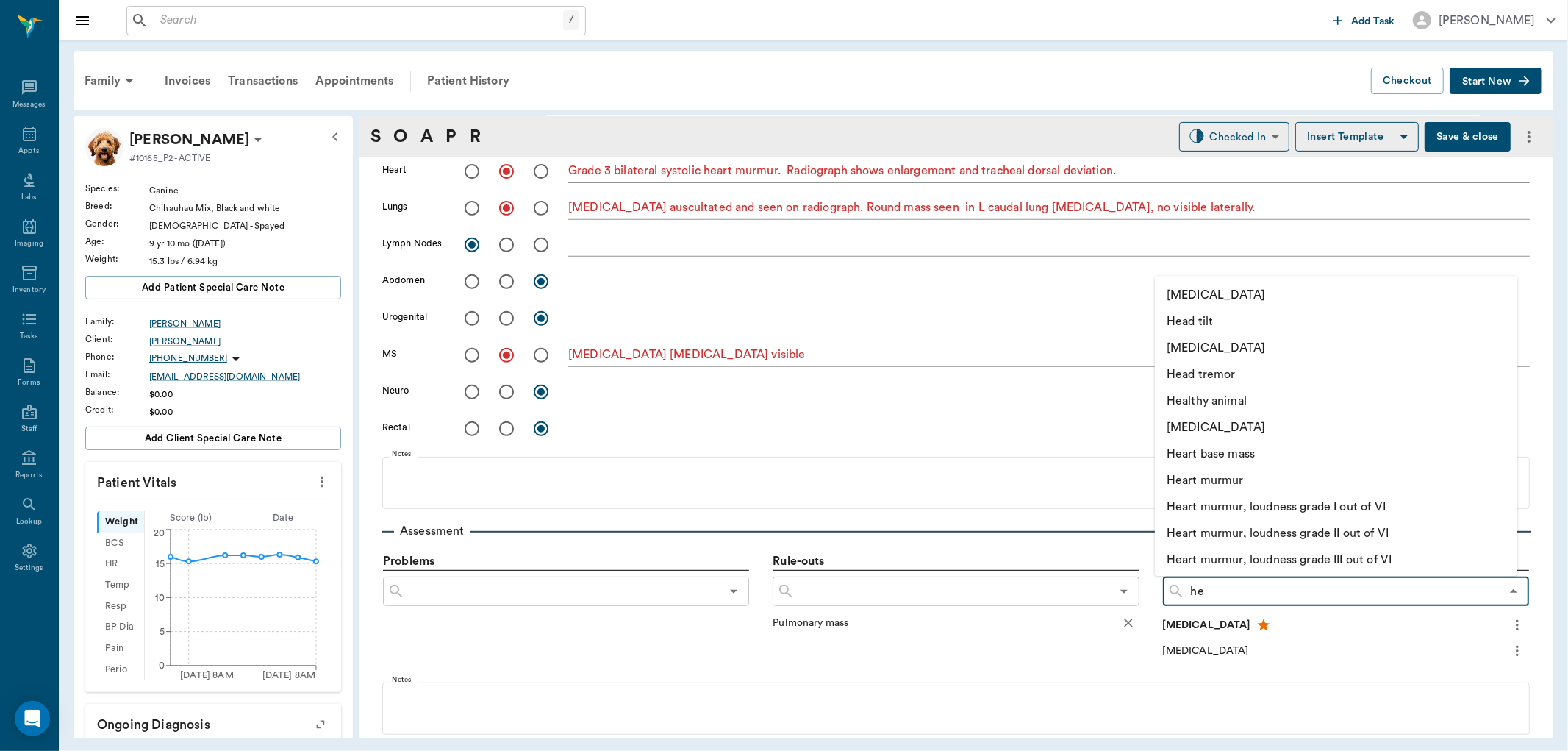
type input "h"
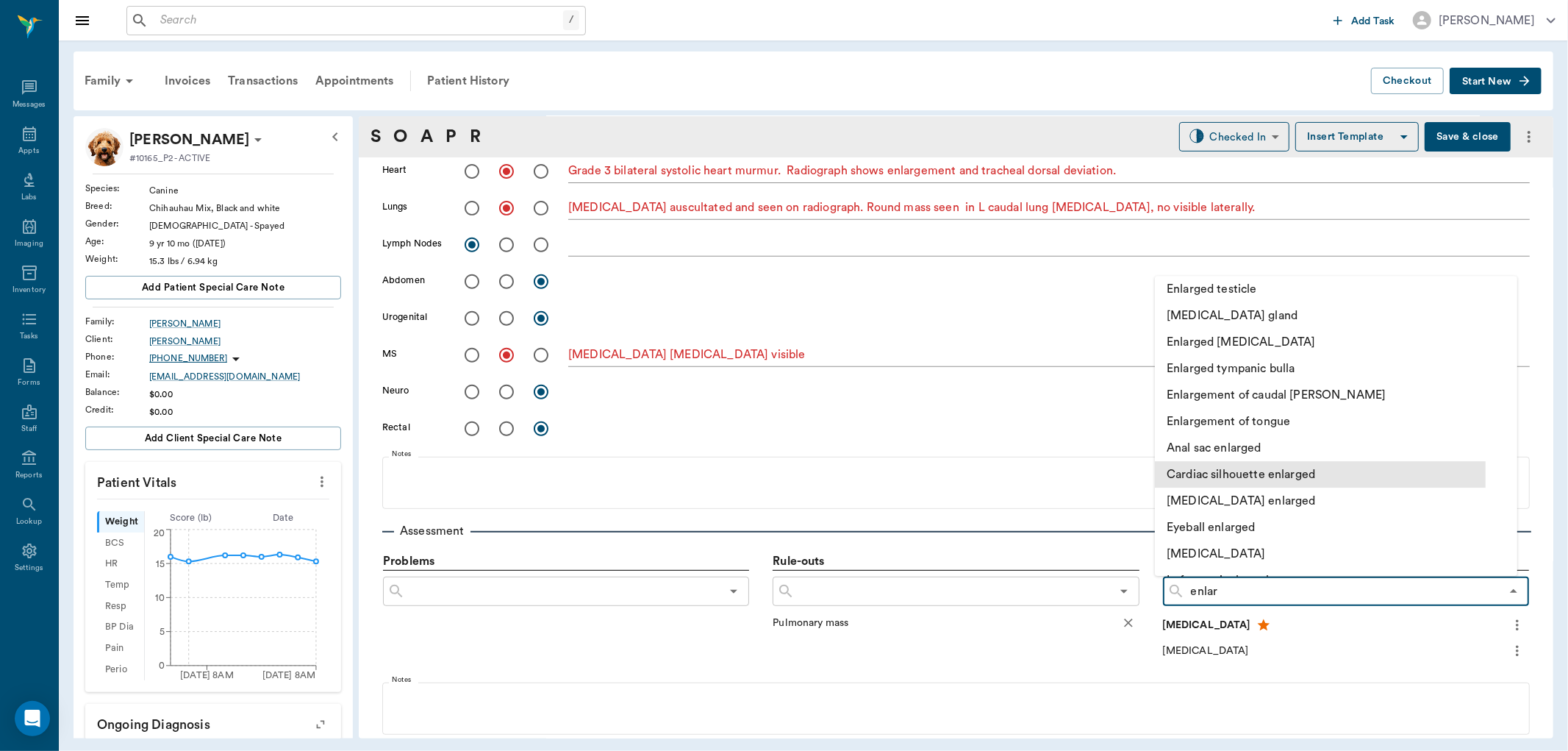
scroll to position [164, 0]
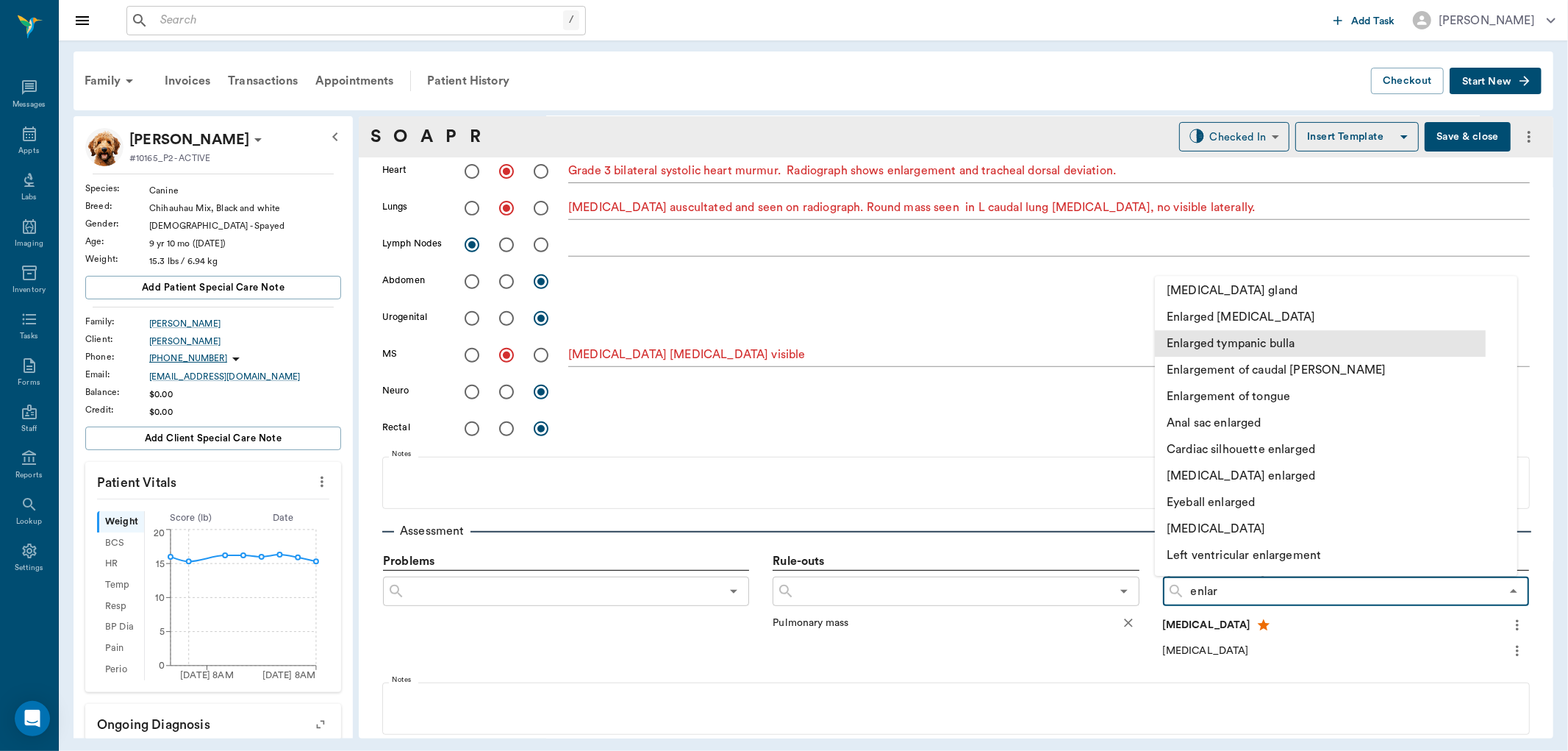
drag, startPoint x: 1377, startPoint y: 365, endPoint x: 1378, endPoint y: 355, distance: 10.0
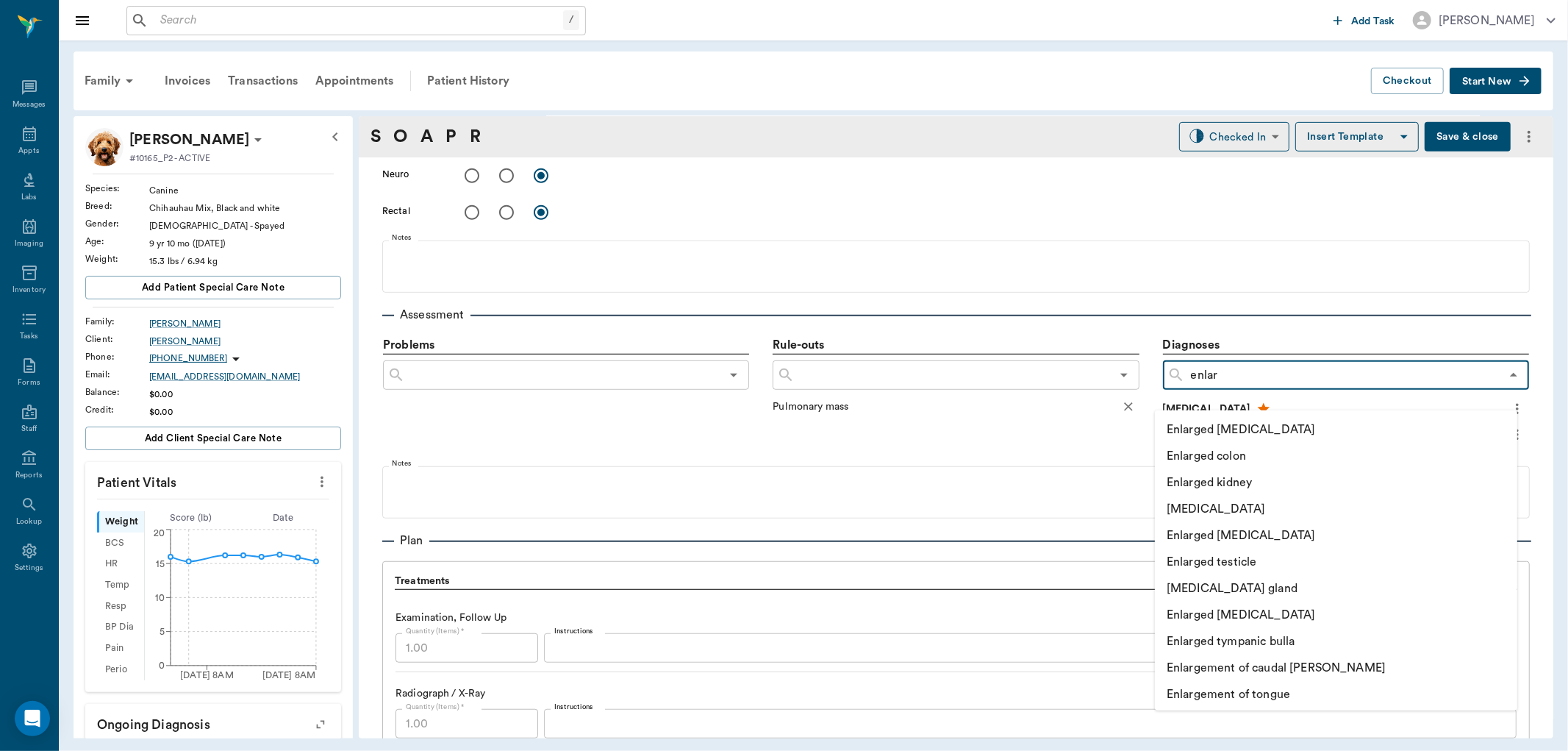
scroll to position [735, 0]
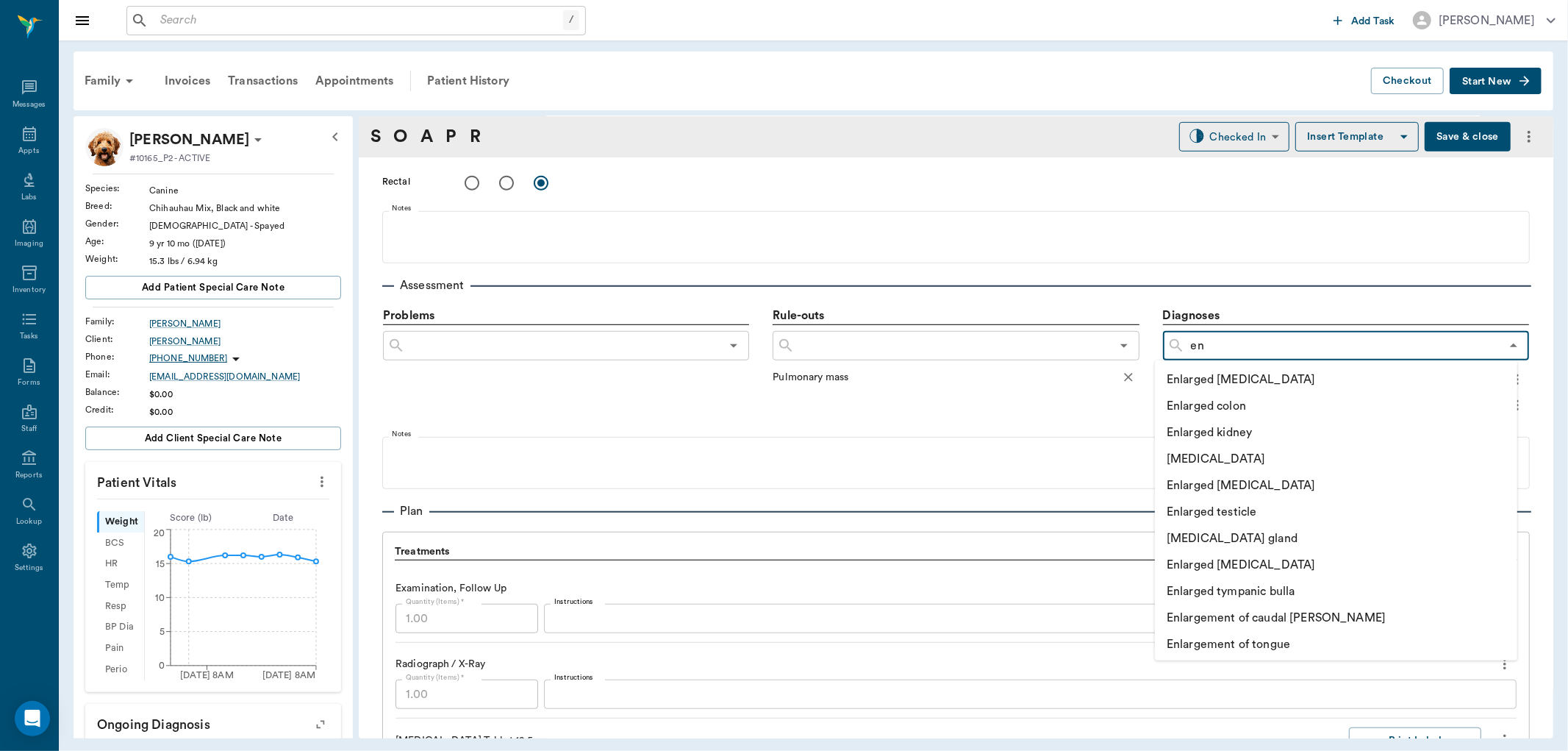
type input "e"
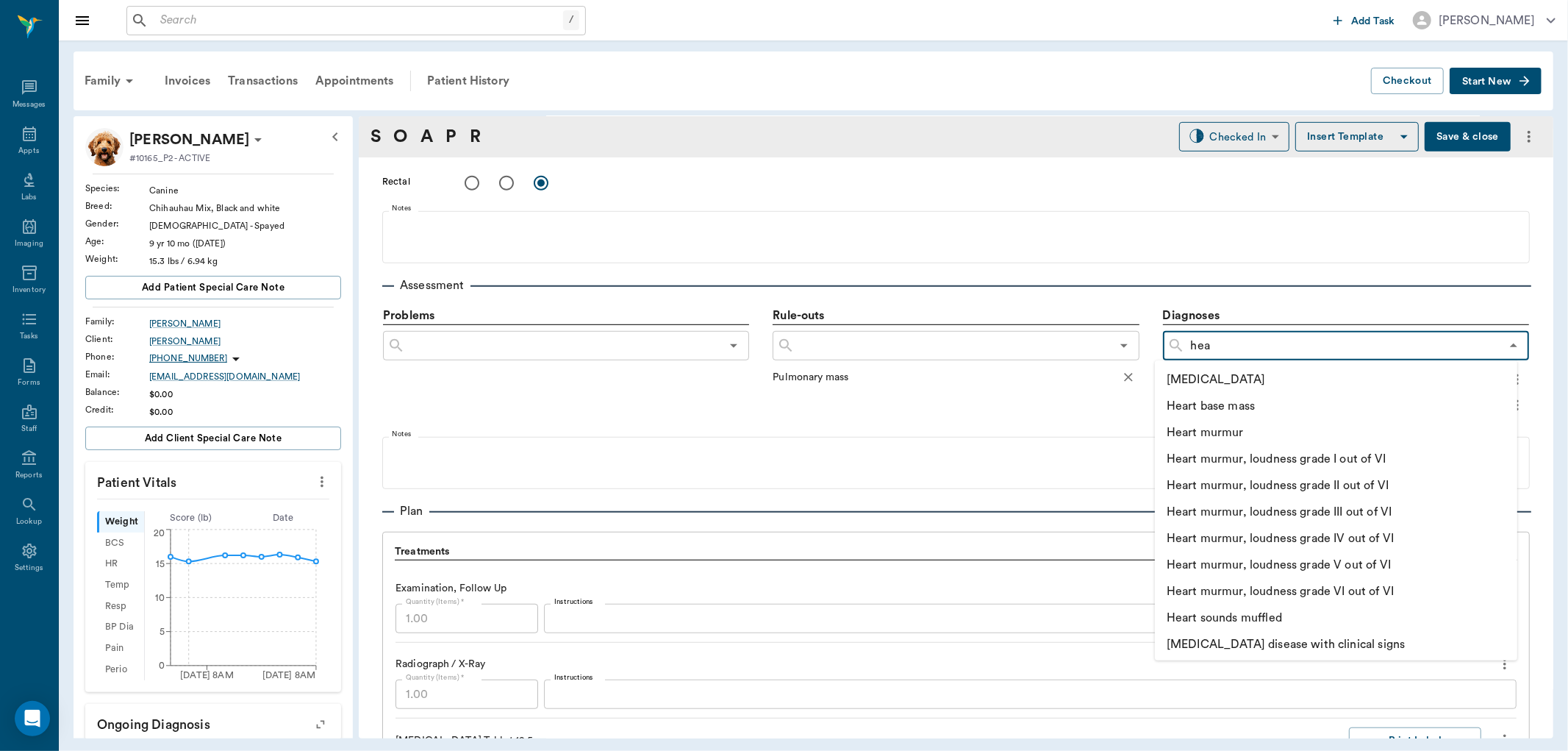
type input "hear"
click at [1316, 514] on li "Heart murmur, loudness grade III out of VI" at bounding box center [1321, 512] width 331 height 26
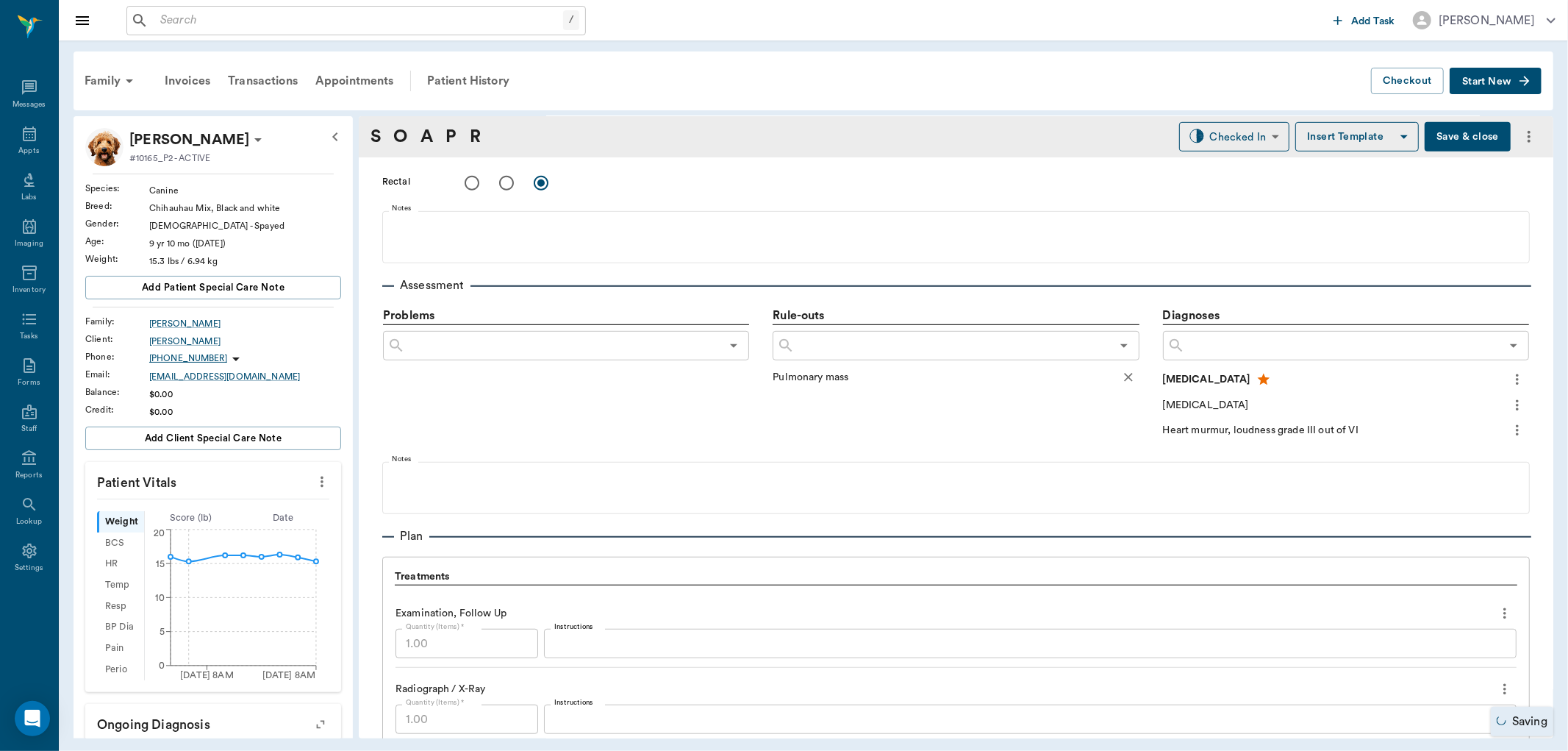
click at [1509, 428] on icon "more" at bounding box center [1517, 430] width 17 height 18
click at [1474, 456] on span "Add to ongoing diagnosis" at bounding box center [1444, 456] width 123 height 16
click at [1509, 408] on icon "more" at bounding box center [1517, 405] width 17 height 18
click at [1477, 426] on span "Add to ongoing diagnosis" at bounding box center [1444, 430] width 123 height 16
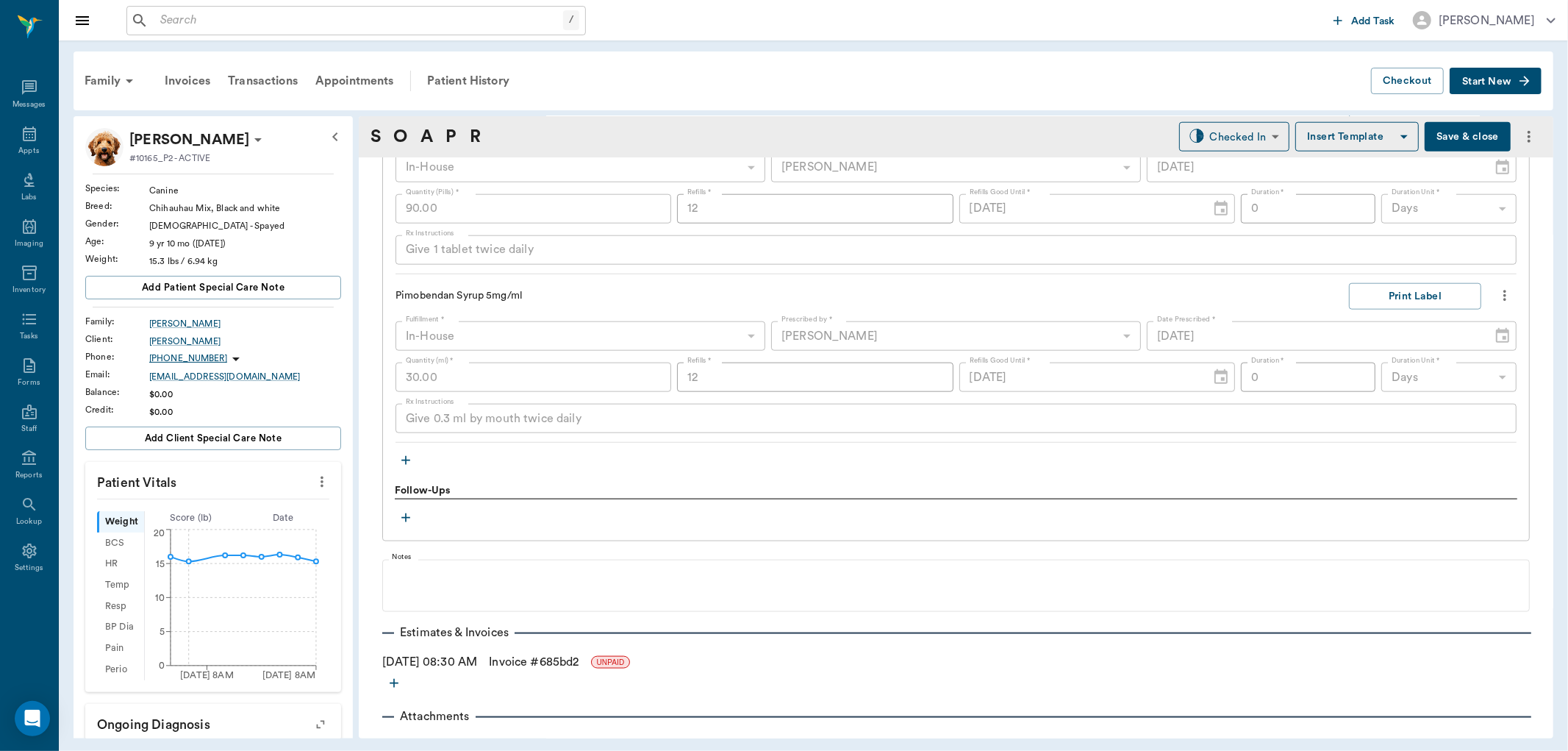
scroll to position [1405, 0]
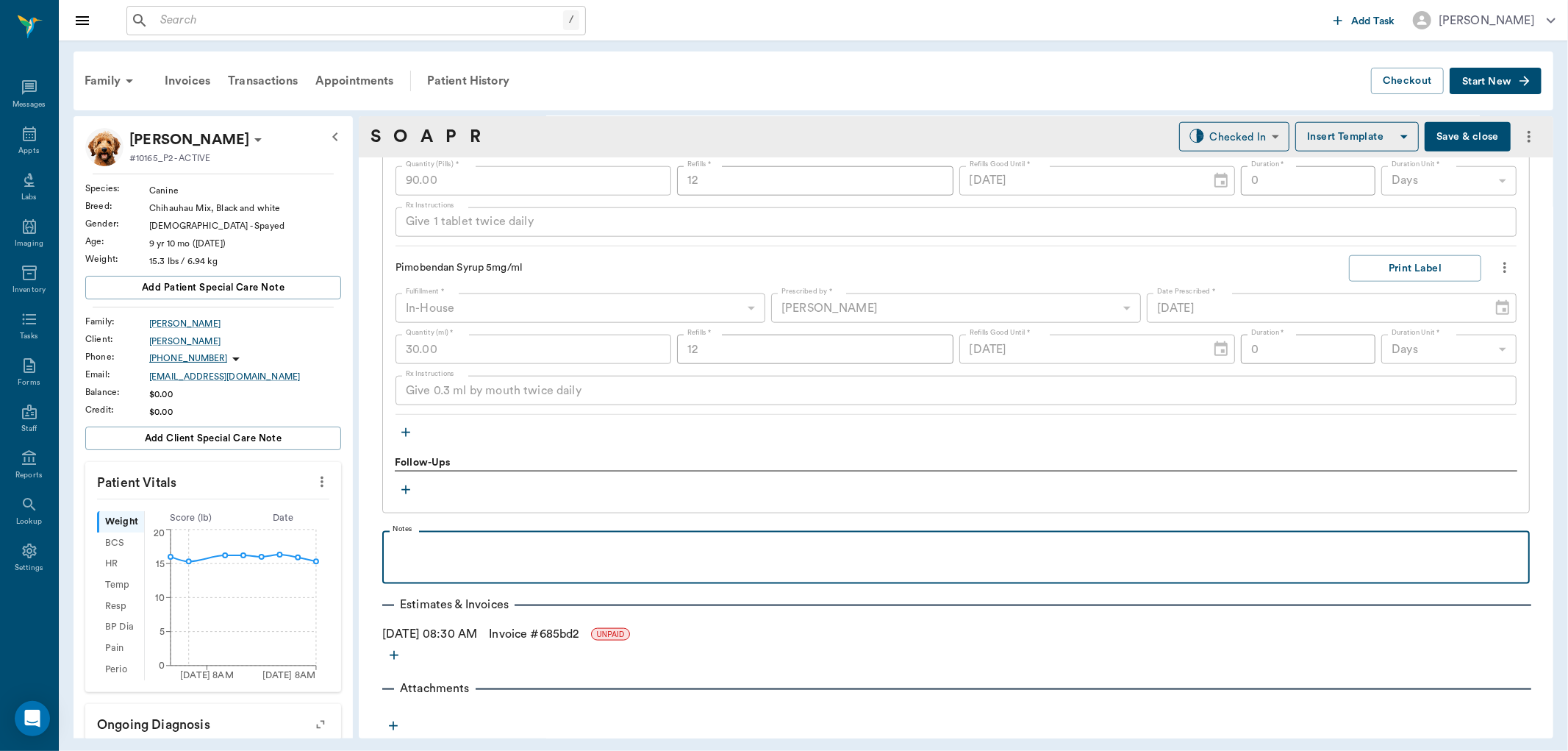
click at [473, 550] on p at bounding box center [956, 547] width 1133 height 18
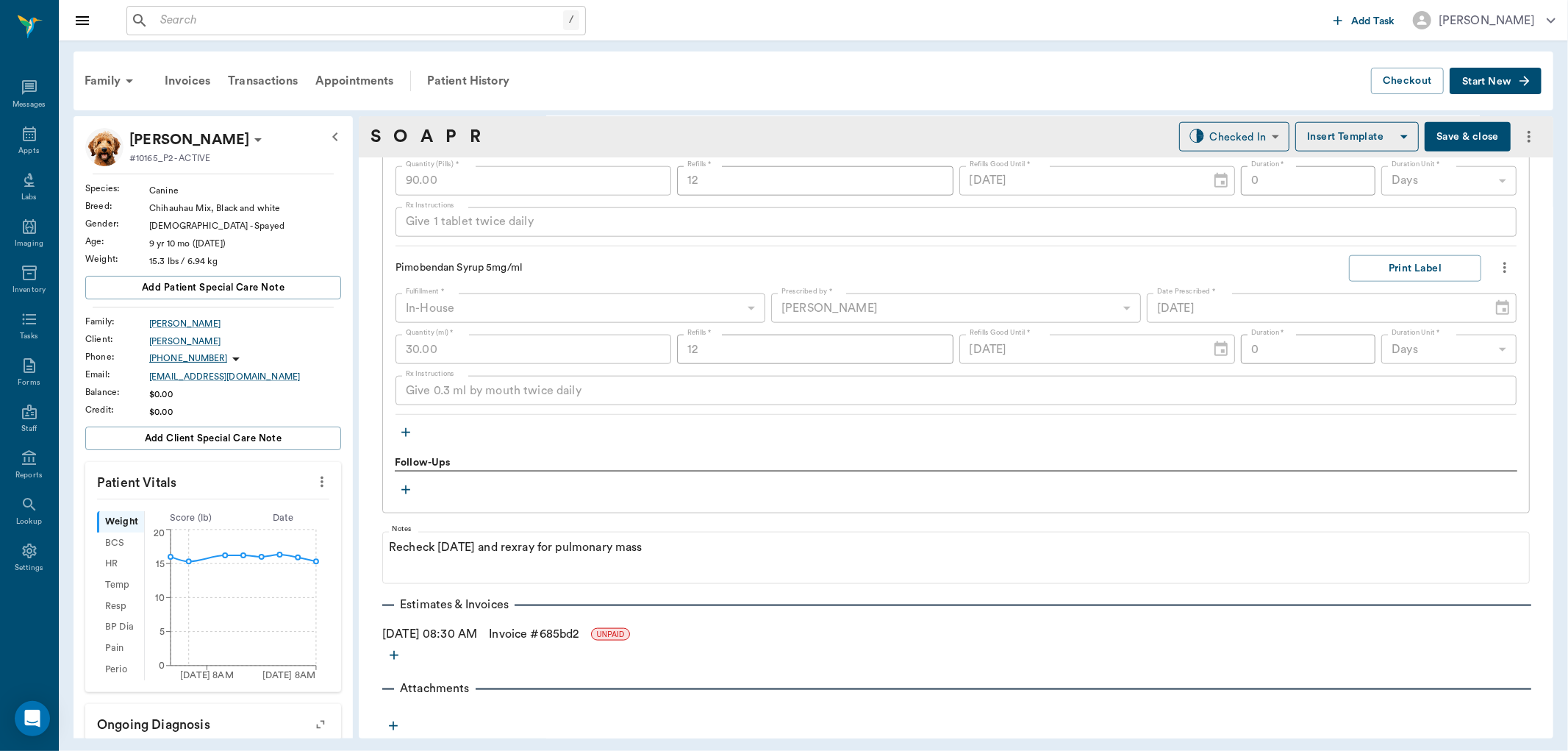
click at [1429, 133] on button "Save & close" at bounding box center [1468, 137] width 86 height 29
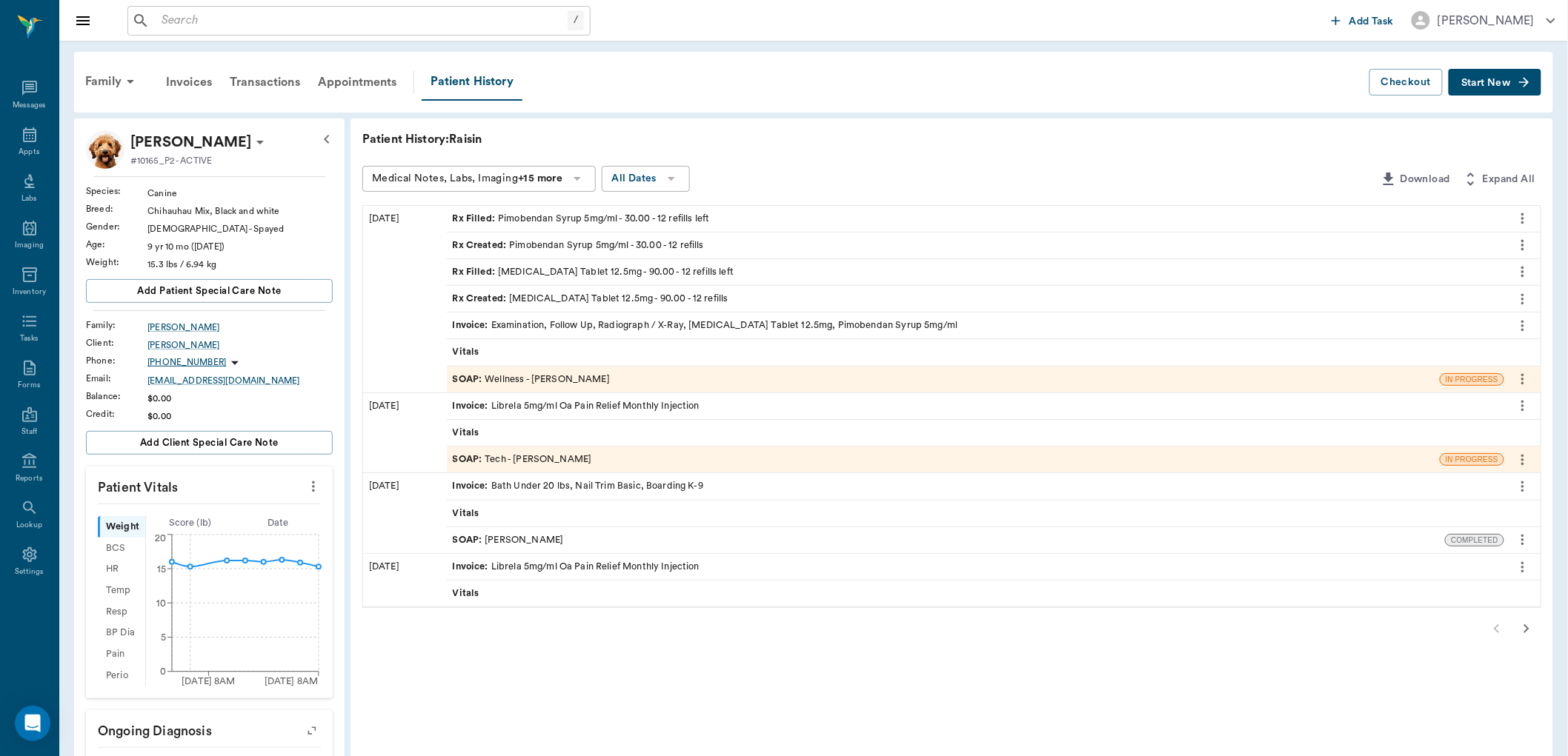
click at [208, 23] on input "text" at bounding box center [361, 21] width 412 height 21
click at [224, 26] on input "text" at bounding box center [370, 21] width 429 height 21
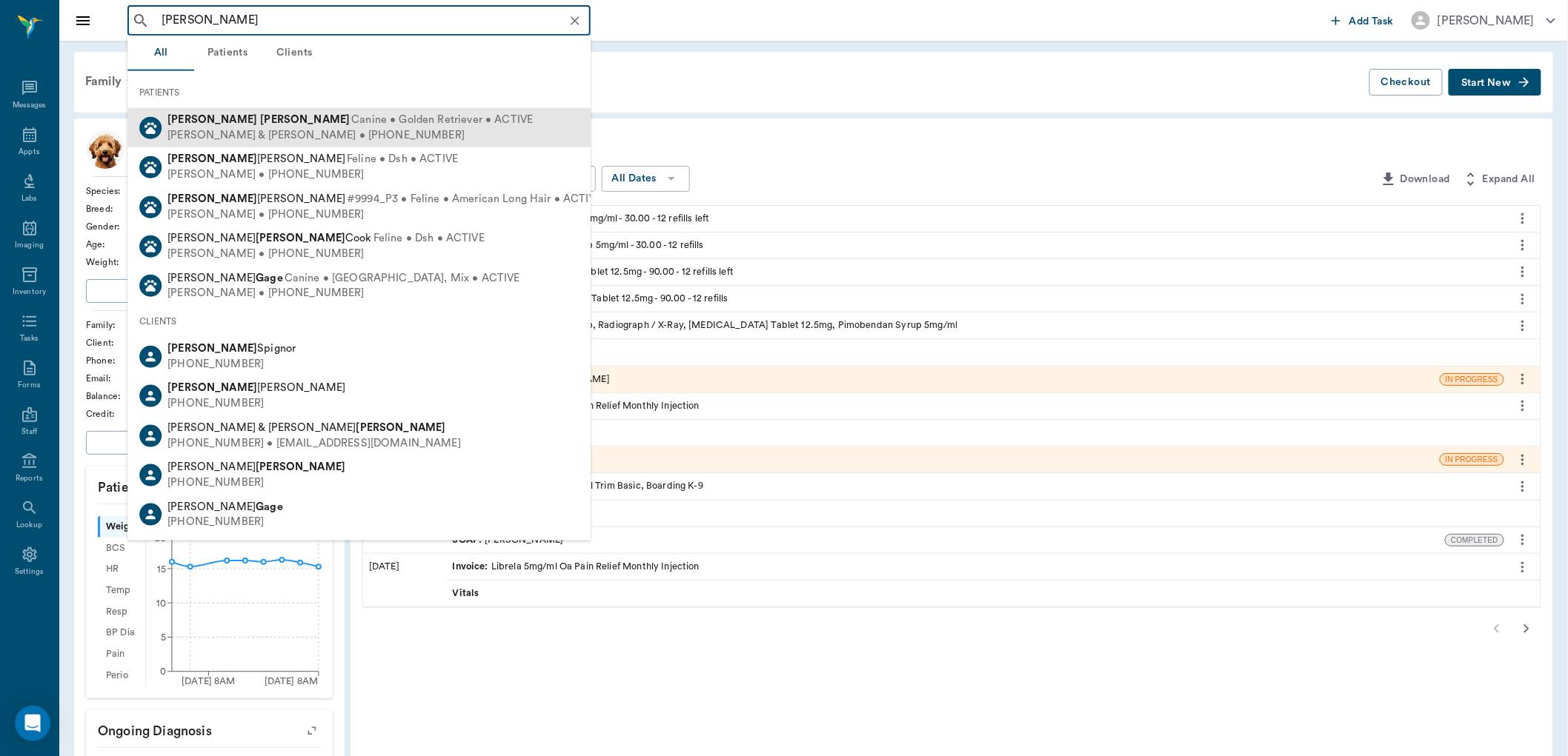
click at [266, 133] on div "Janie & James Gagnon • (318) 272-2345" at bounding box center [351, 135] width 365 height 16
type input "freddie gag"
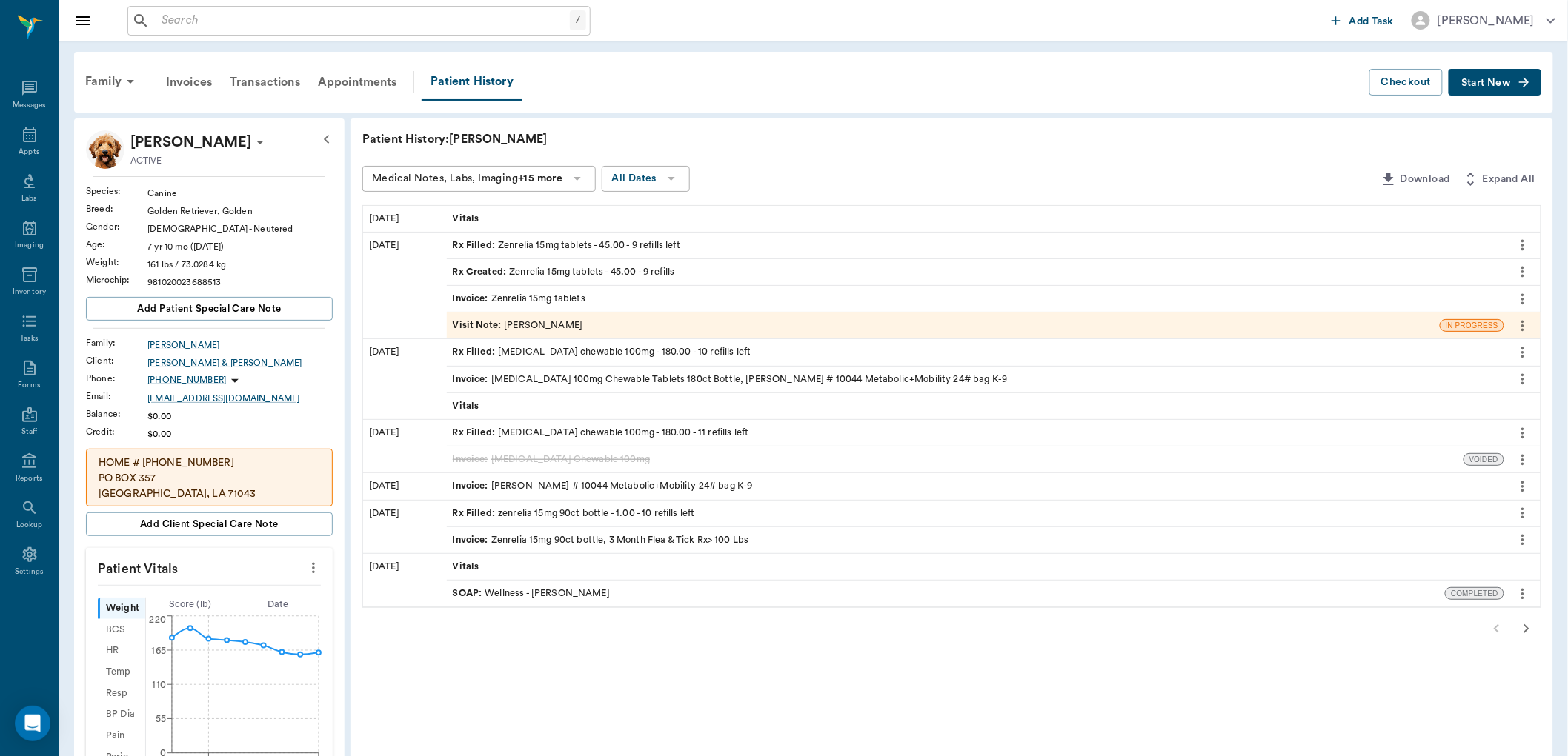
click at [1476, 83] on span "Start New" at bounding box center [1486, 83] width 49 height 0
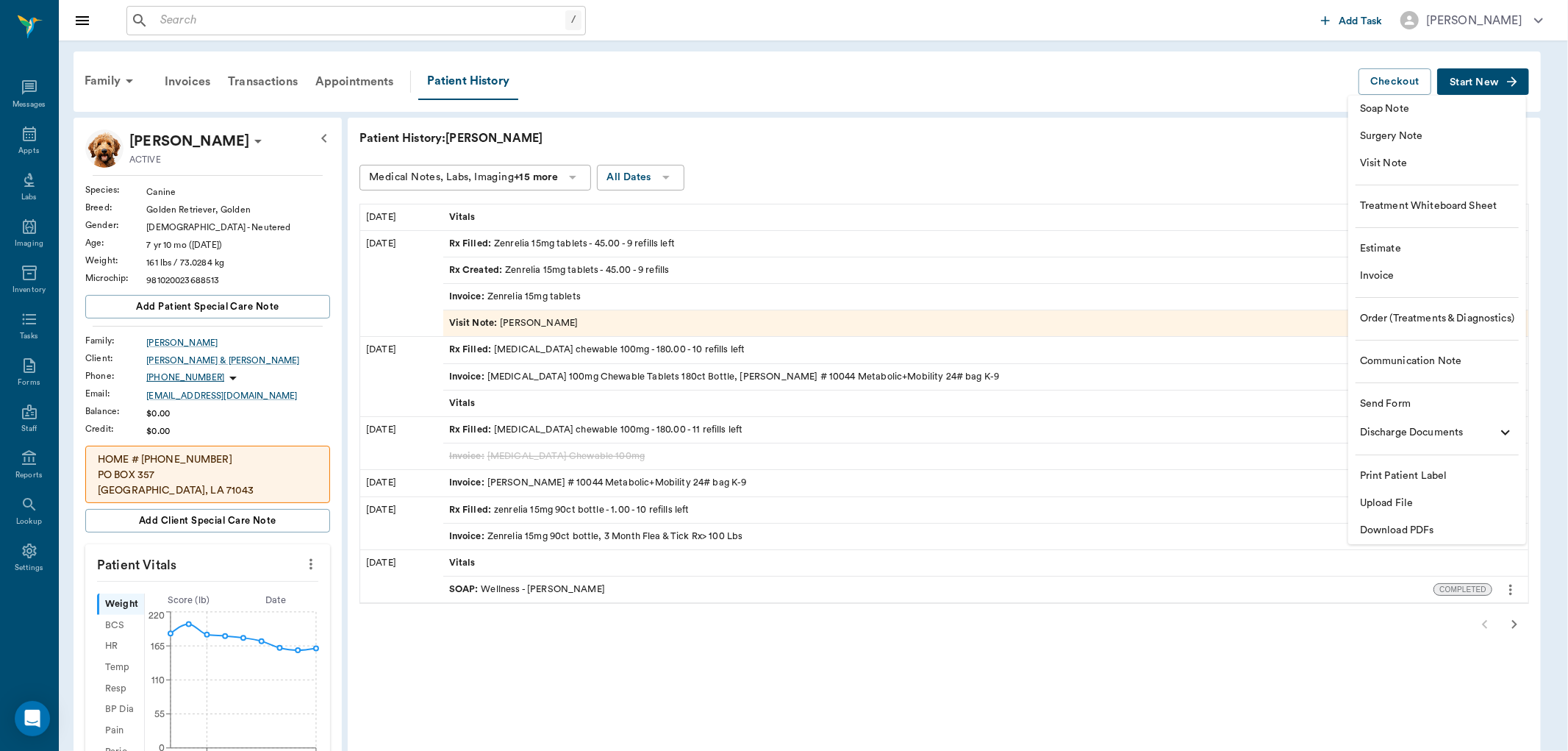
click at [1385, 162] on span "Visit Note" at bounding box center [1438, 164] width 155 height 16
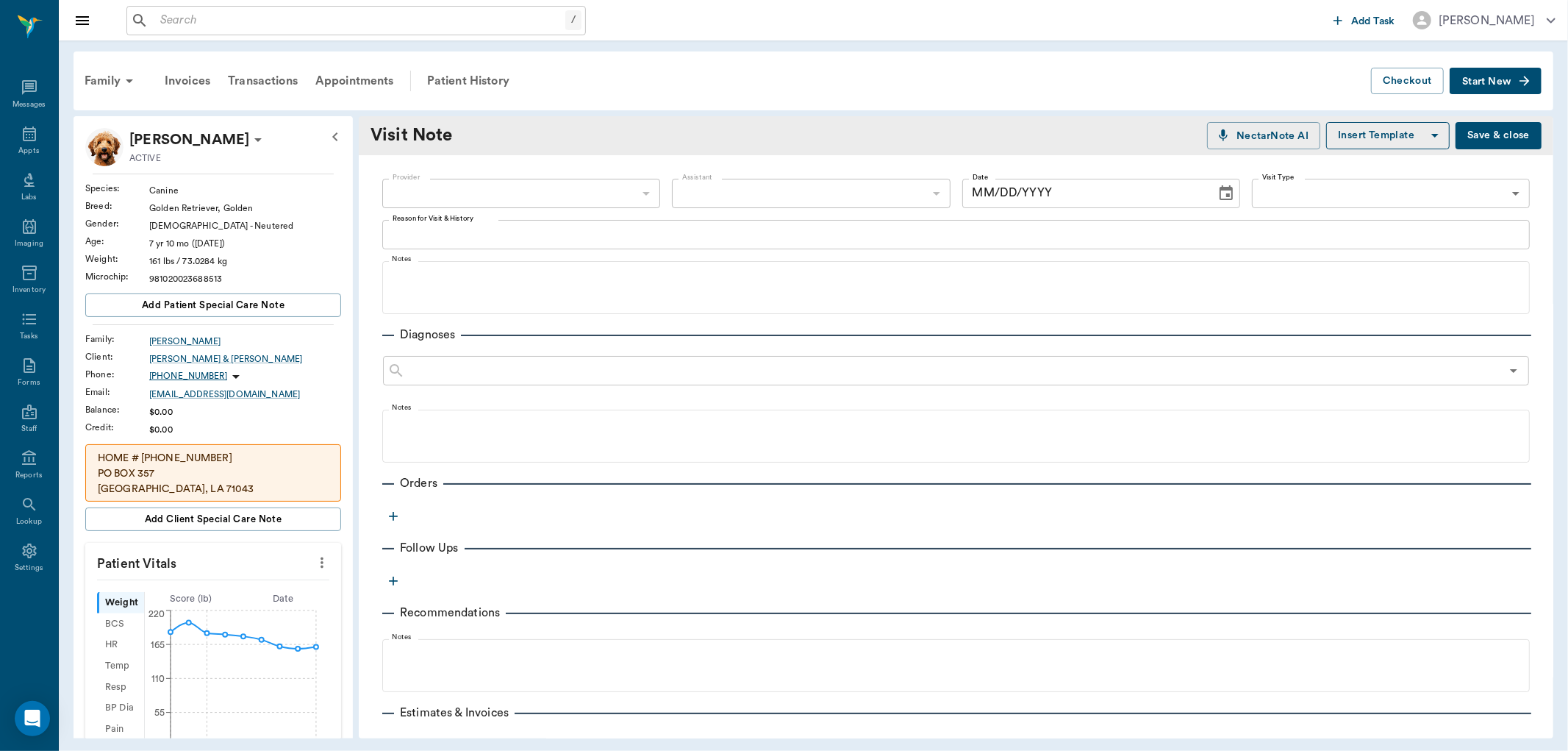
type input "10/02/2025"
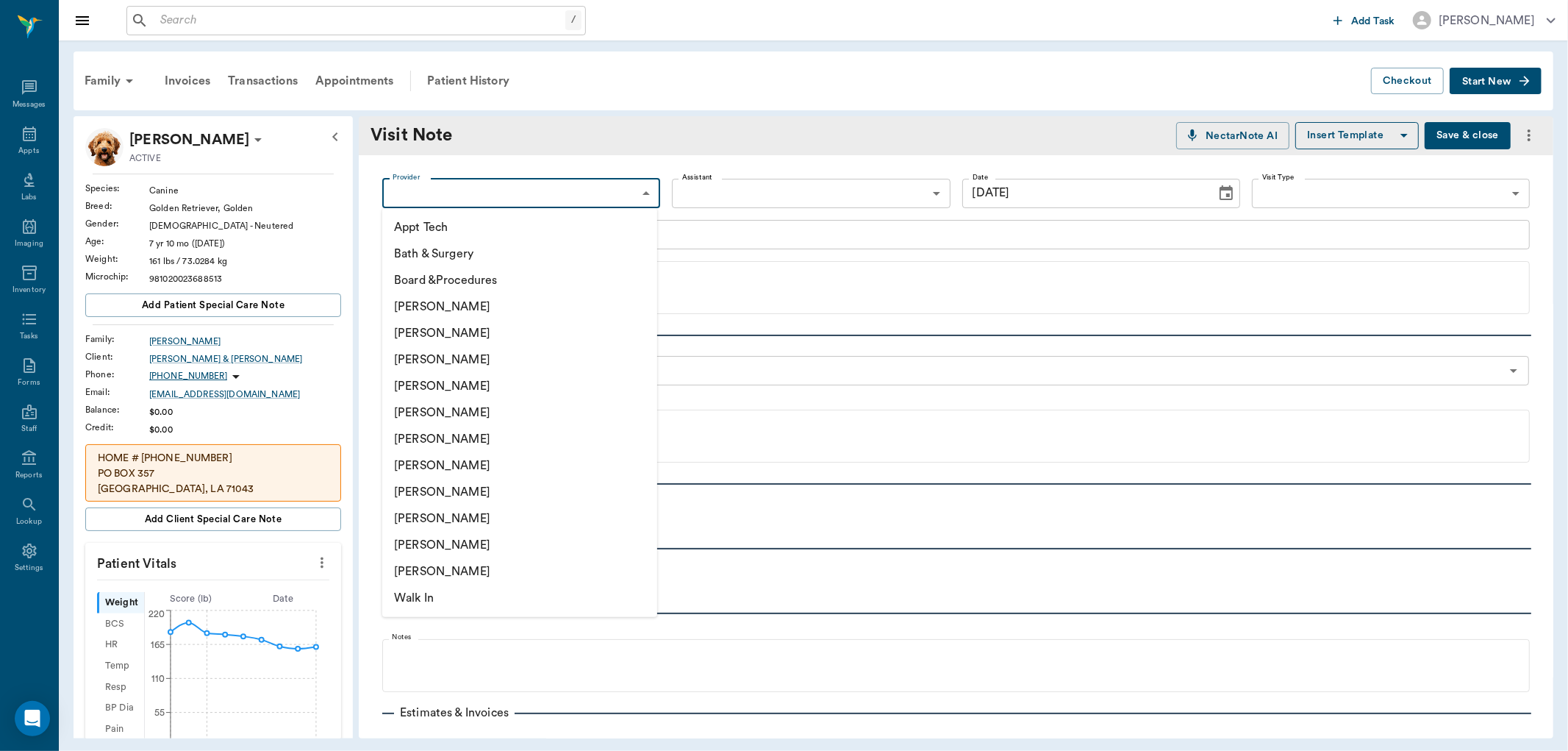
click at [591, 194] on body "/ ​ Add Task Dr. Bert Ellsworth Nectar Messages Appts Labs Imaging Inventory Ta…" at bounding box center [784, 376] width 1568 height 751
drag, startPoint x: 529, startPoint y: 386, endPoint x: 523, endPoint y: 397, distance: 12.5
drag, startPoint x: 523, startPoint y: 397, endPoint x: 505, endPoint y: 185, distance: 212.8
click at [502, 184] on div at bounding box center [784, 376] width 1568 height 751
drag, startPoint x: 533, startPoint y: 187, endPoint x: 593, endPoint y: 167, distance: 63.2
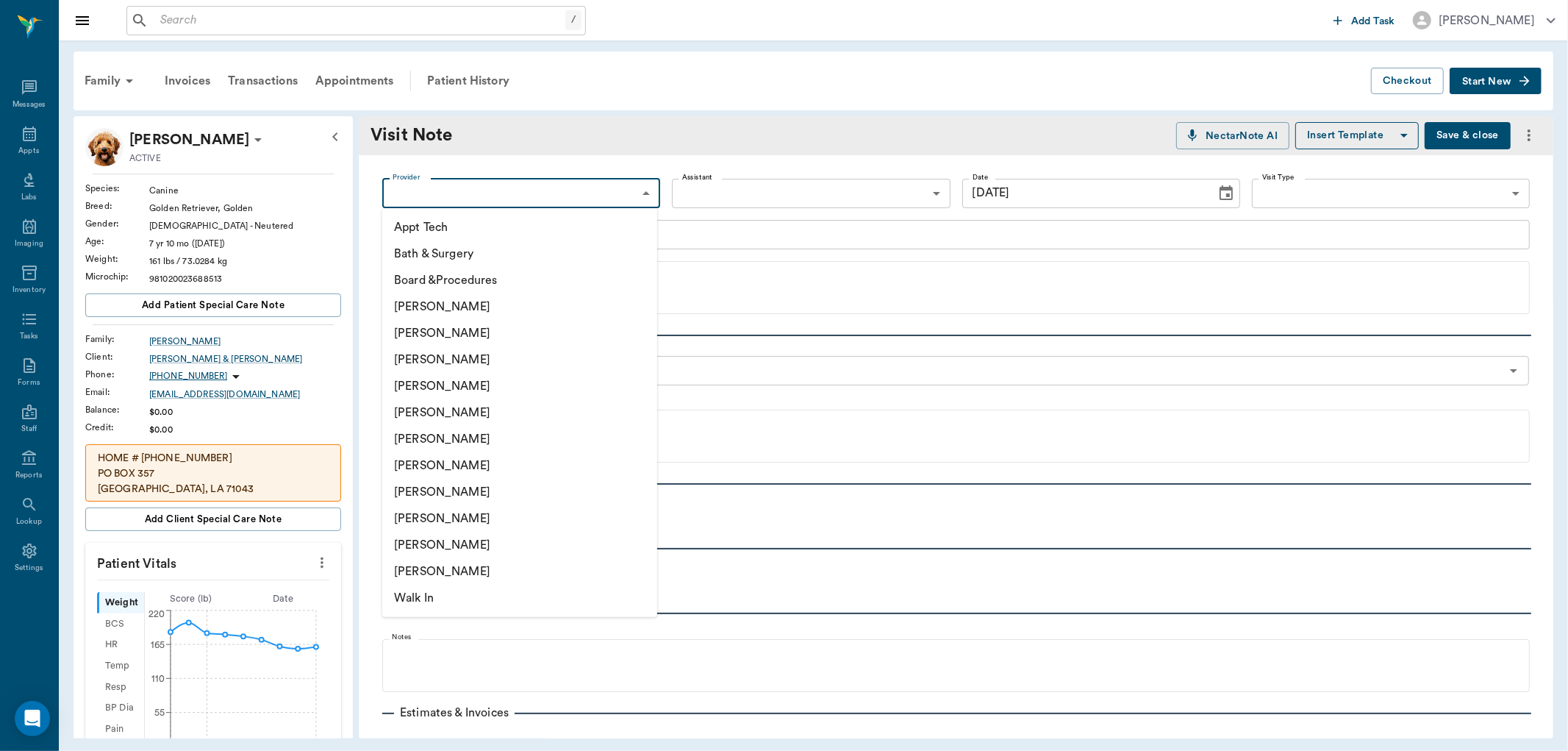
click at [534, 187] on body "/ ​ Add Task Dr. Bert Ellsworth Nectar Messages Appts Labs Imaging Inventory Ta…" at bounding box center [784, 376] width 1568 height 751
drag, startPoint x: 516, startPoint y: 496, endPoint x: 437, endPoint y: 364, distance: 153.8
click at [516, 494] on li "Julie Dickerson" at bounding box center [519, 491] width 275 height 26
type input "63ec2e7e52e12b0ba117b124"
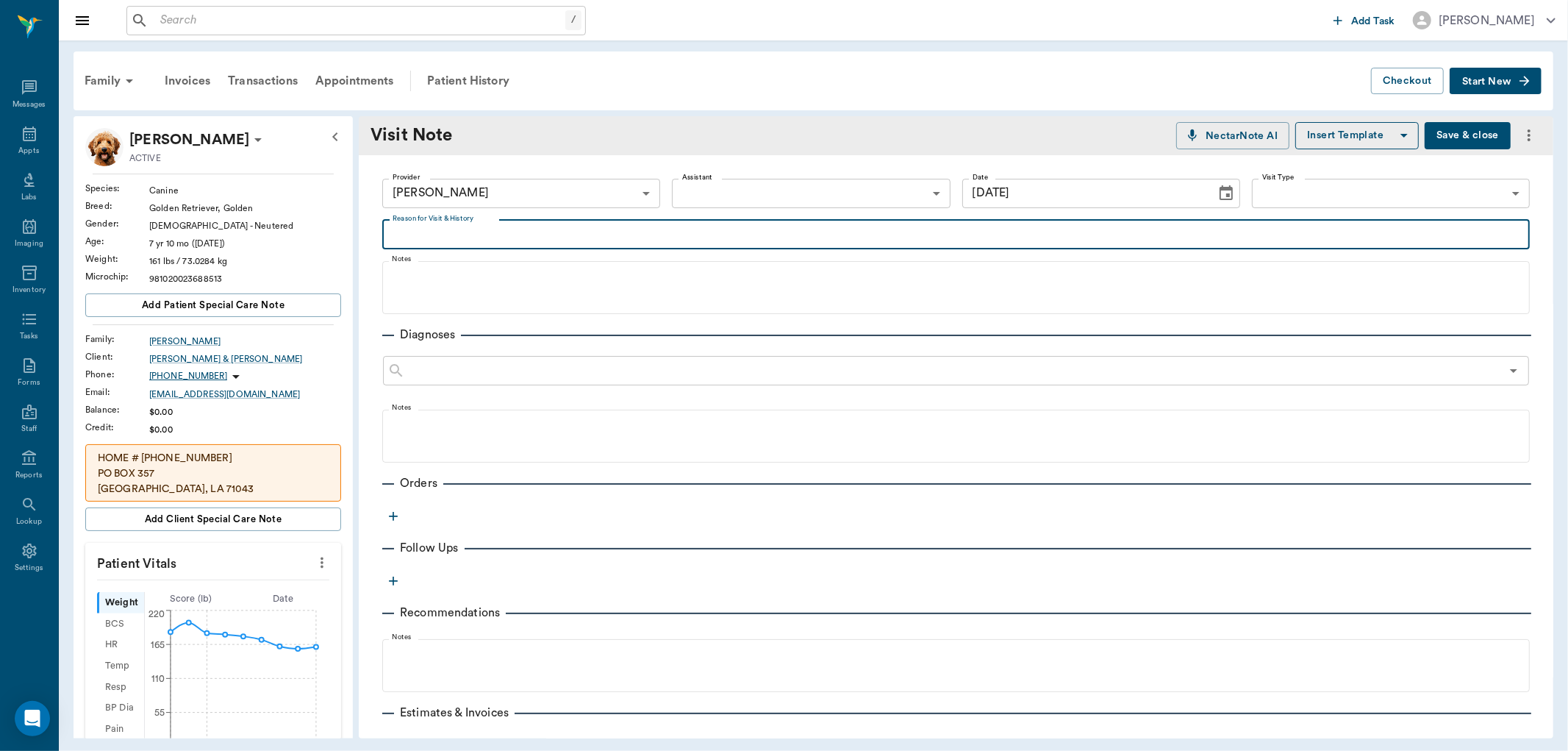
click at [403, 235] on textarea "Reason for Visit & History" at bounding box center [956, 233] width 1127 height 17
type textarea "refill"
click at [383, 516] on button "button" at bounding box center [393, 516] width 23 height 23
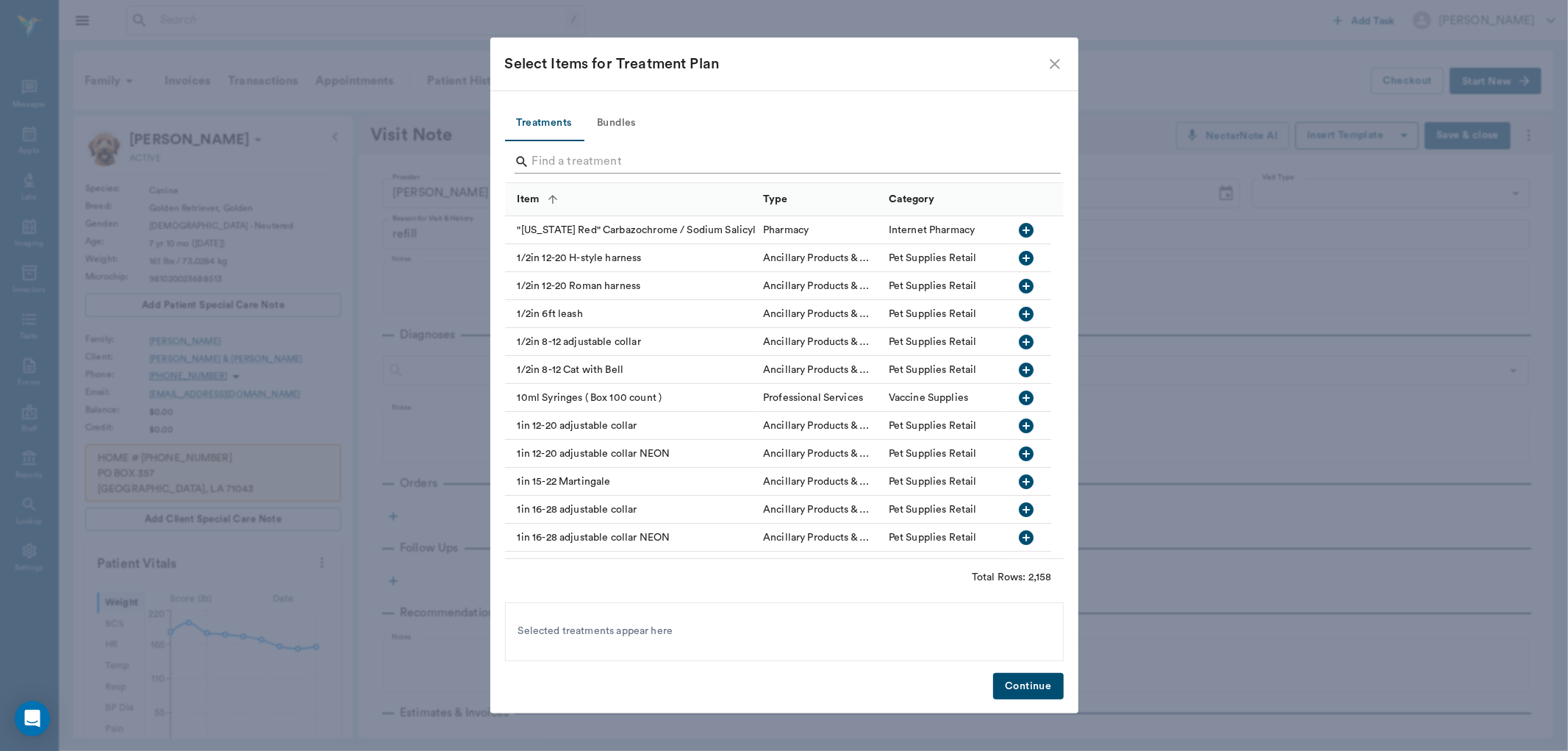
click at [568, 157] on input "Search" at bounding box center [785, 162] width 507 height 24
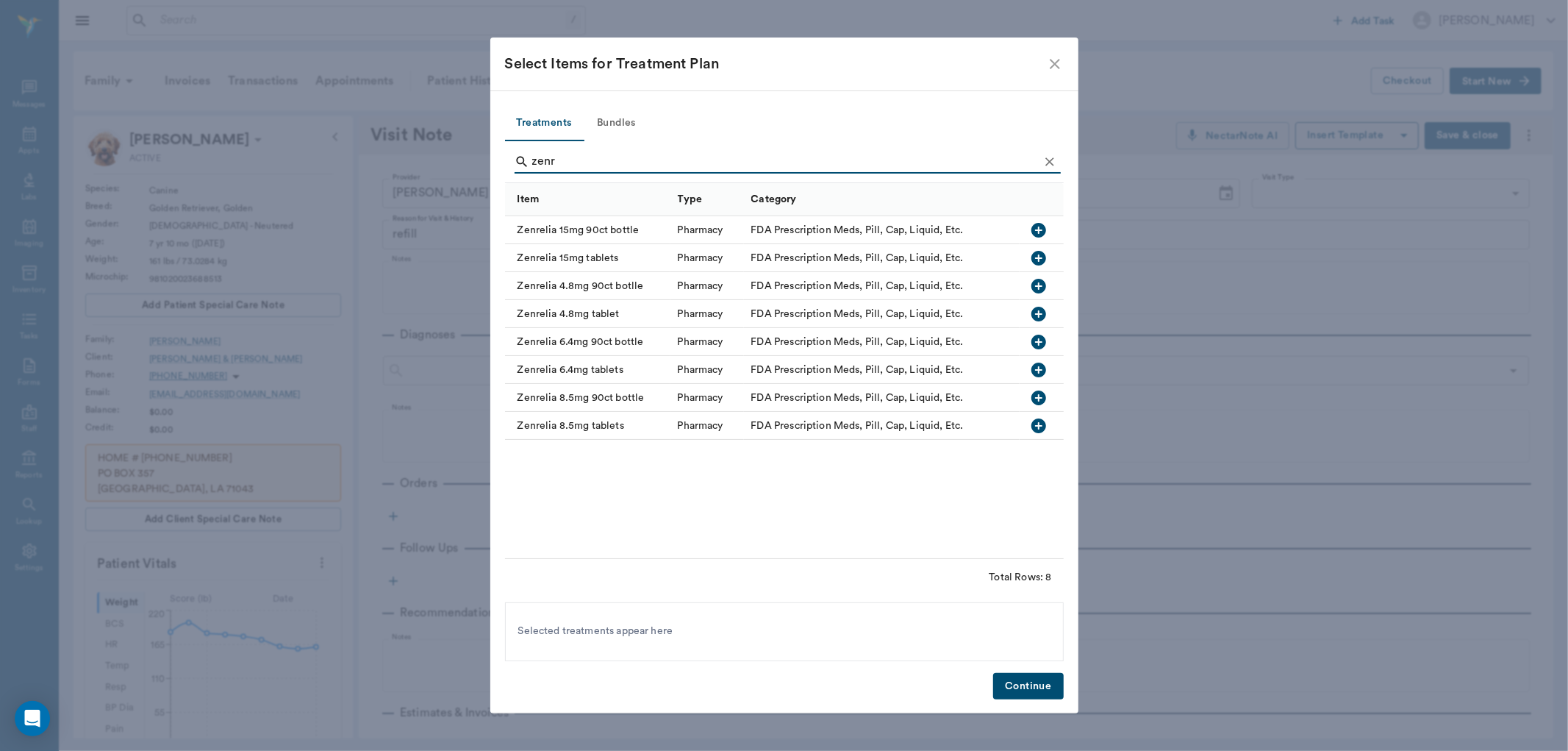
type input "zenr"
click at [1035, 234] on icon "button" at bounding box center [1039, 229] width 15 height 15
click at [1027, 684] on button "Continue" at bounding box center [1028, 686] width 70 height 27
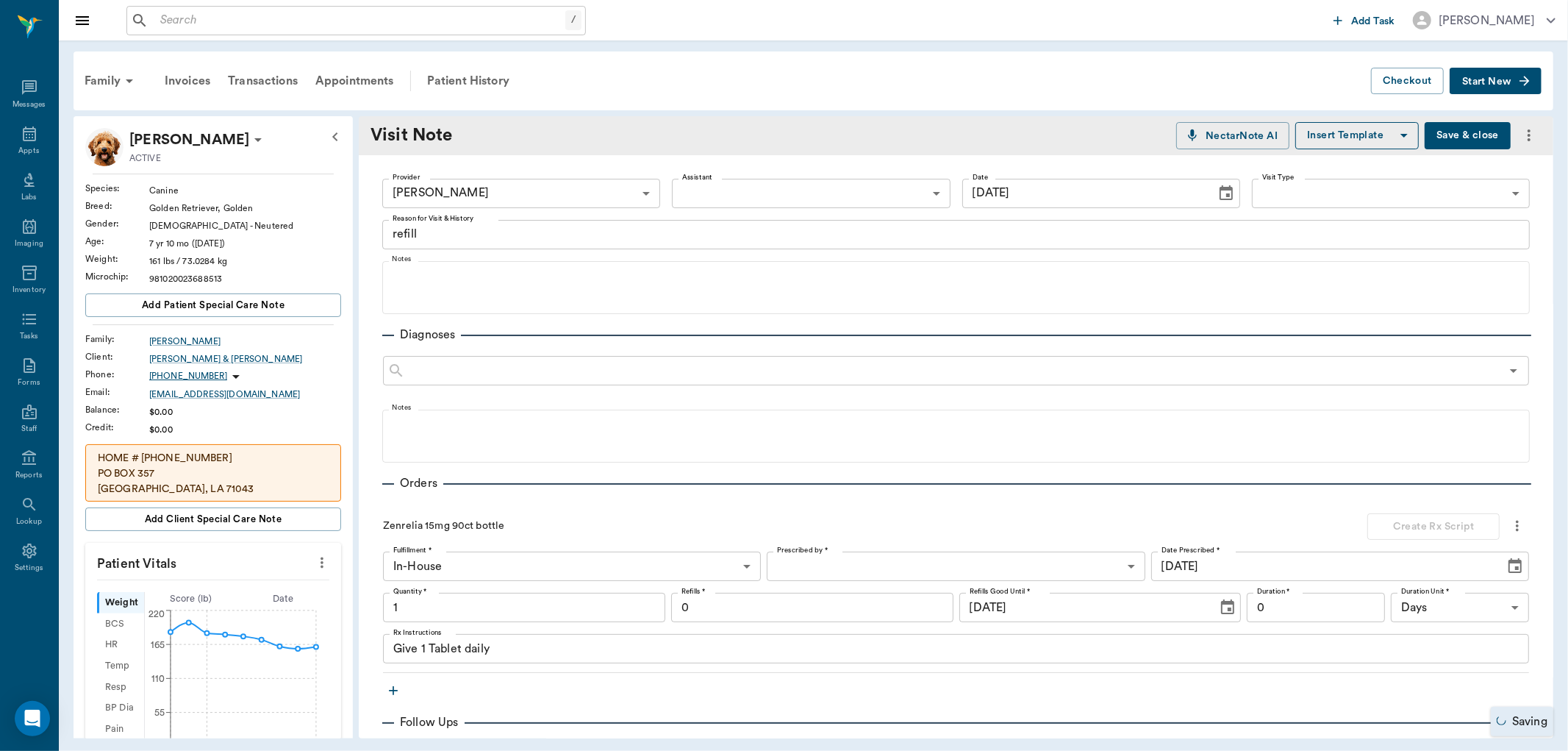
type input "1.00"
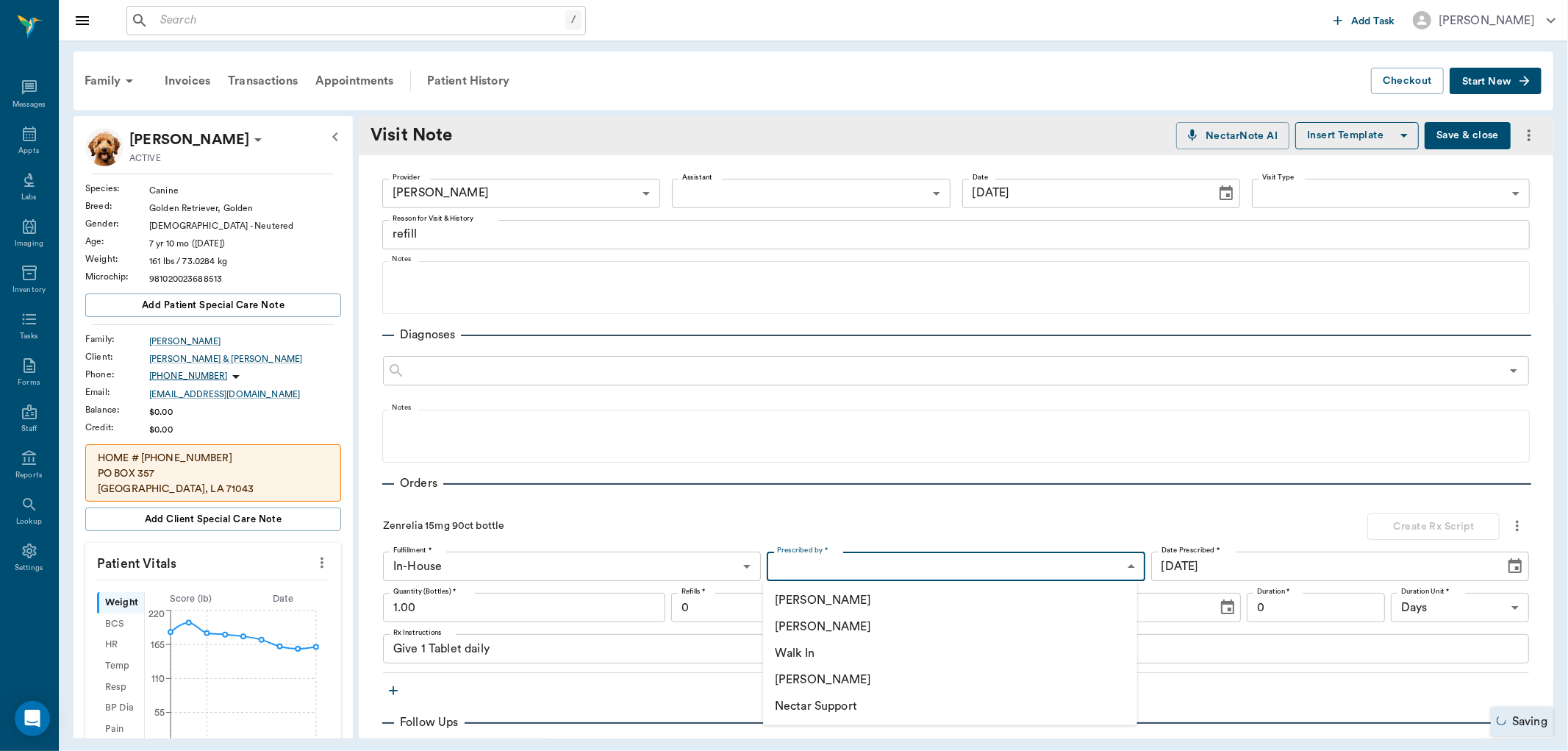
drag, startPoint x: 828, startPoint y: 561, endPoint x: 829, endPoint y: 568, distance: 7.1
click at [829, 561] on body "/ ​ Add Task Dr. Bert Ellsworth Nectar Messages Appts Labs Imaging Inventory Ta…" at bounding box center [784, 376] width 1568 height 751
click at [827, 623] on li "[PERSON_NAME]" at bounding box center [951, 626] width 374 height 26
type input "63ec2f075fda476ae8351a4d"
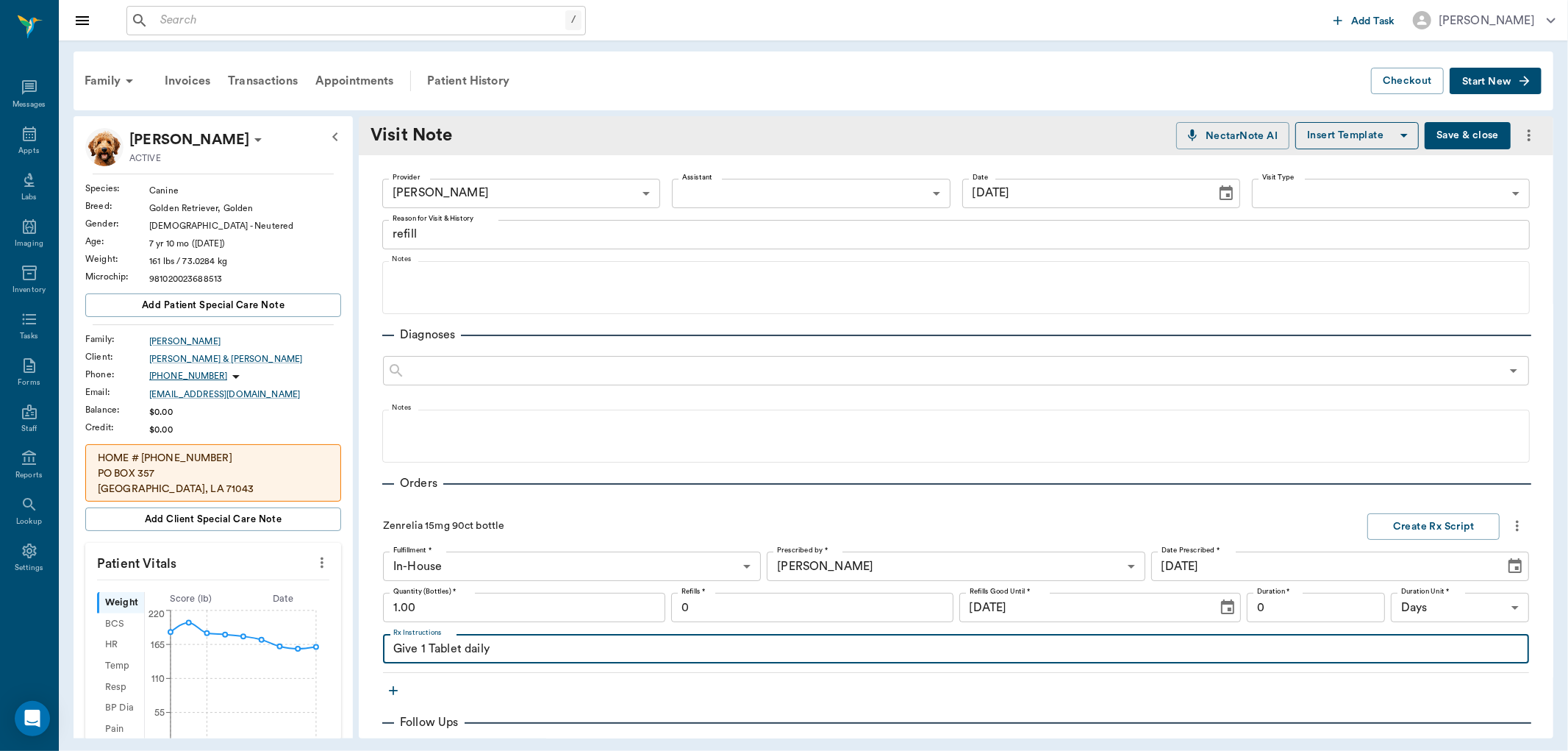
click at [425, 648] on textarea "Give 1 Tablet daily" at bounding box center [956, 648] width 1126 height 17
type textarea "Give 3 Tablet daily"
click at [741, 603] on input "0" at bounding box center [812, 608] width 282 height 29
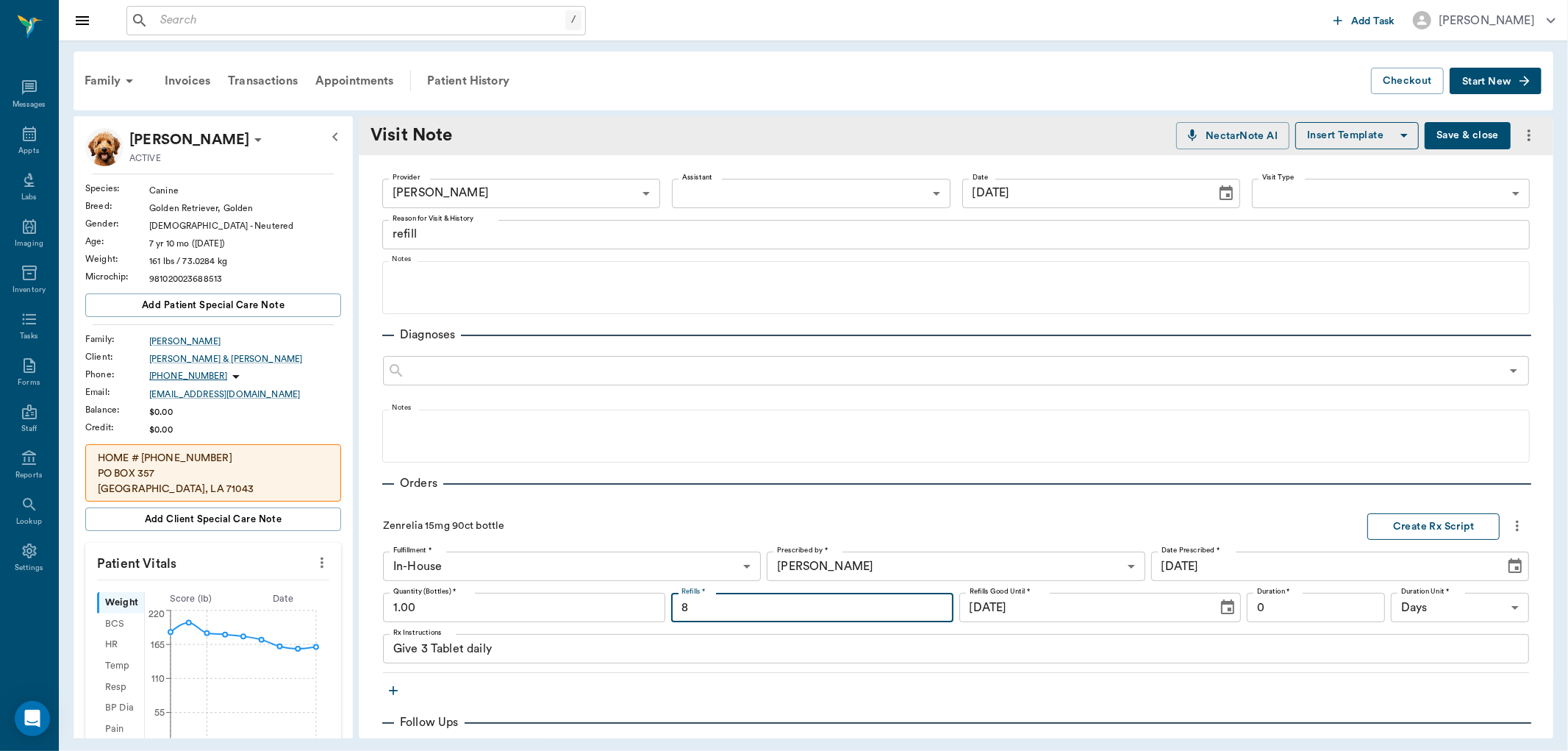
type input "8"
click at [1443, 527] on button "Create Rx Script" at bounding box center [1433, 527] width 132 height 27
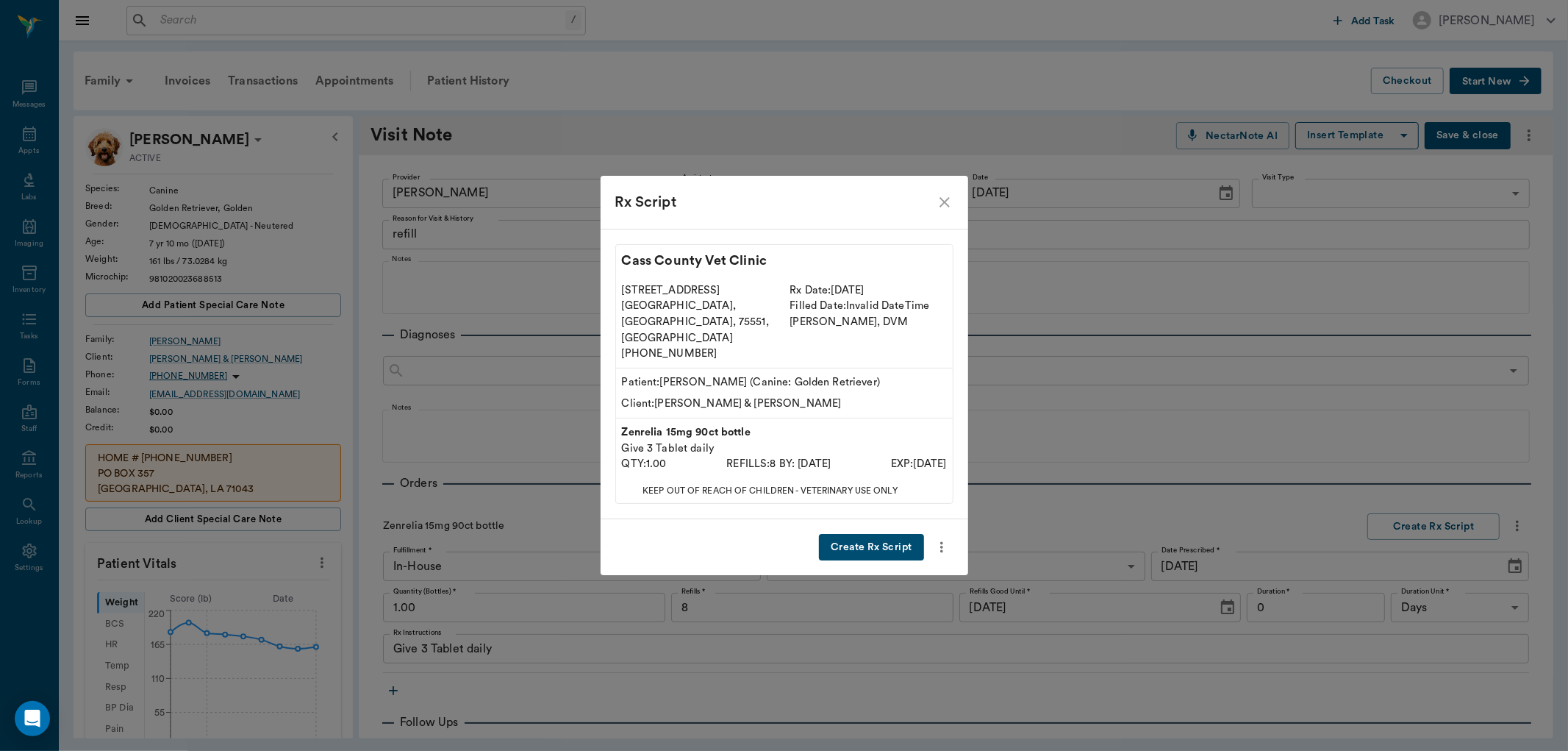
click at [873, 534] on button "Create Rx Script" at bounding box center [871, 548] width 105 height 27
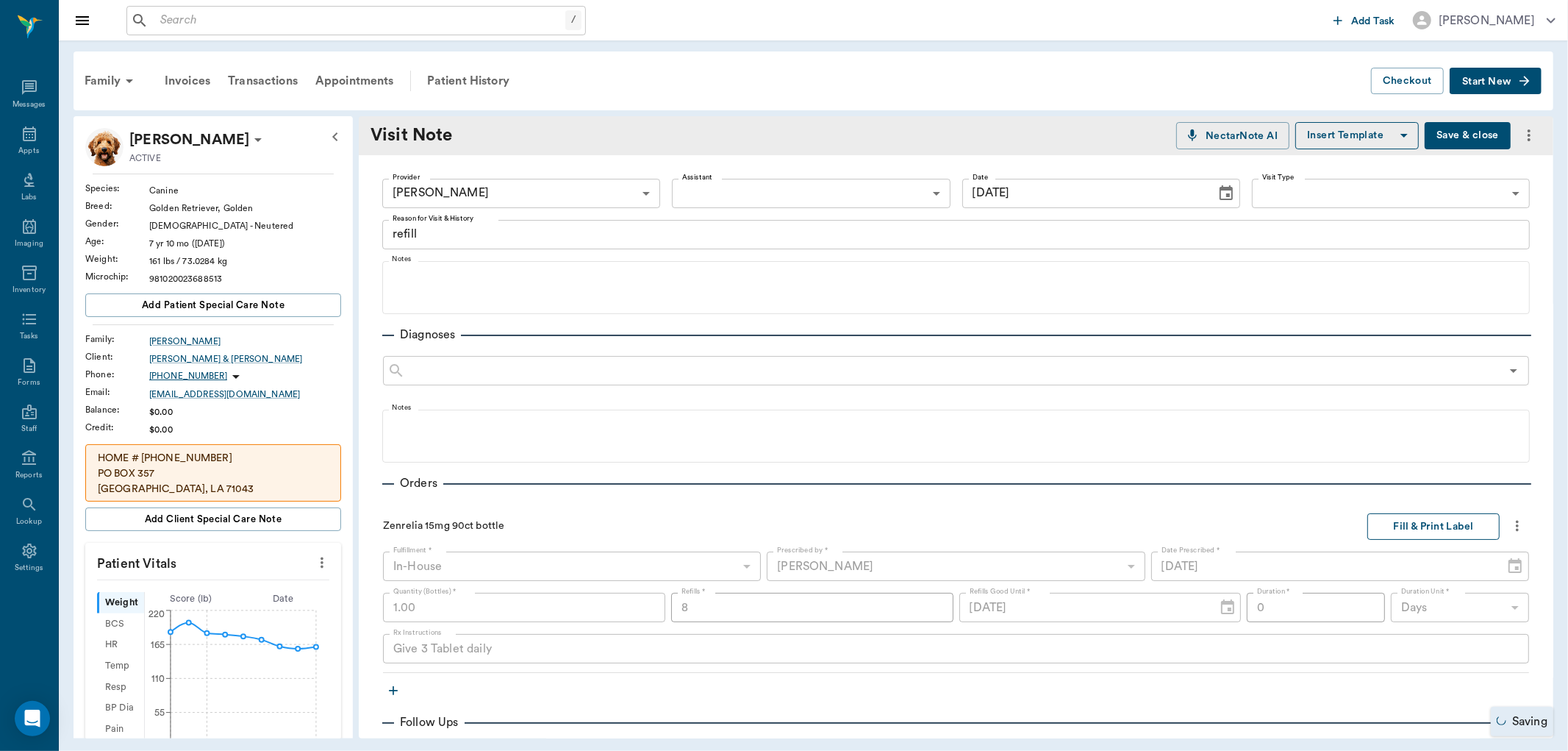
click at [1438, 520] on button "Fill & Print Label" at bounding box center [1433, 527] width 132 height 27
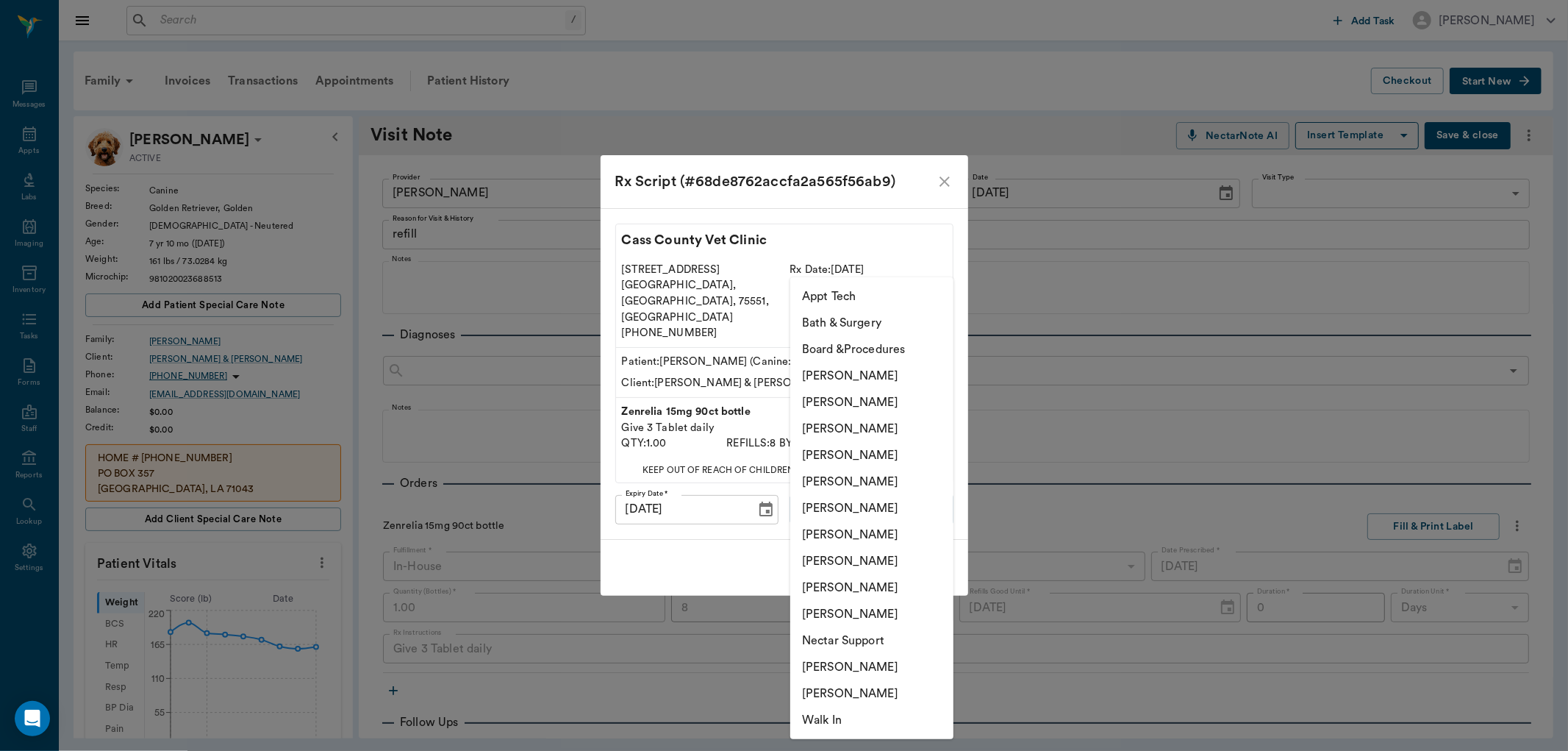
click at [872, 496] on body "/ ​ Add Task Dr. Bert Ellsworth Nectar Messages Appts Labs Imaging Inventory Ta…" at bounding box center [784, 376] width 1568 height 751
click at [930, 559] on li "Julie Dickerson" at bounding box center [872, 561] width 164 height 26
type input "63ec2e7e52e12b0ba117b124"
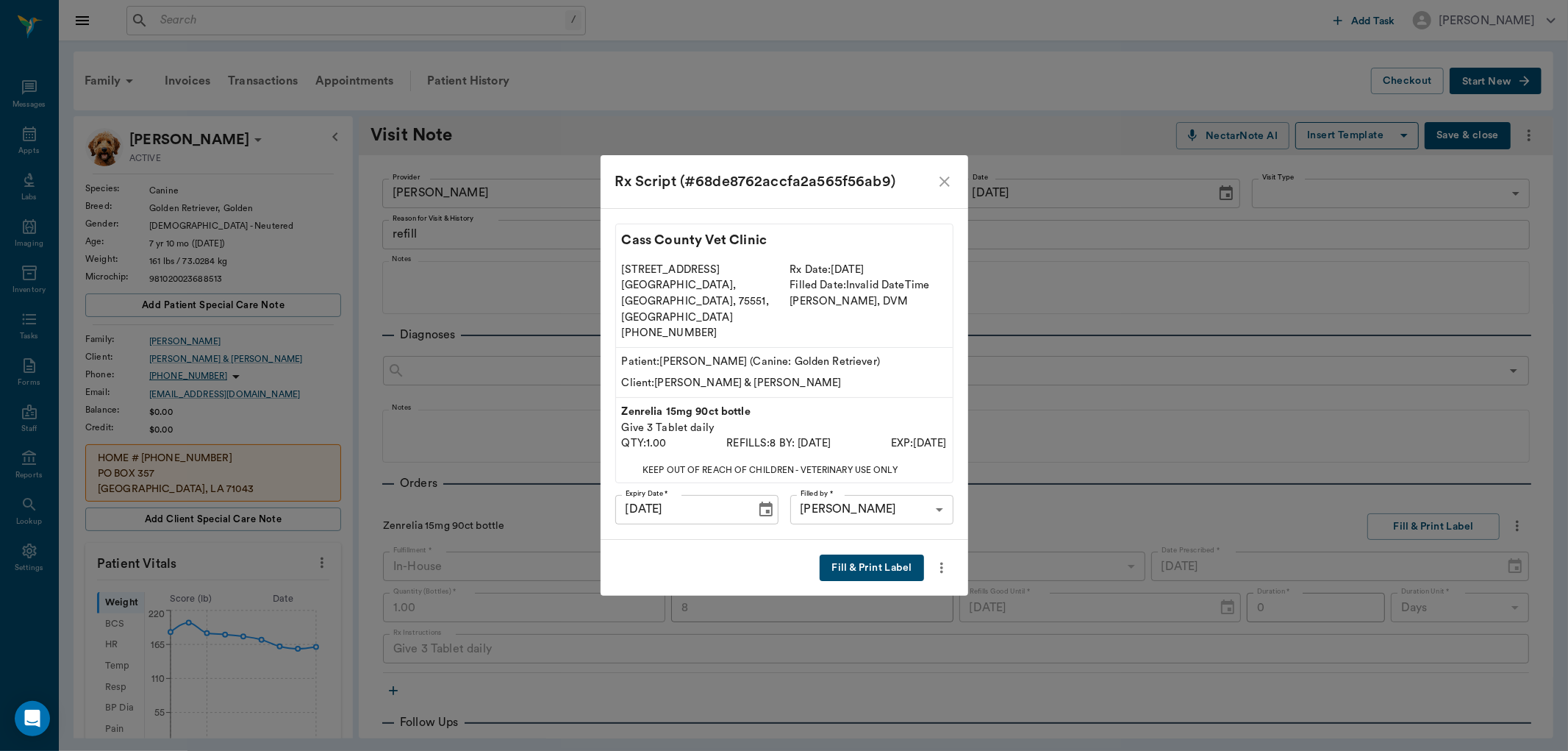
click at [888, 555] on button "Fill & Print Label" at bounding box center [872, 569] width 104 height 27
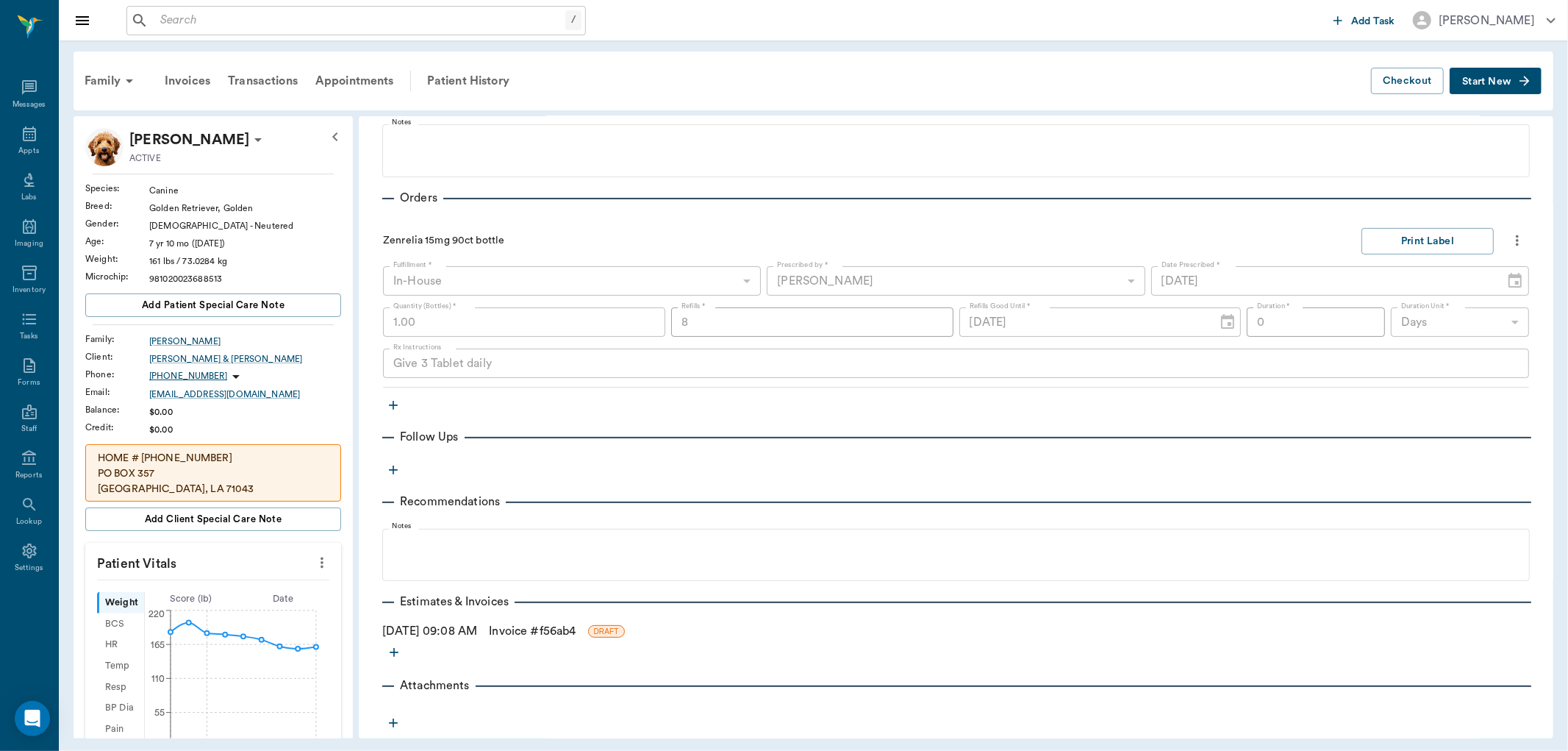
scroll to position [306, 0]
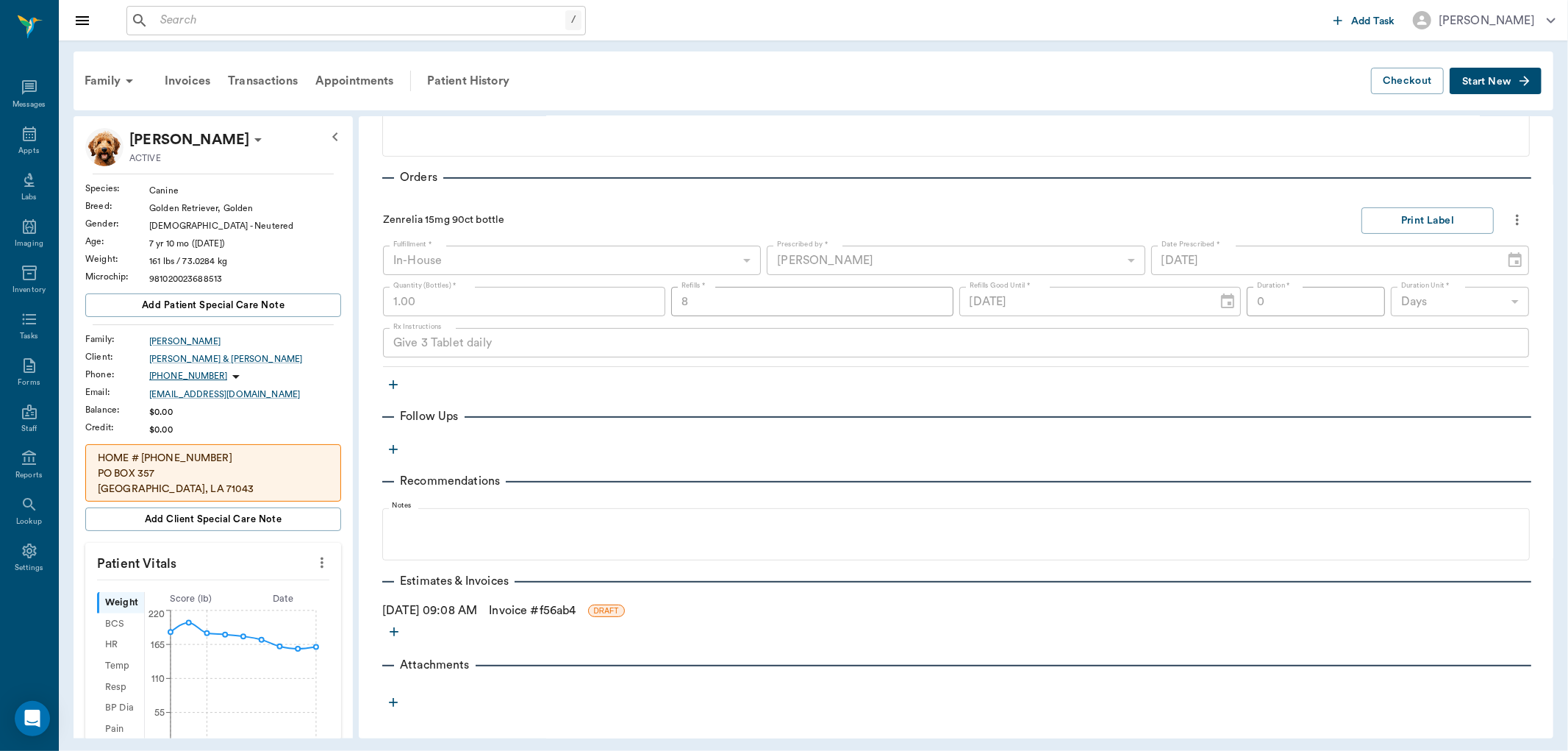
click at [575, 605] on link "Invoice # f56ab4" at bounding box center [532, 611] width 87 height 18
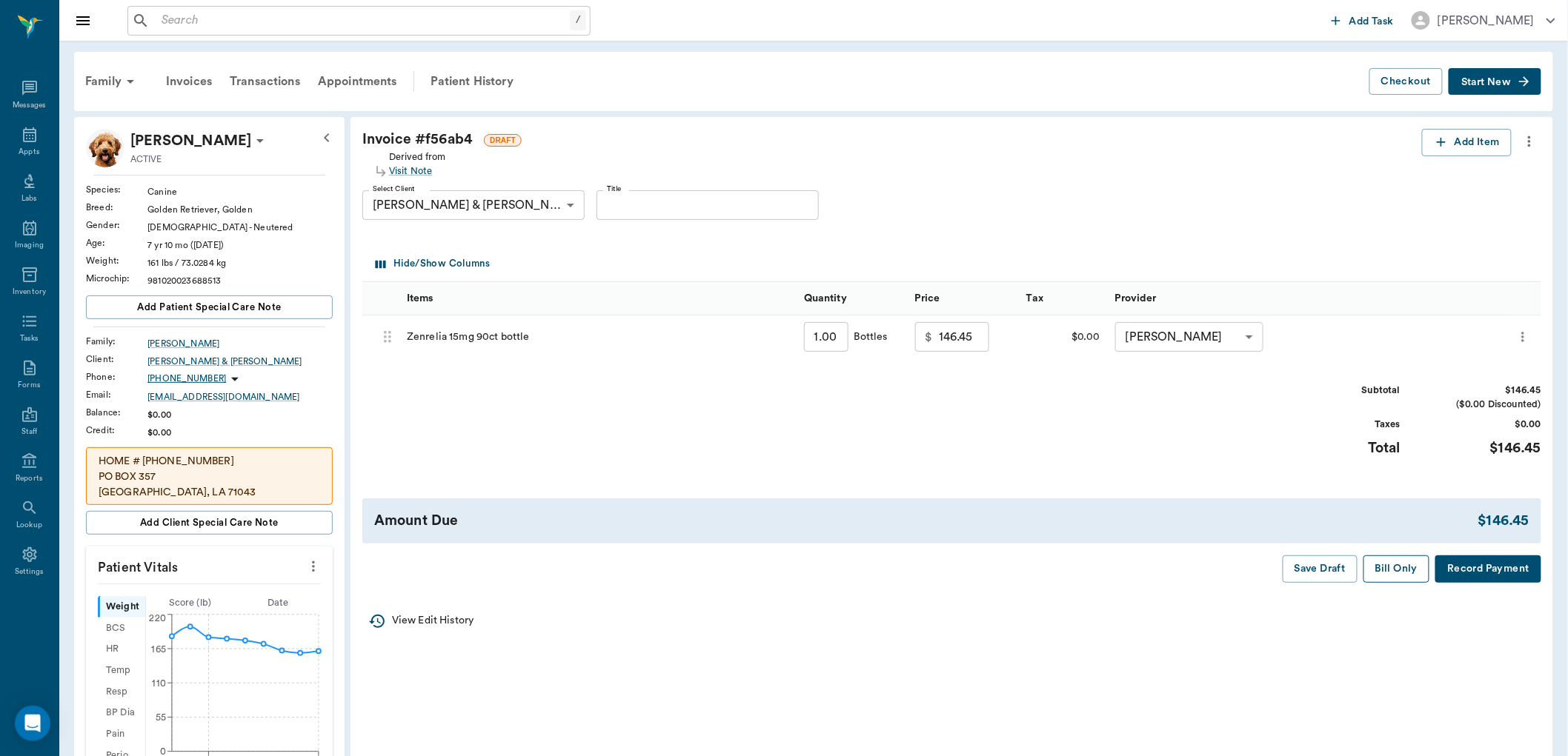
click at [1390, 572] on button "Bill Only" at bounding box center [1396, 569] width 67 height 28
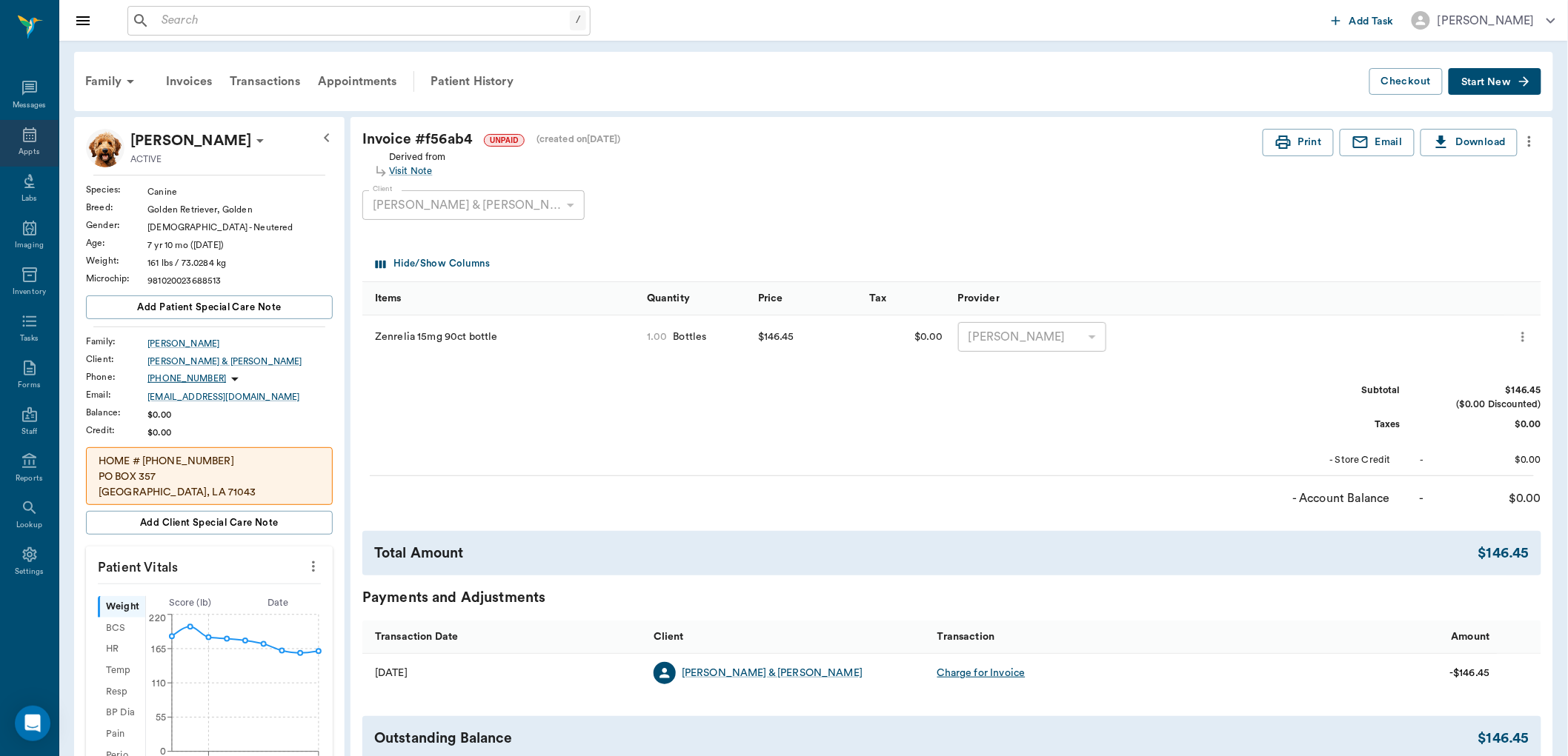
click at [43, 137] on div "Appts" at bounding box center [29, 143] width 58 height 46
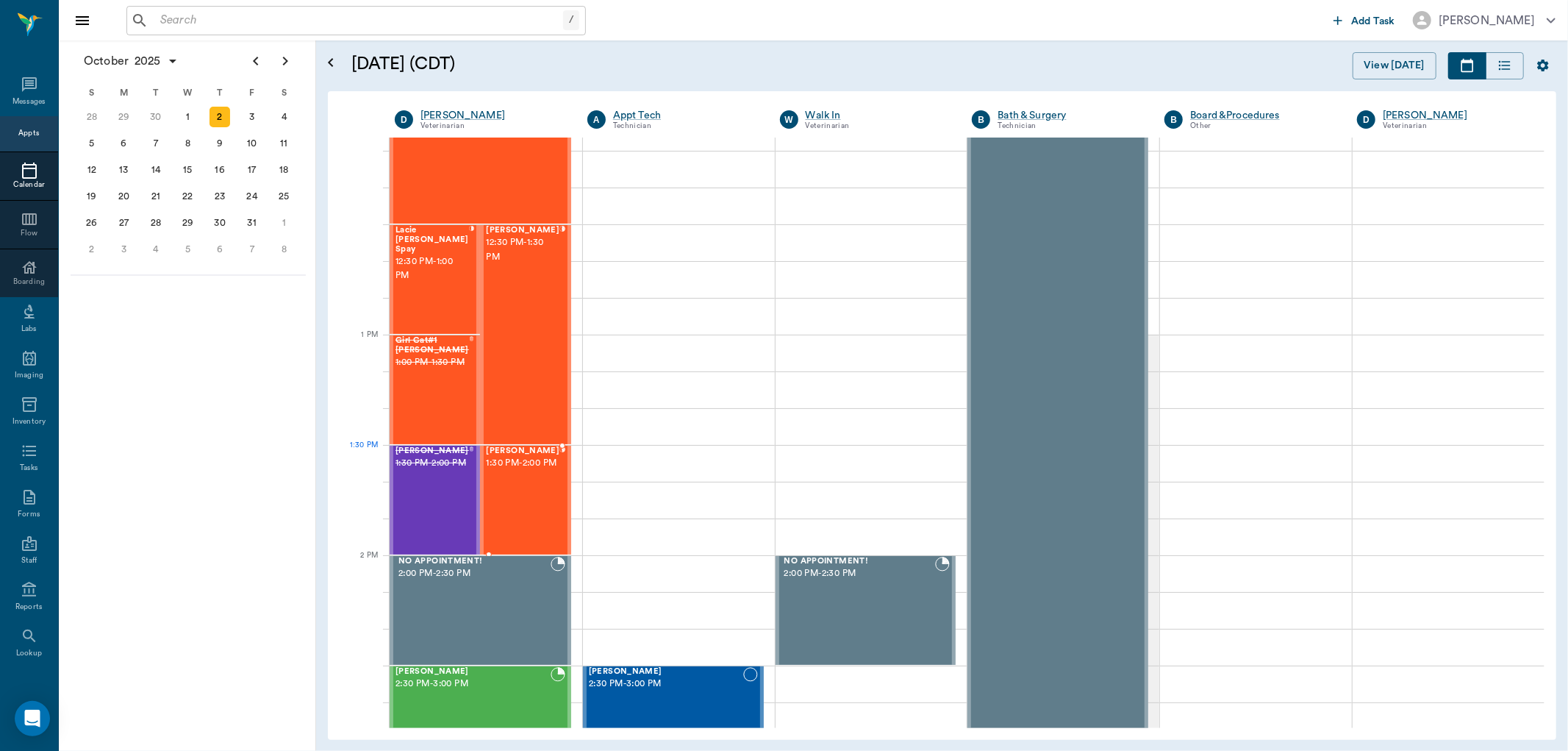
scroll to position [1120, 0]
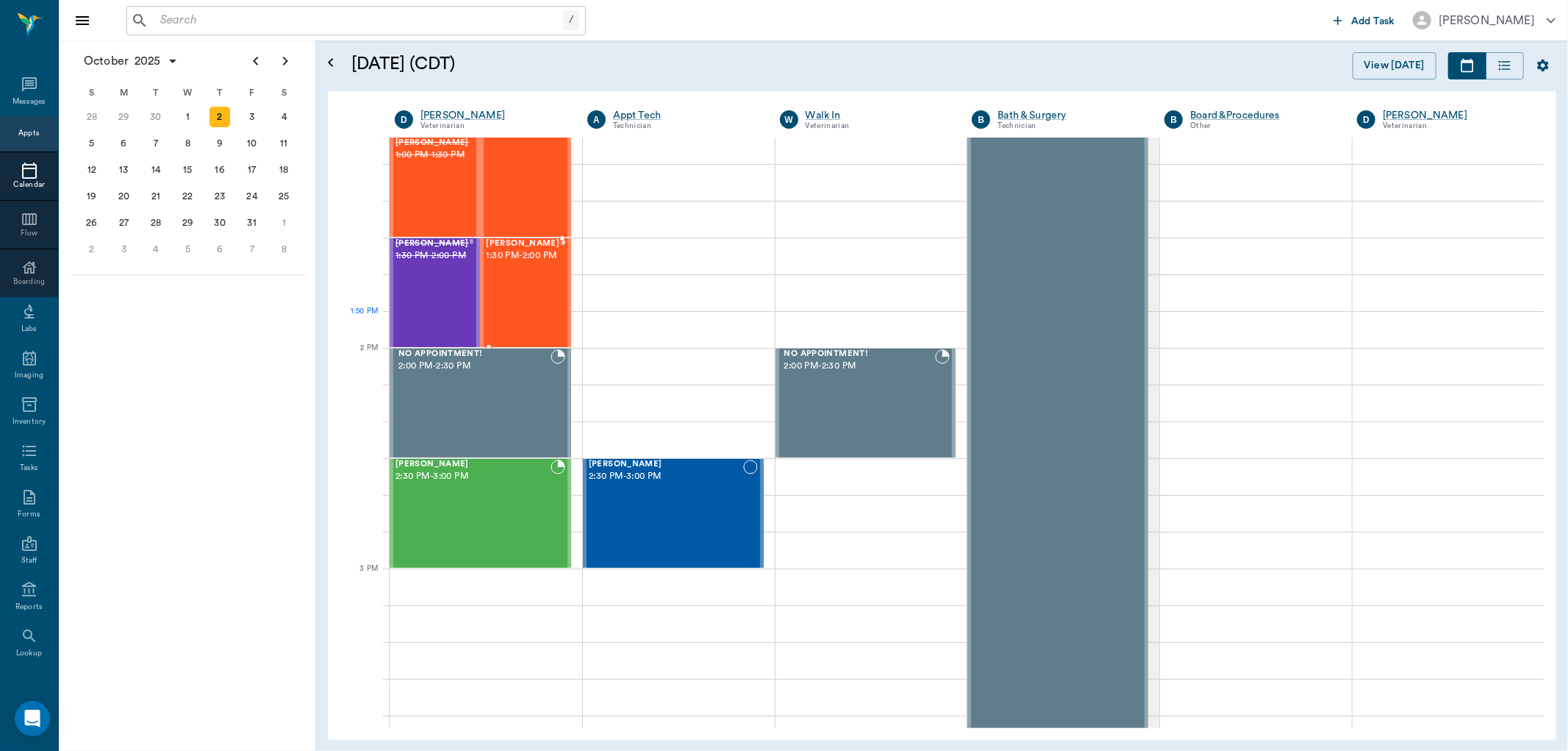
click at [522, 313] on div "Elvis Davis 1:30 PM - 2:00 PM" at bounding box center [522, 293] width 74 height 108
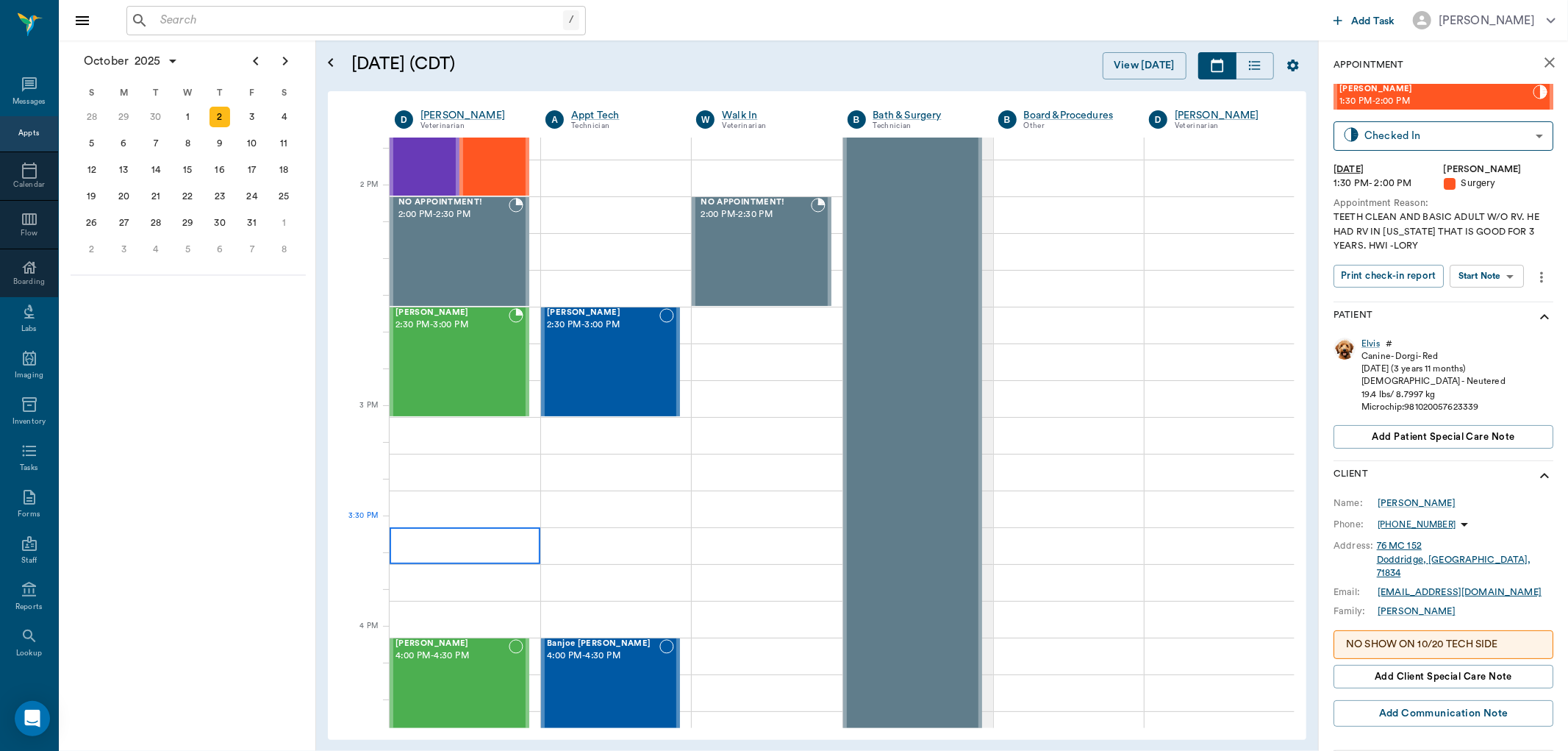
scroll to position [1282, 0]
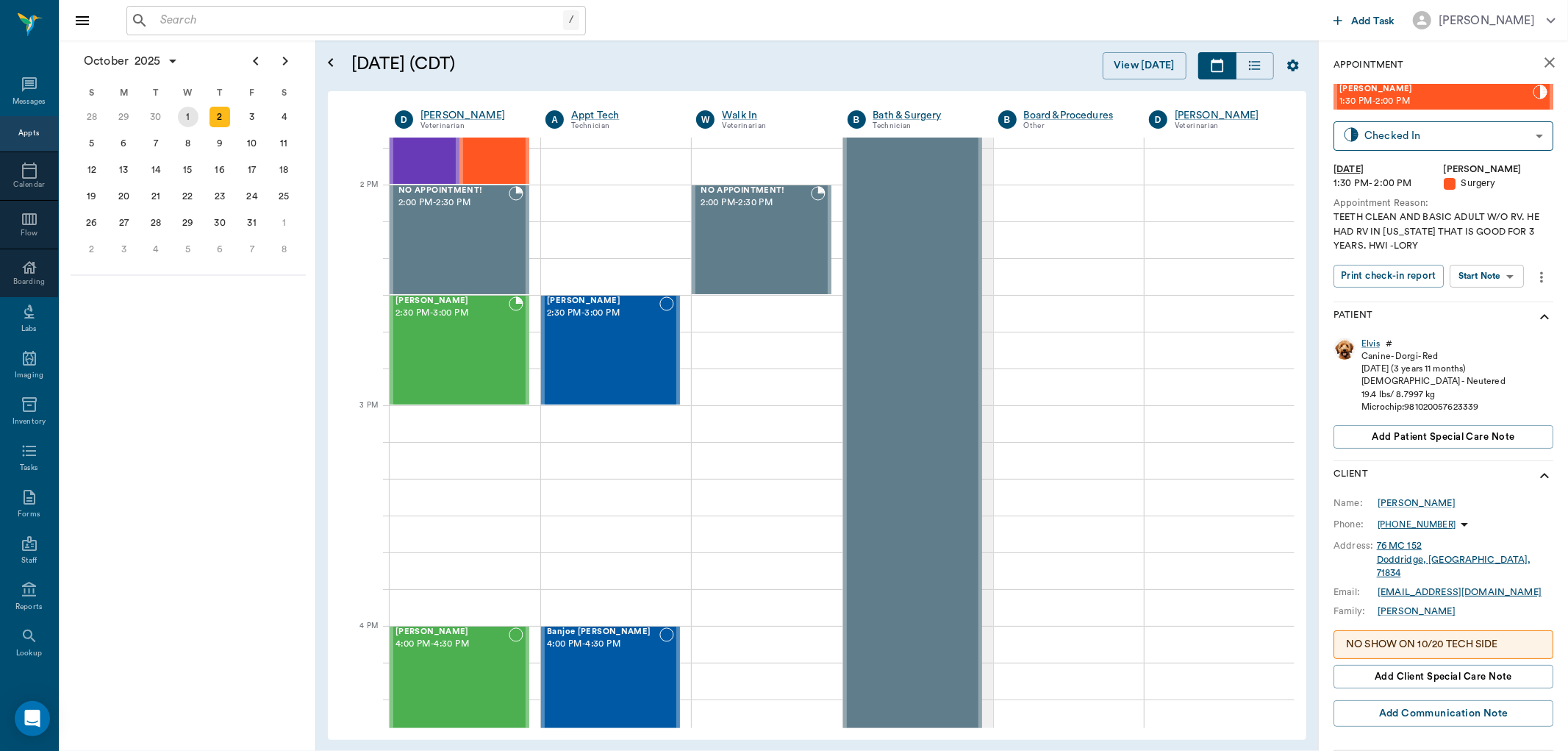
click at [185, 111] on div "1" at bounding box center [188, 117] width 21 height 21
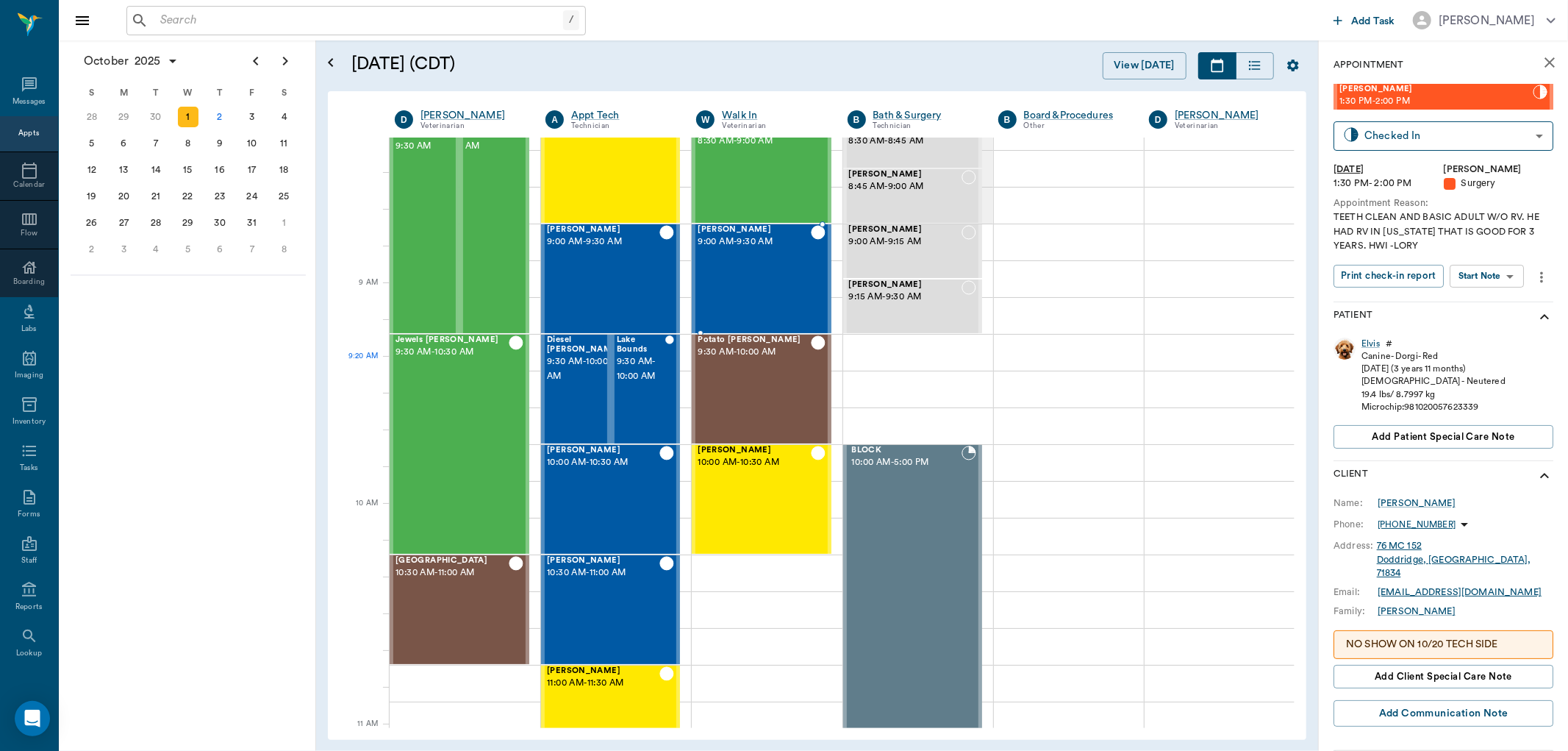
scroll to position [81, 0]
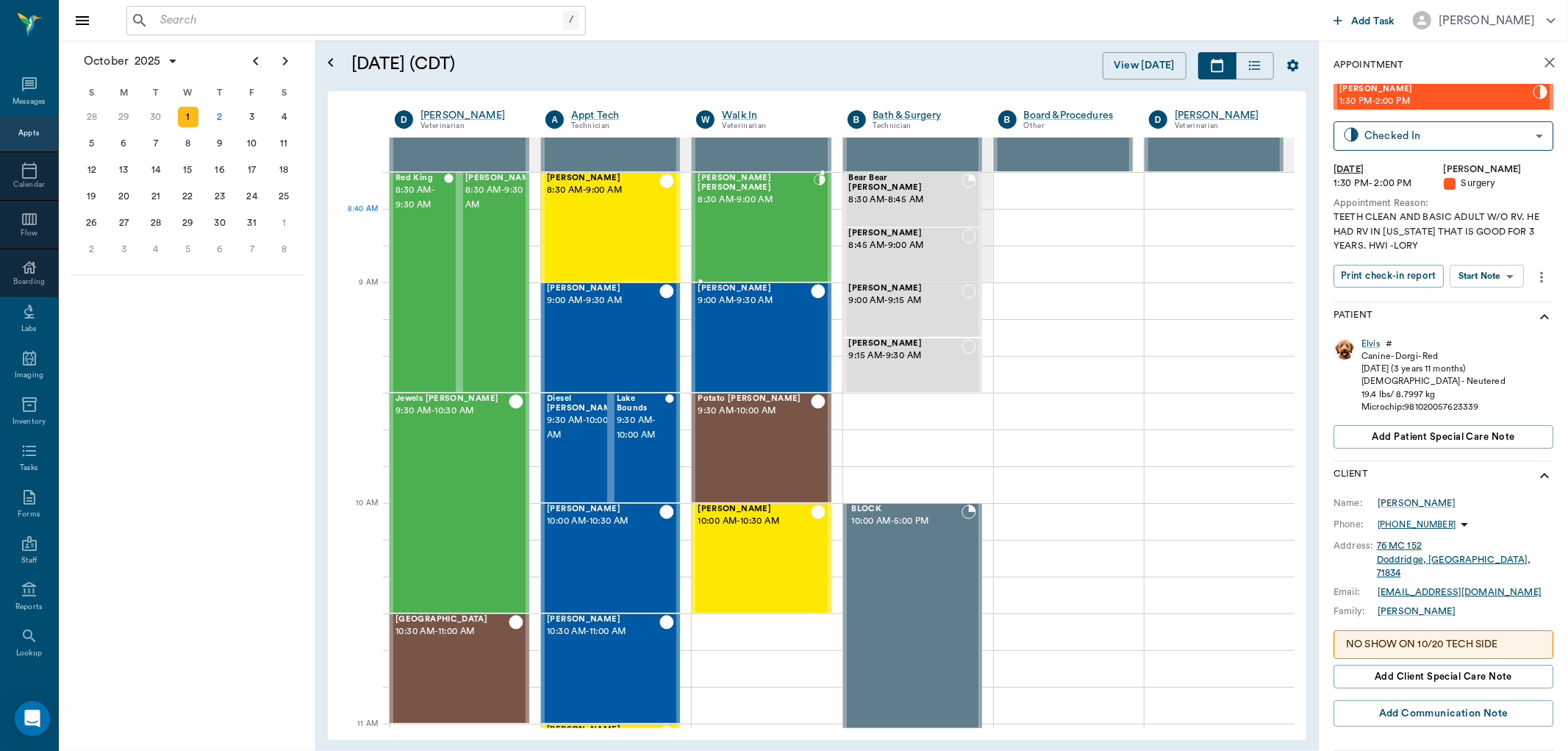
click at [760, 240] on div "Maggie Mae Taylor 8:30 AM - 9:00 AM" at bounding box center [756, 227] width 117 height 108
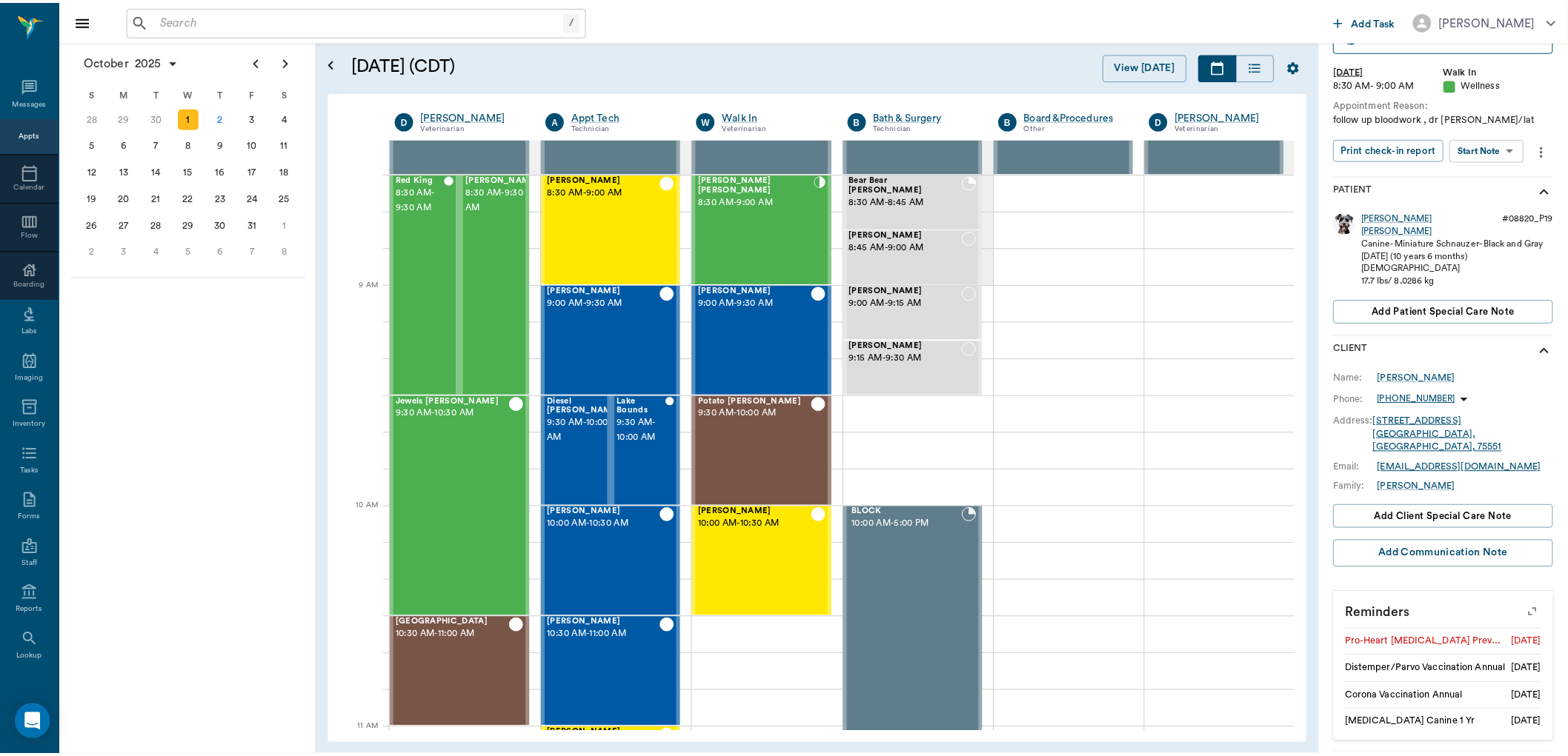
scroll to position [195, 0]
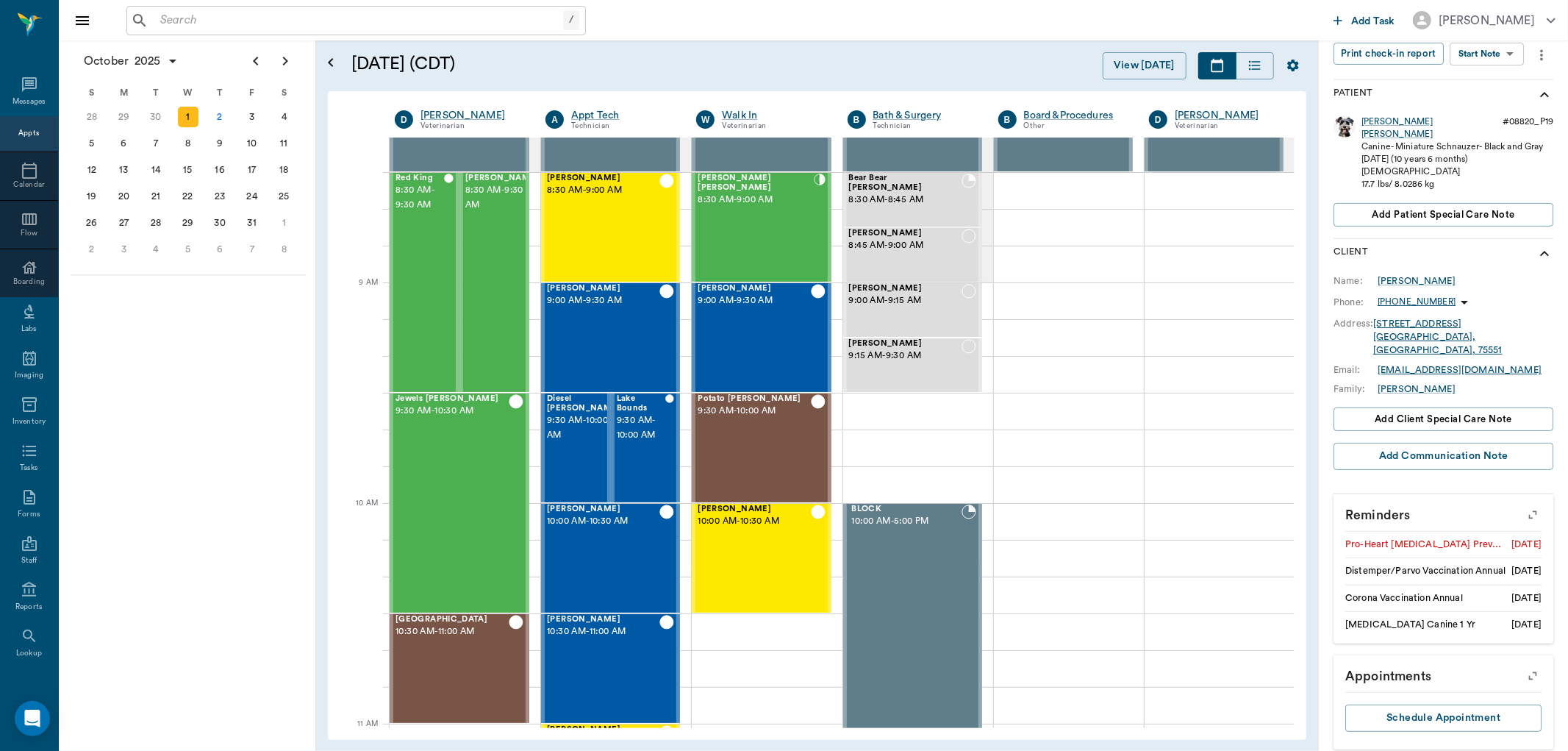
click at [1523, 505] on icon "button" at bounding box center [1533, 515] width 21 height 21
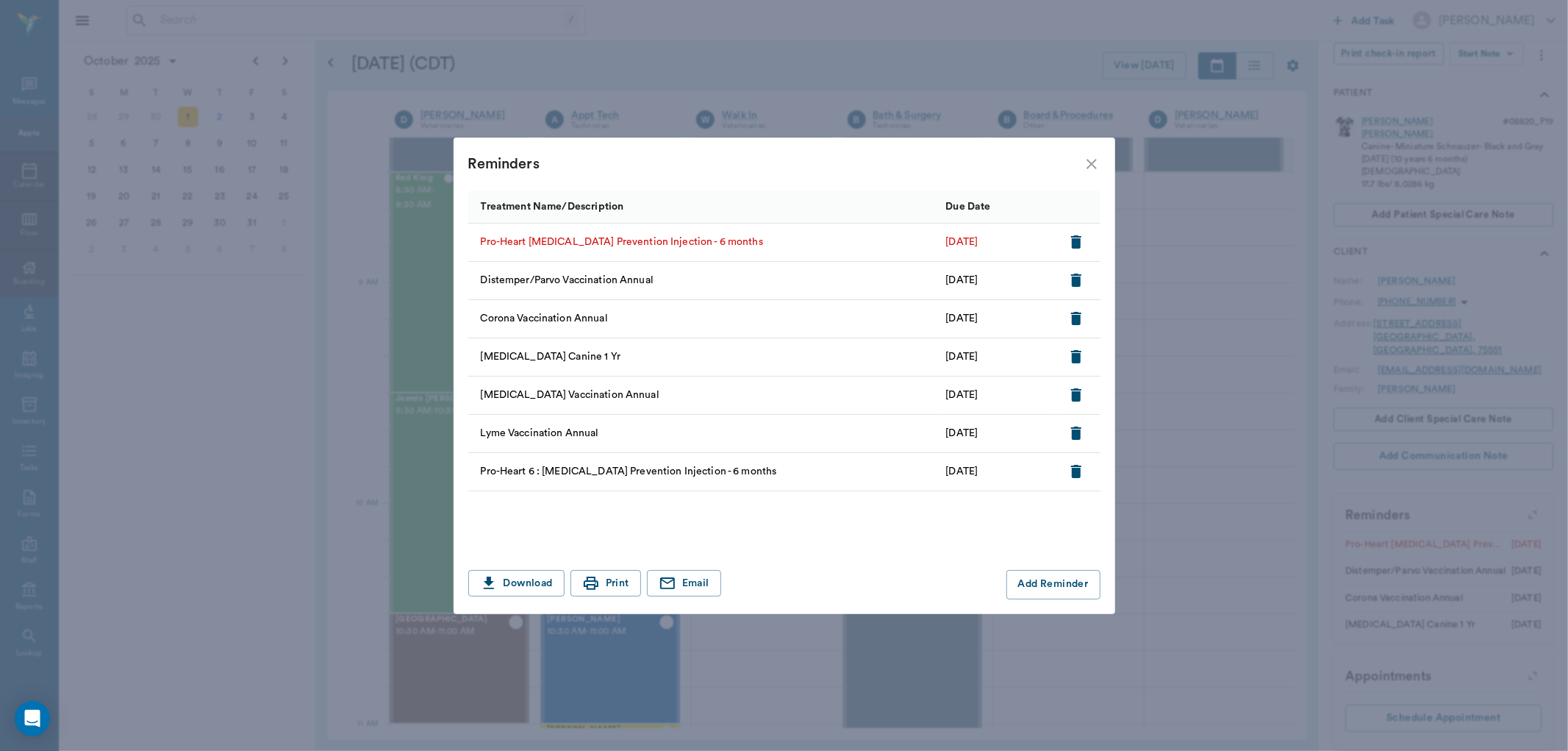
click at [1074, 240] on icon "button" at bounding box center [1076, 242] width 11 height 14
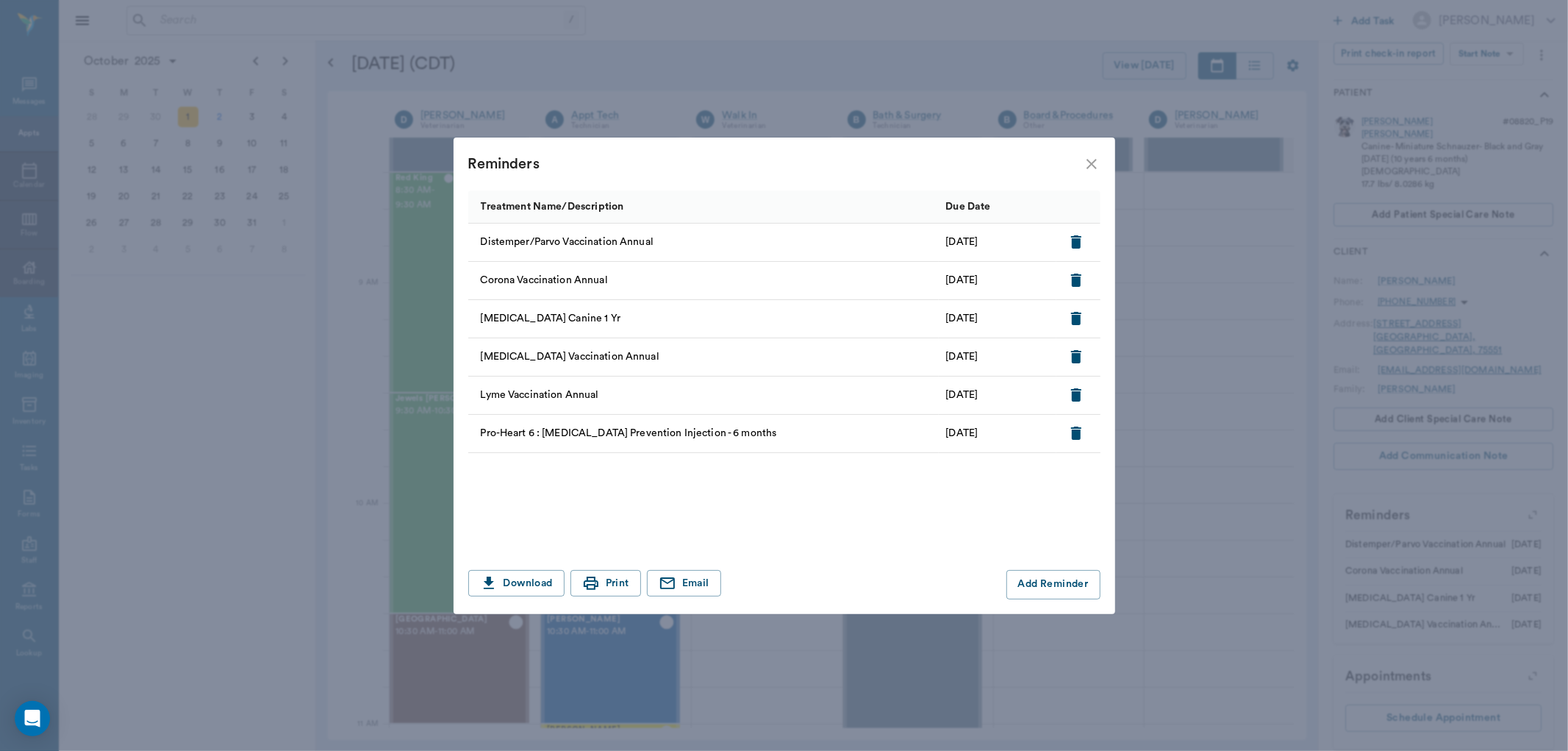
click at [1091, 164] on icon "close" at bounding box center [1092, 164] width 11 height 11
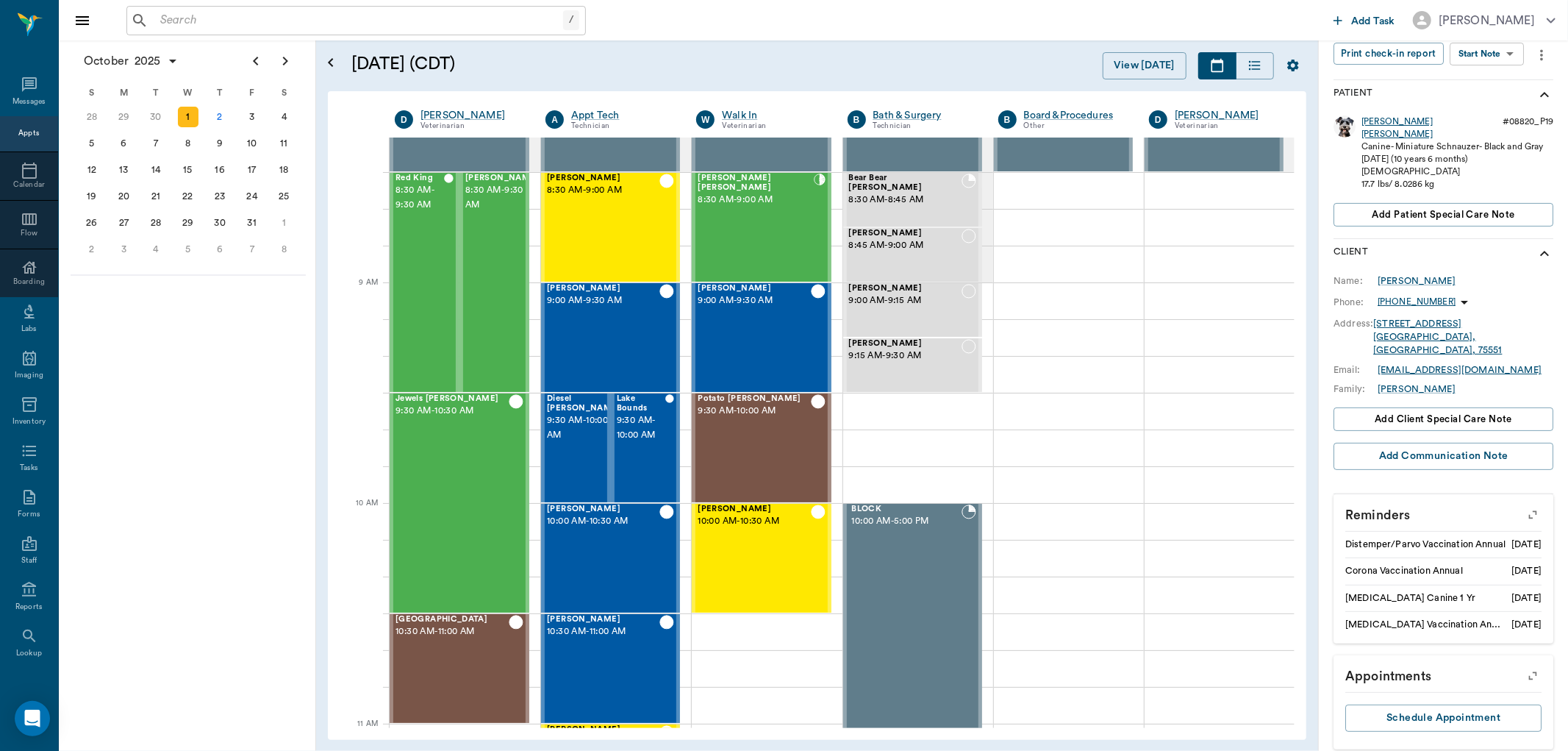
click at [1396, 123] on div "Maggie Mae" at bounding box center [1429, 128] width 135 height 25
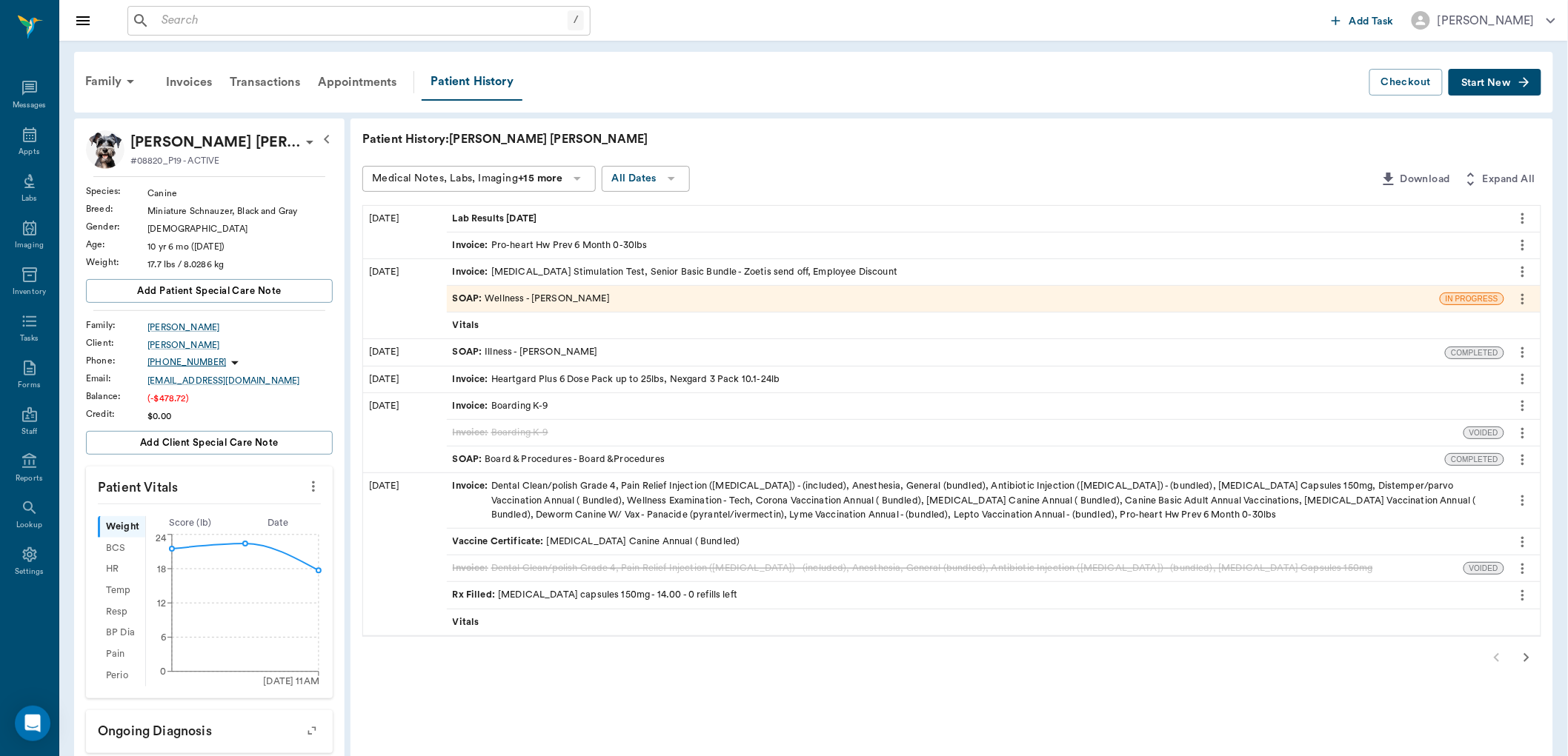
click at [1527, 660] on icon "button" at bounding box center [1526, 657] width 5 height 9
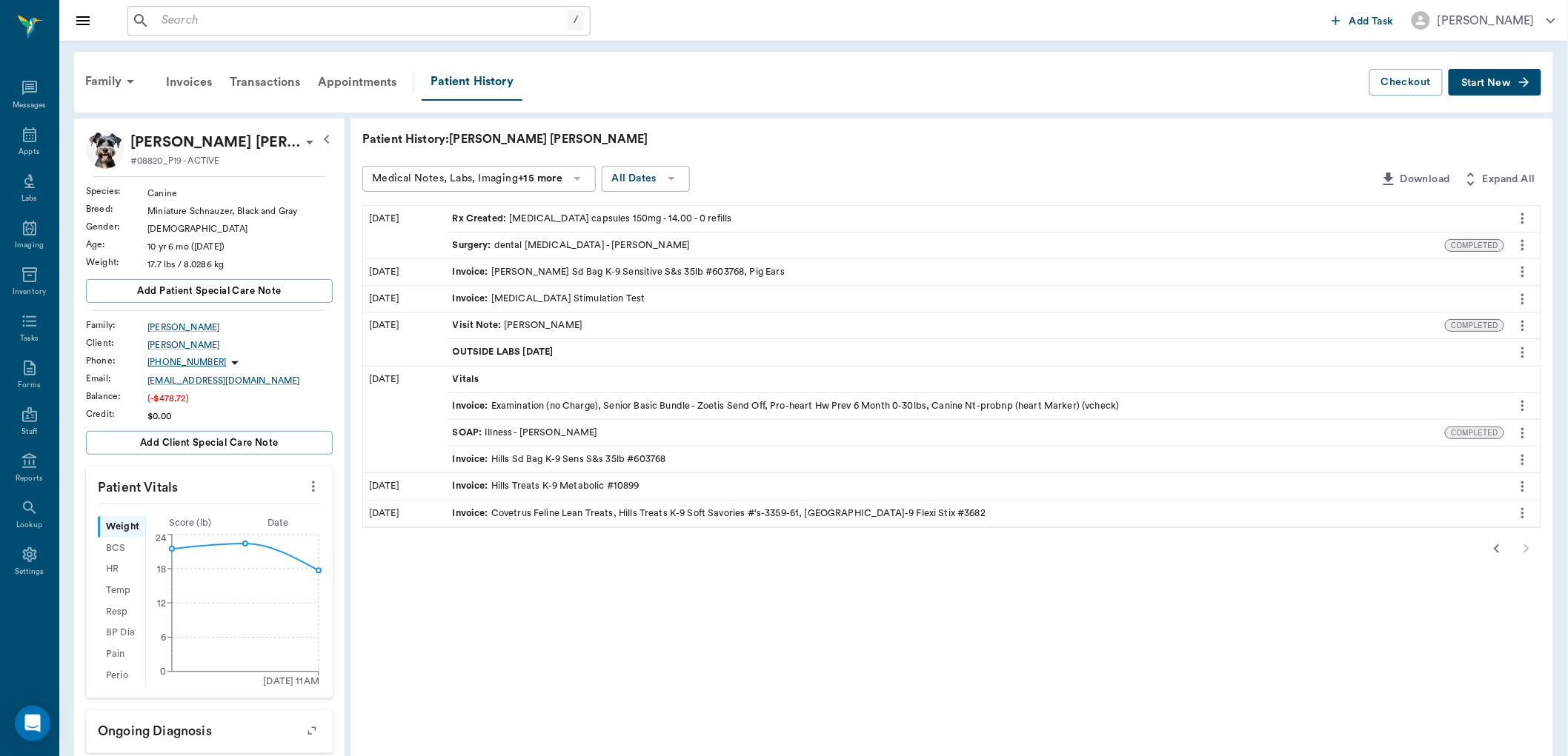
click at [503, 348] on span "OUTSIDE LABS 10.24.2024" at bounding box center [504, 352] width 104 height 14
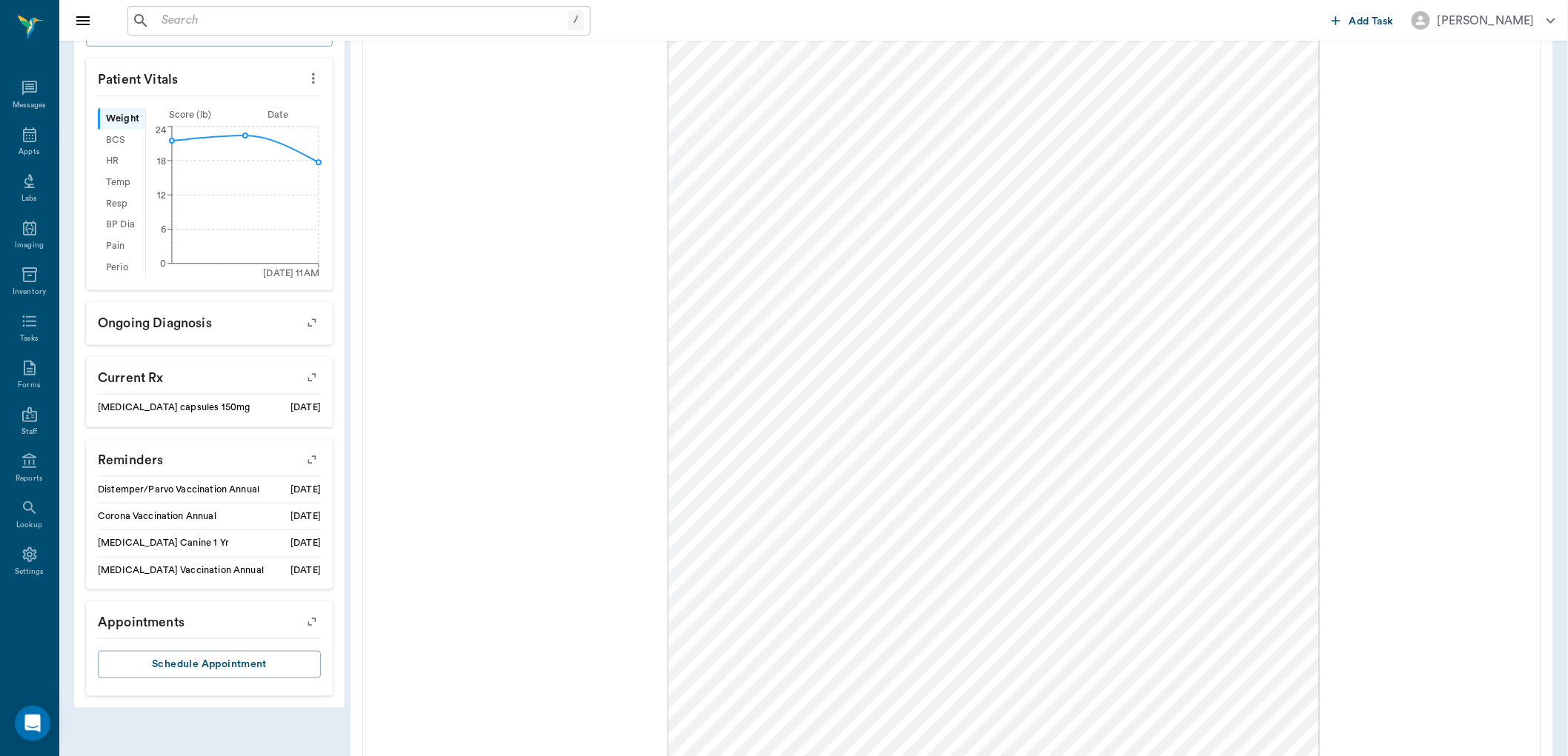
scroll to position [401, 0]
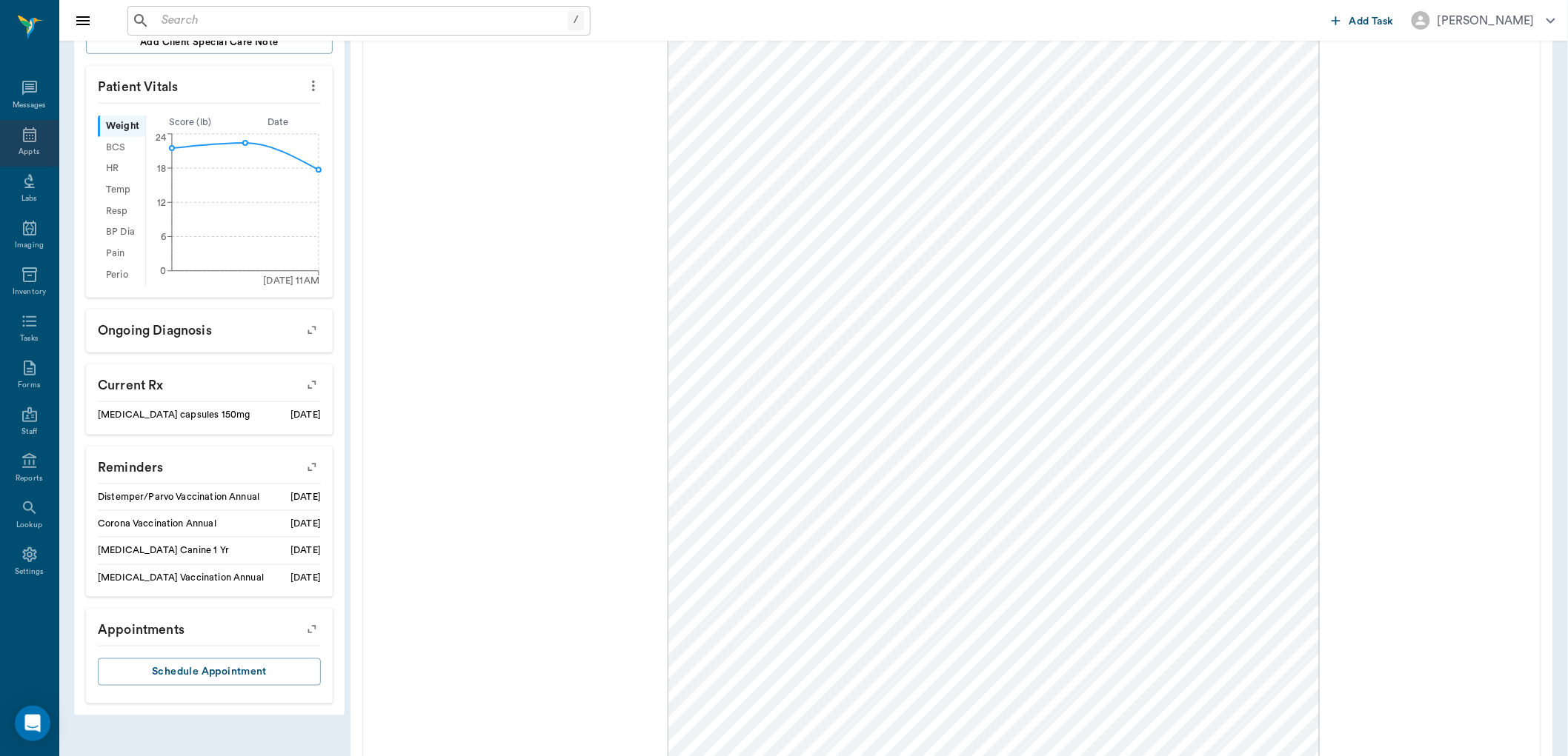
click at [24, 141] on icon at bounding box center [30, 134] width 14 height 15
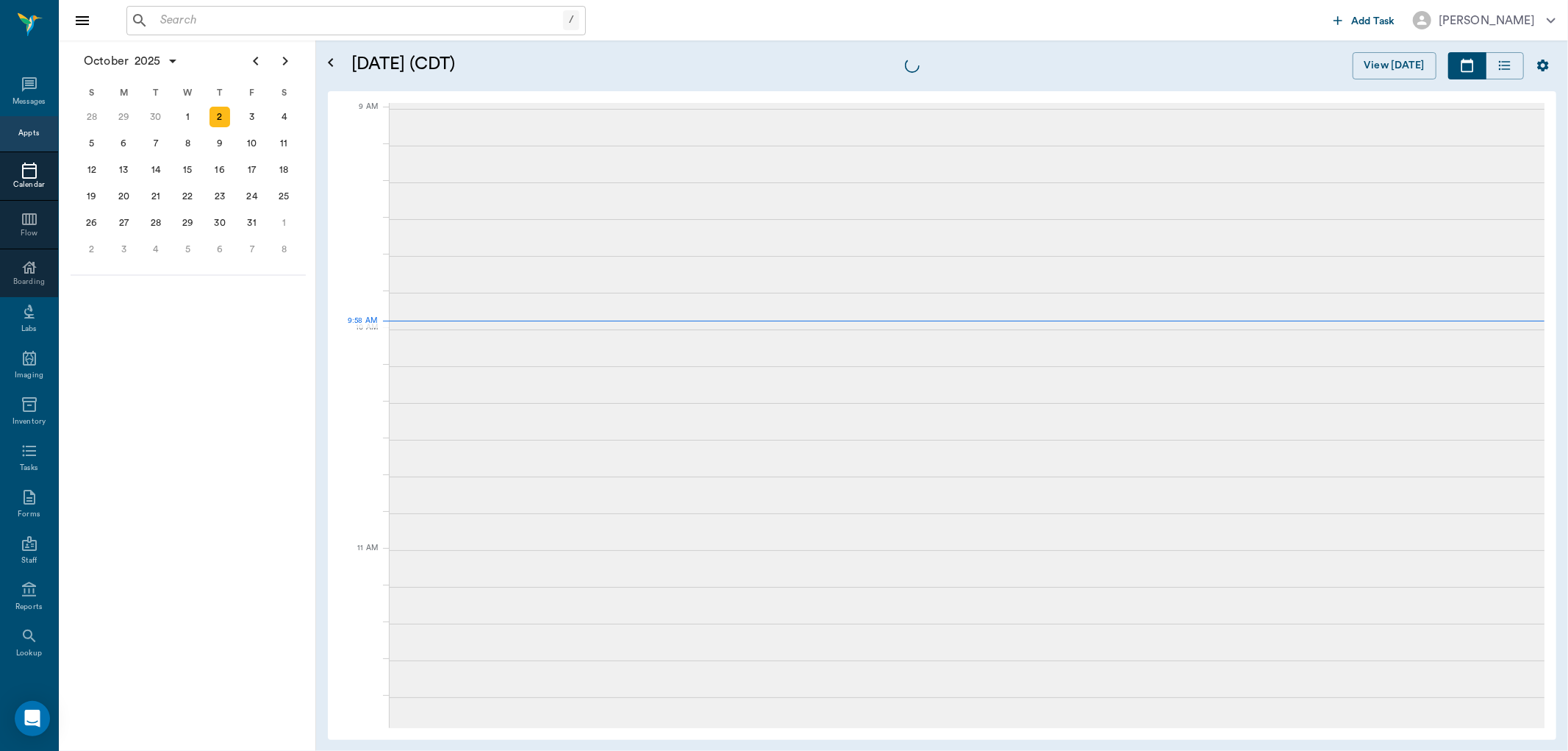
scroll to position [223, 0]
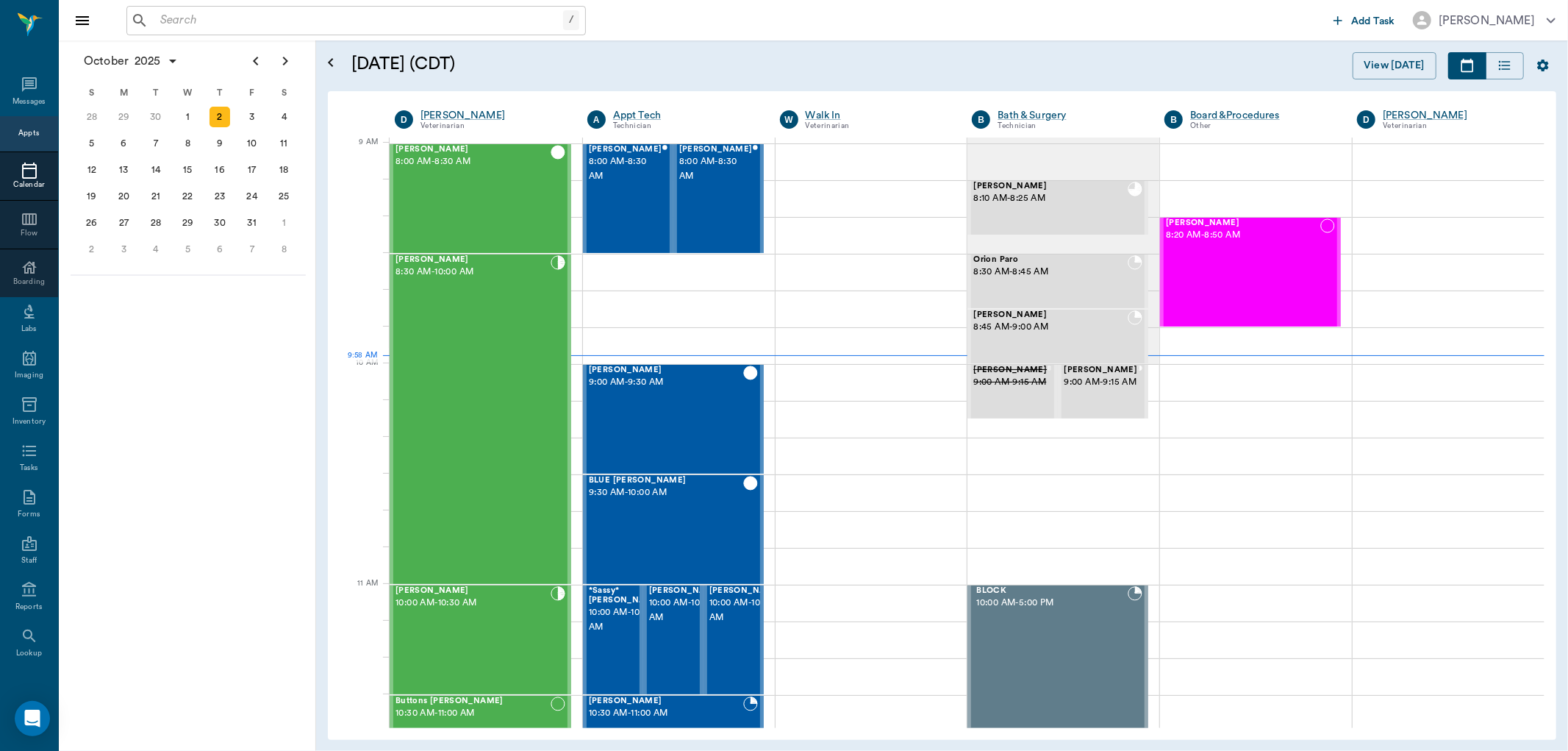
scroll to position [223, 0]
